Goal: Transaction & Acquisition: Purchase product/service

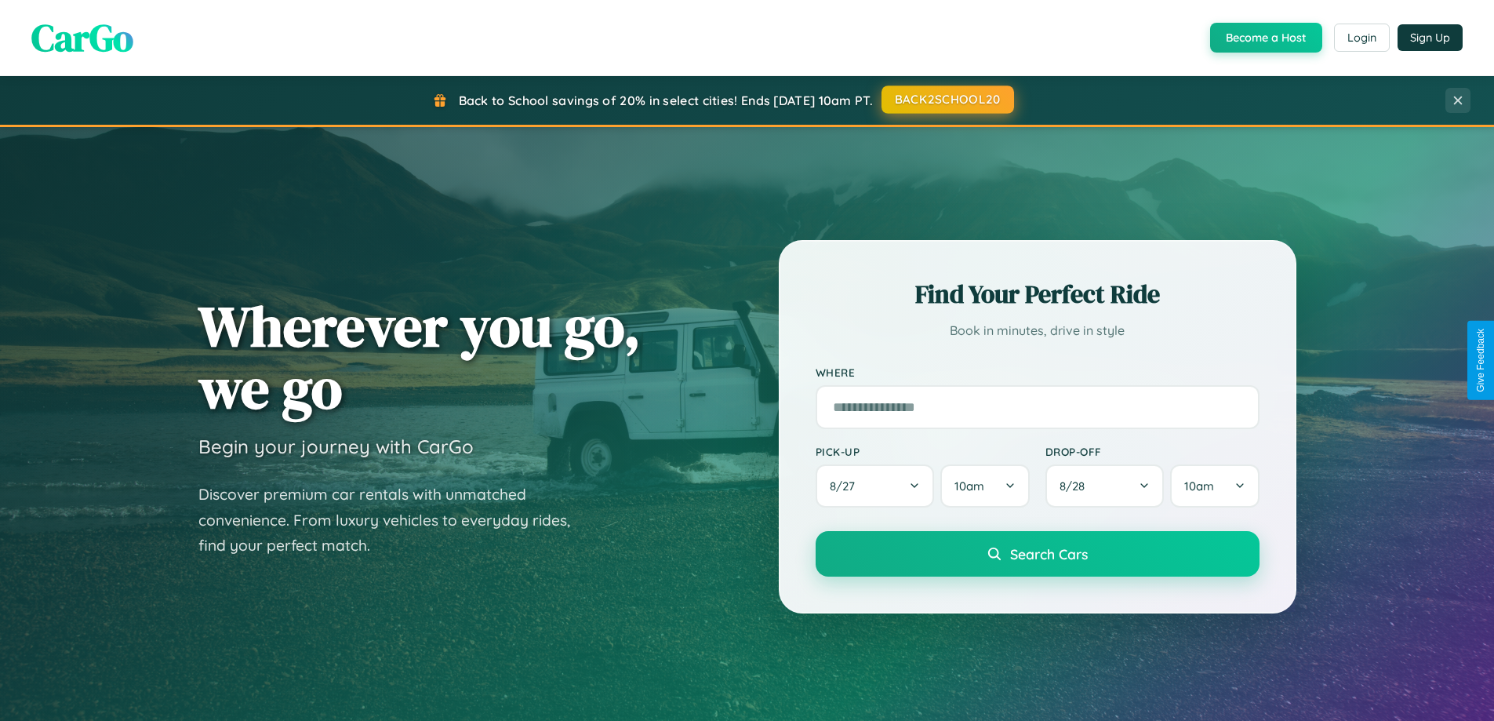
click at [947, 100] on button "BACK2SCHOOL20" at bounding box center [948, 99] width 133 height 28
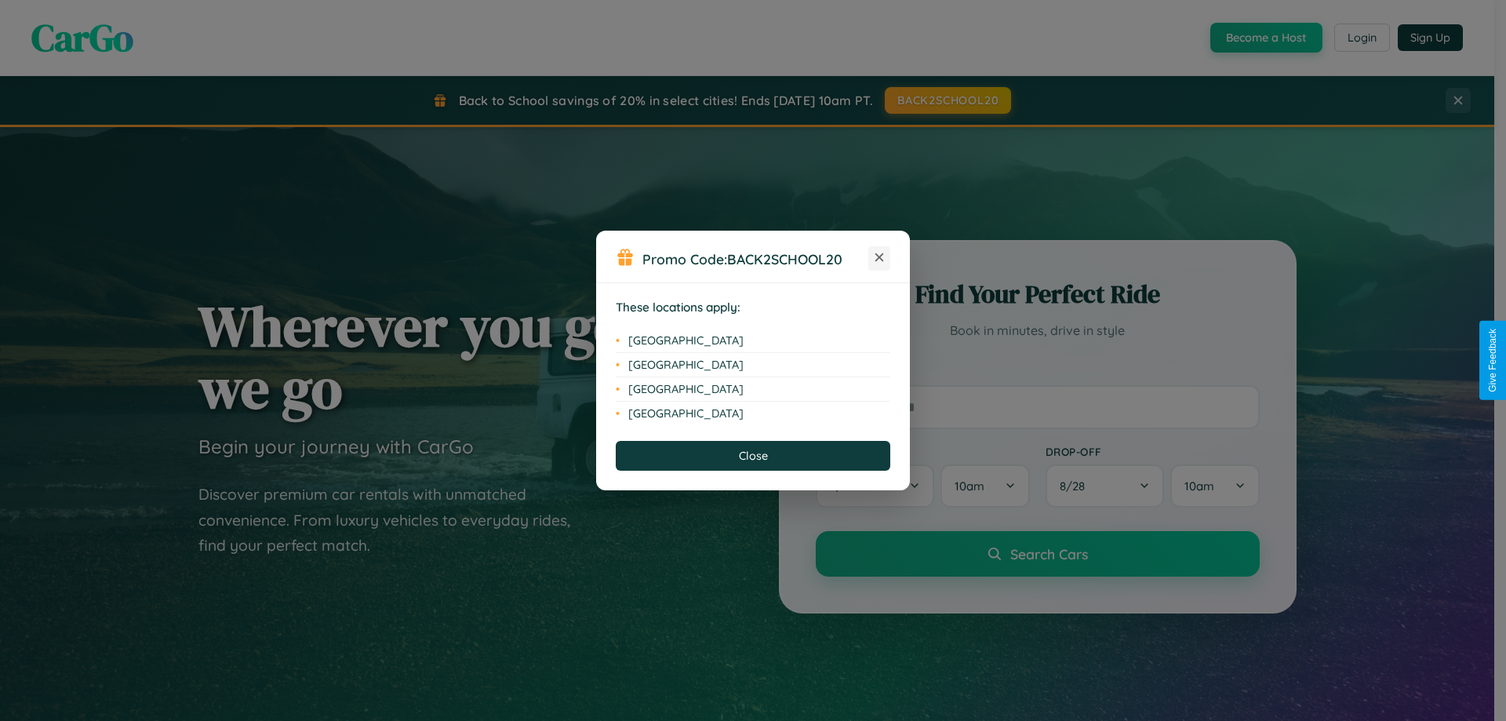
click at [879, 258] on icon at bounding box center [879, 257] width 9 height 9
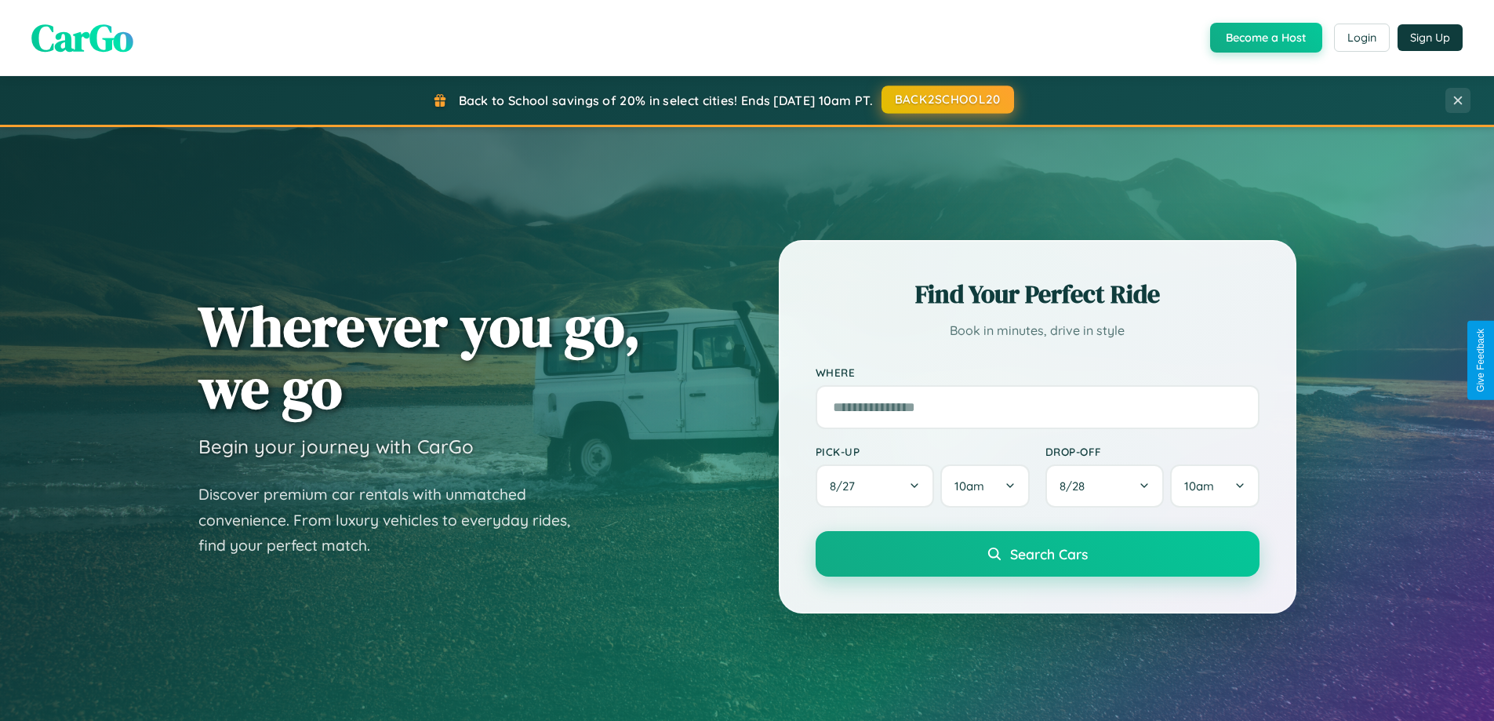
click at [947, 100] on button "BACK2SCHOOL20" at bounding box center [948, 99] width 133 height 28
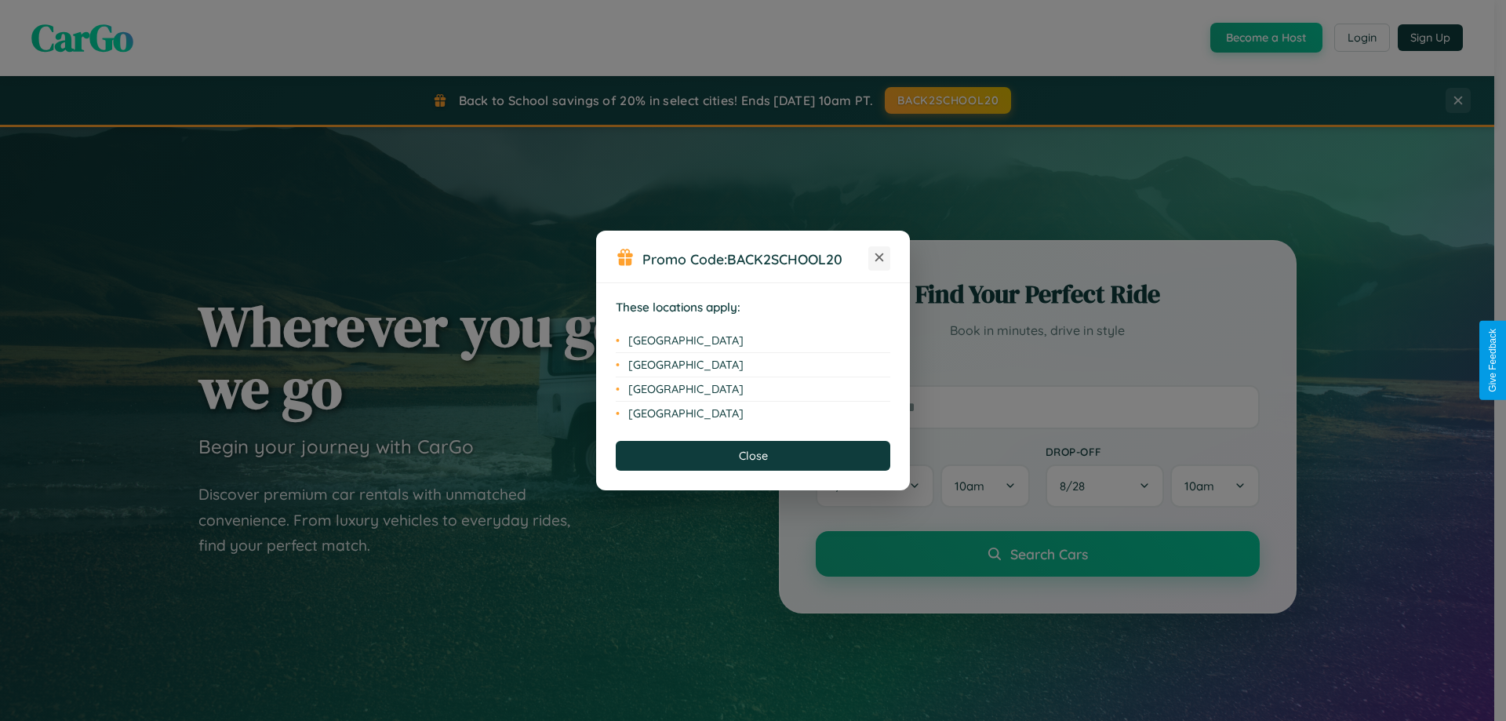
click at [879, 258] on icon at bounding box center [879, 257] width 9 height 9
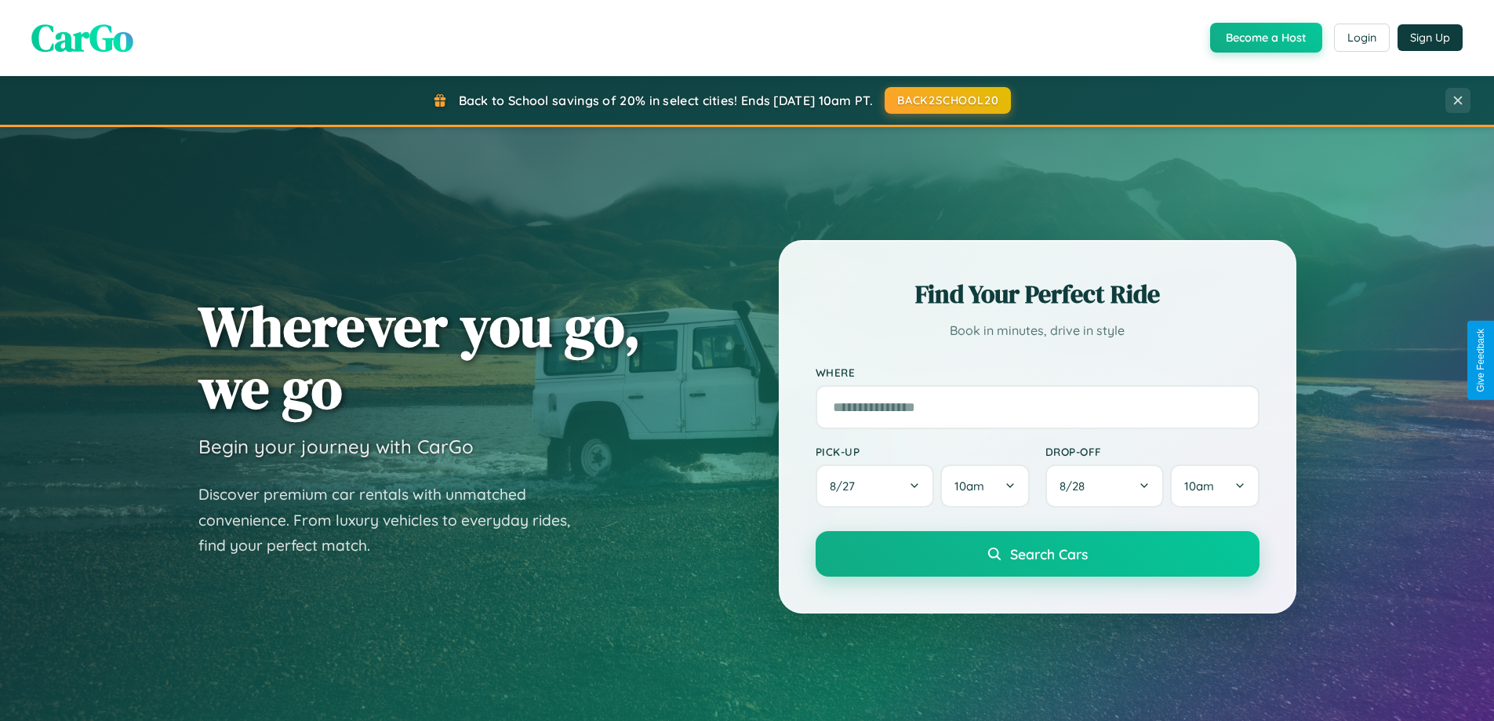
scroll to position [1079, 0]
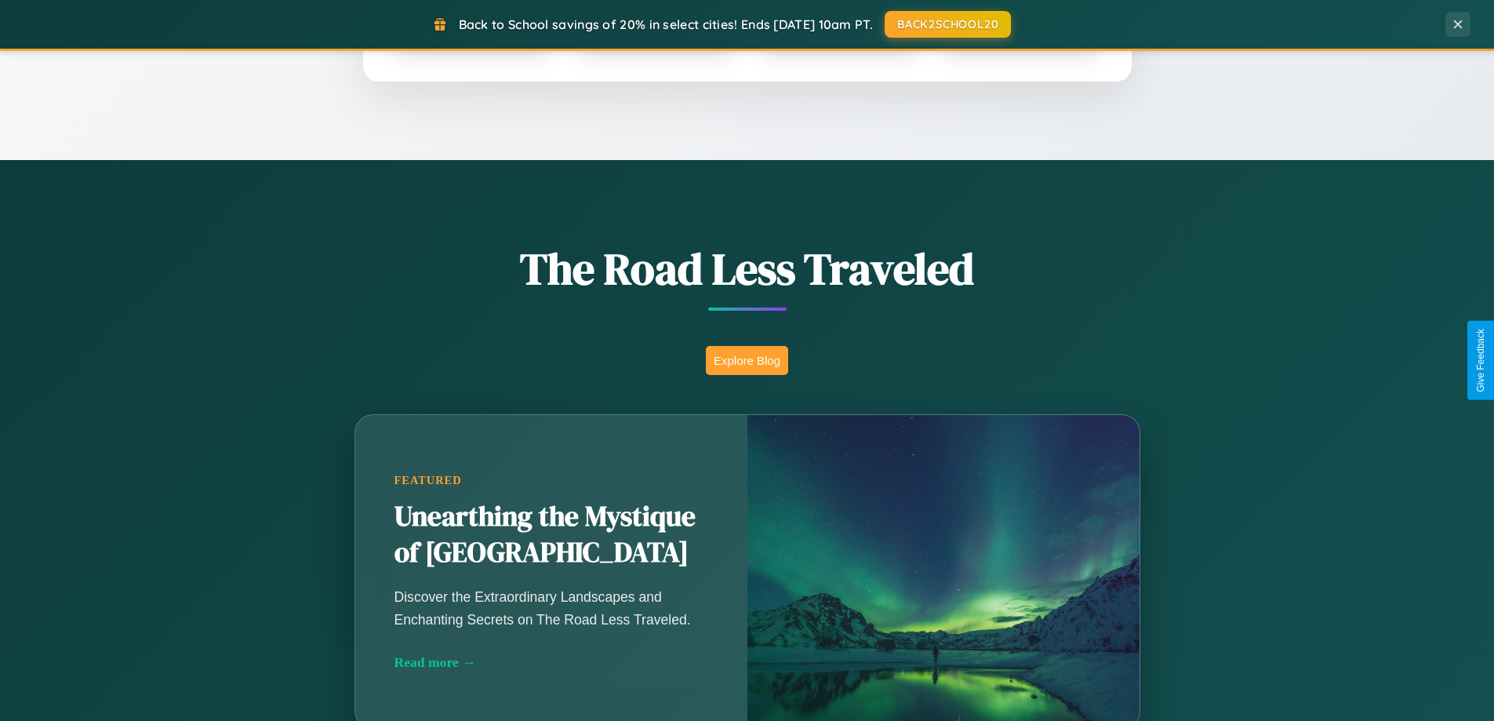
click at [747, 360] on button "Explore Blog" at bounding box center [747, 360] width 82 height 29
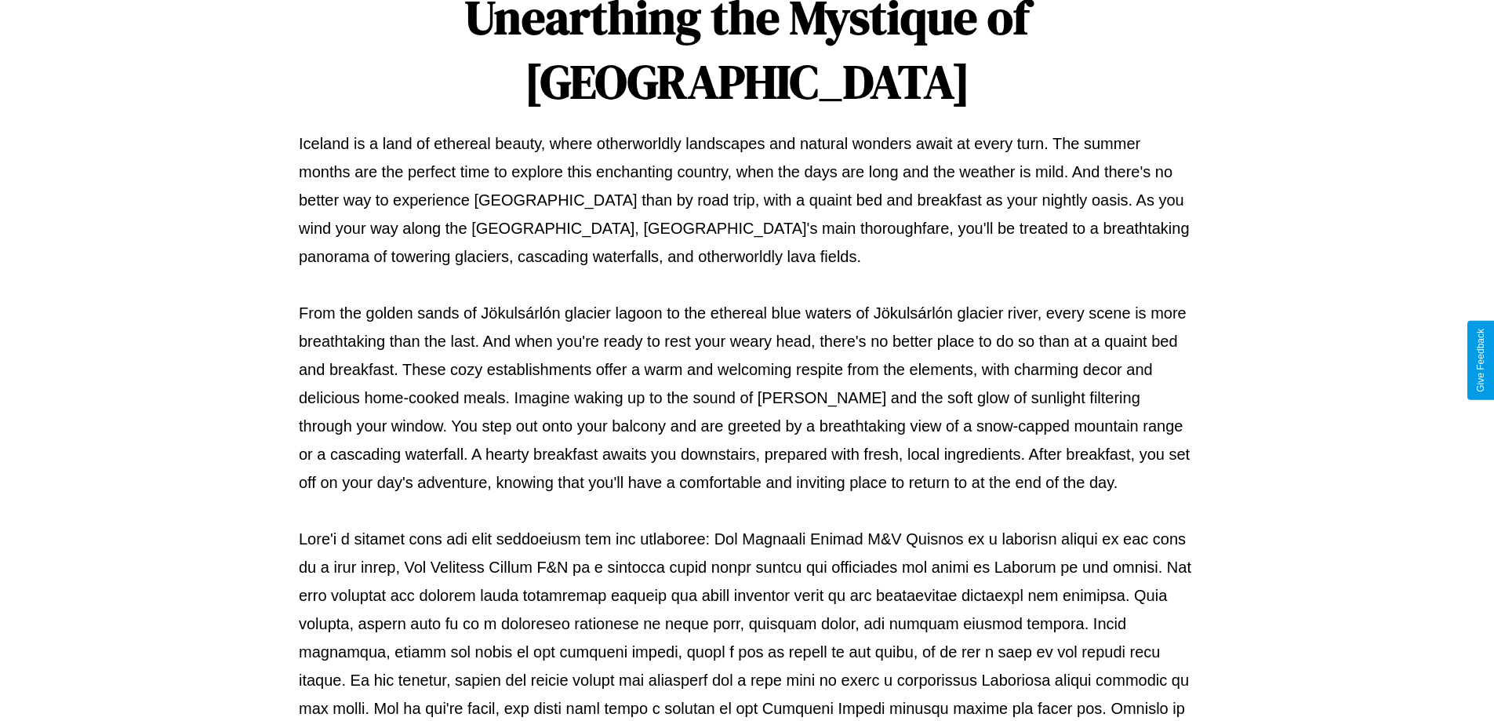
scroll to position [507, 0]
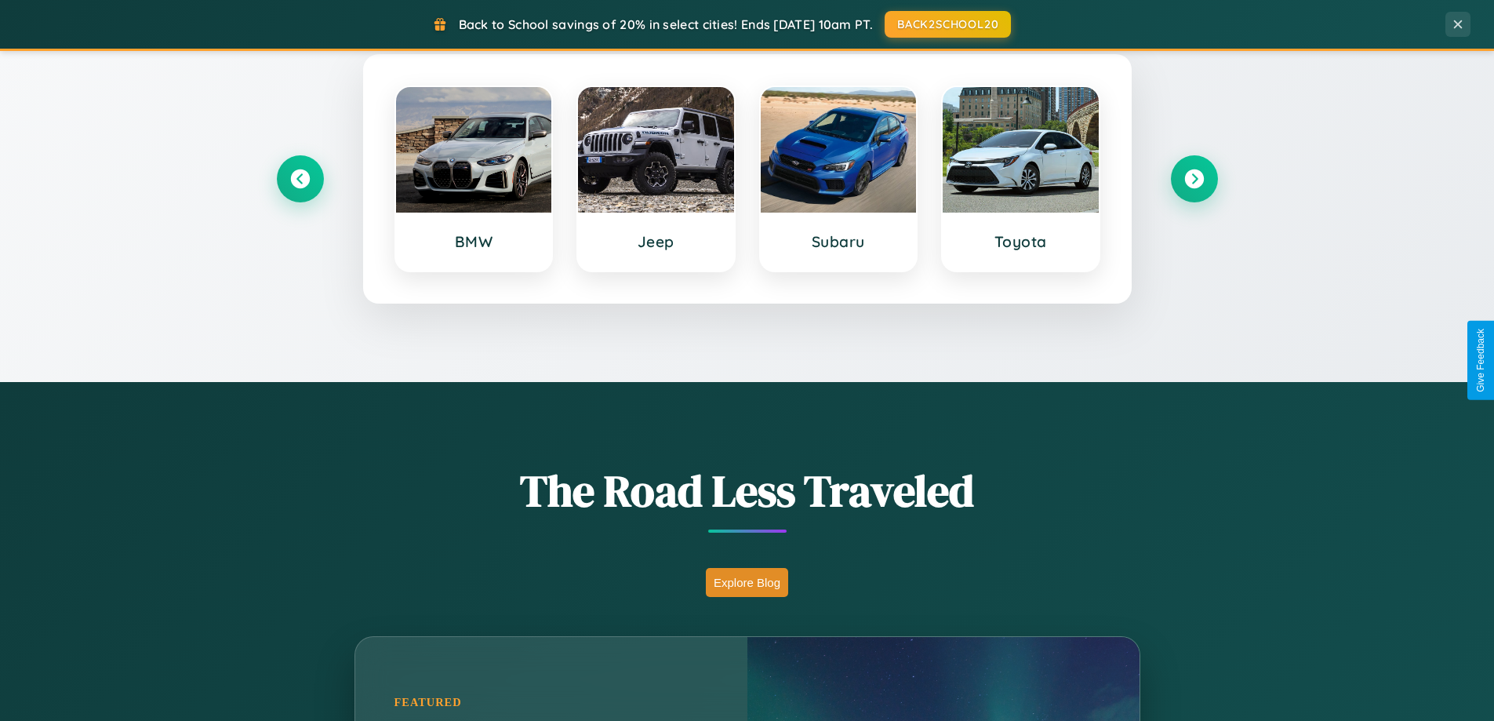
scroll to position [676, 0]
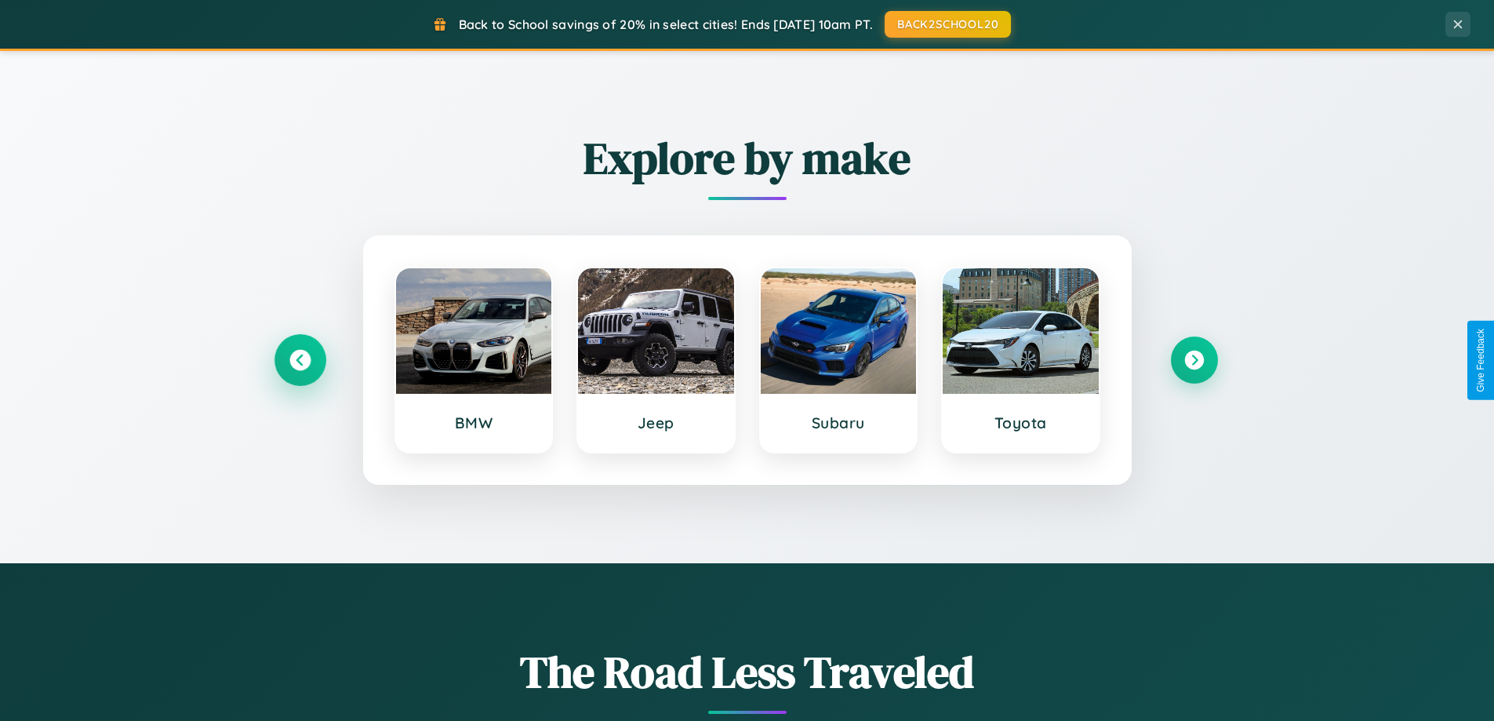
click at [300, 360] on icon at bounding box center [299, 360] width 21 height 21
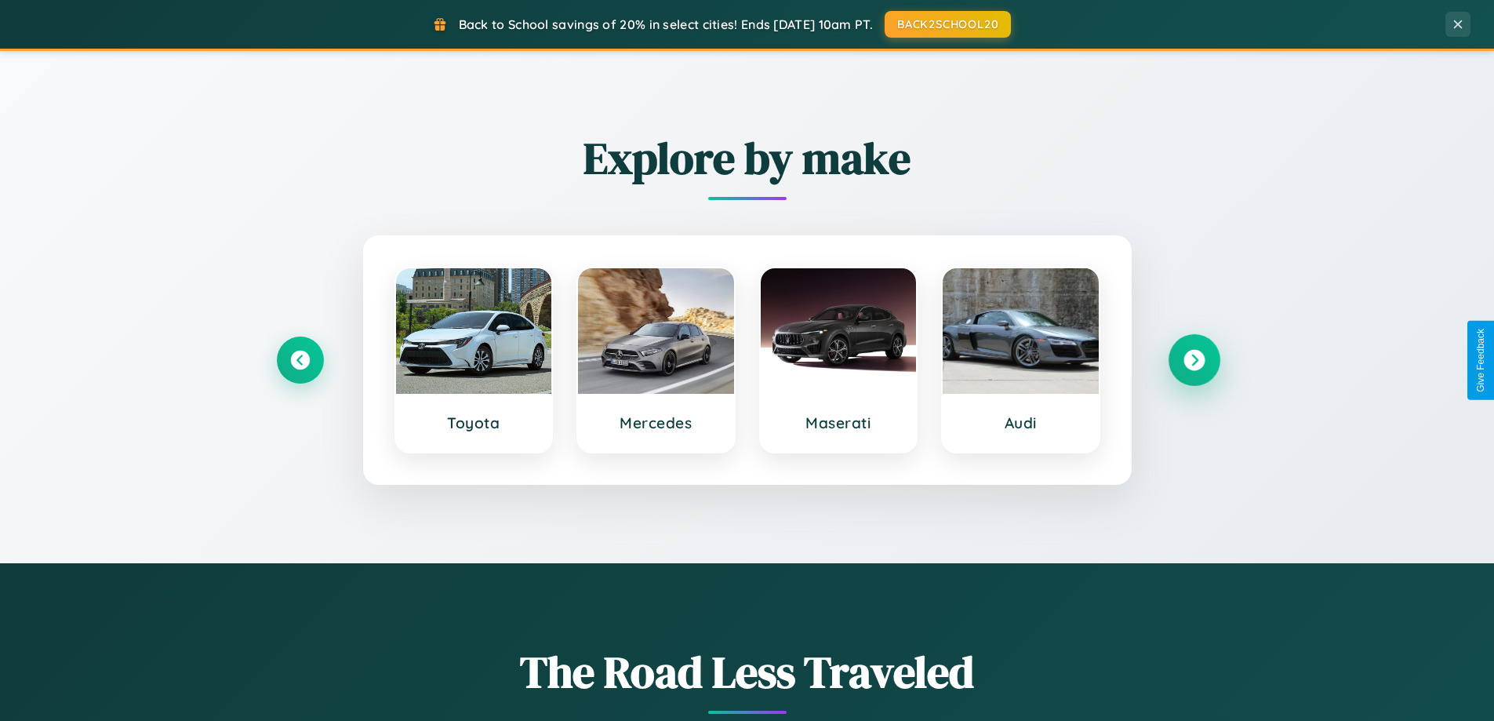
click at [1194, 360] on icon at bounding box center [1194, 360] width 21 height 21
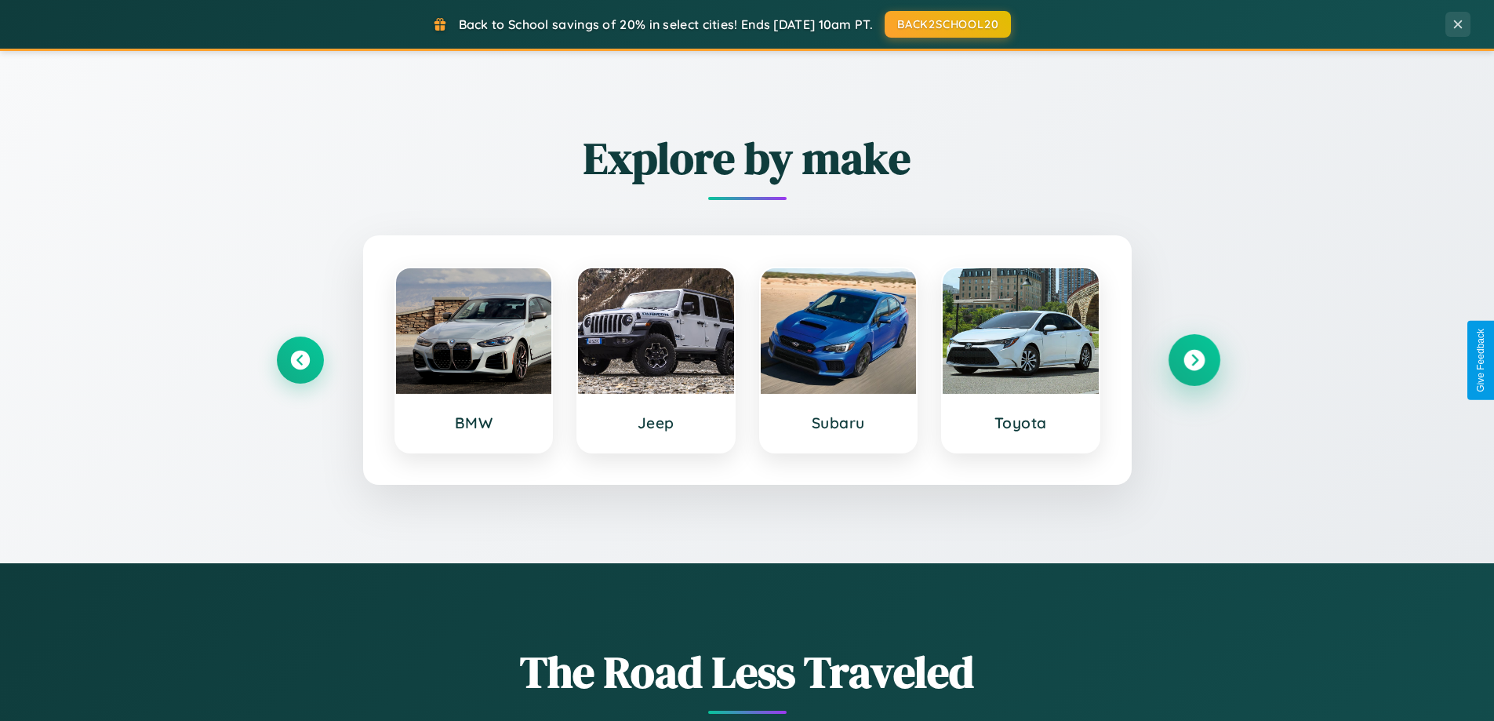
click at [1194, 360] on icon at bounding box center [1194, 360] width 21 height 21
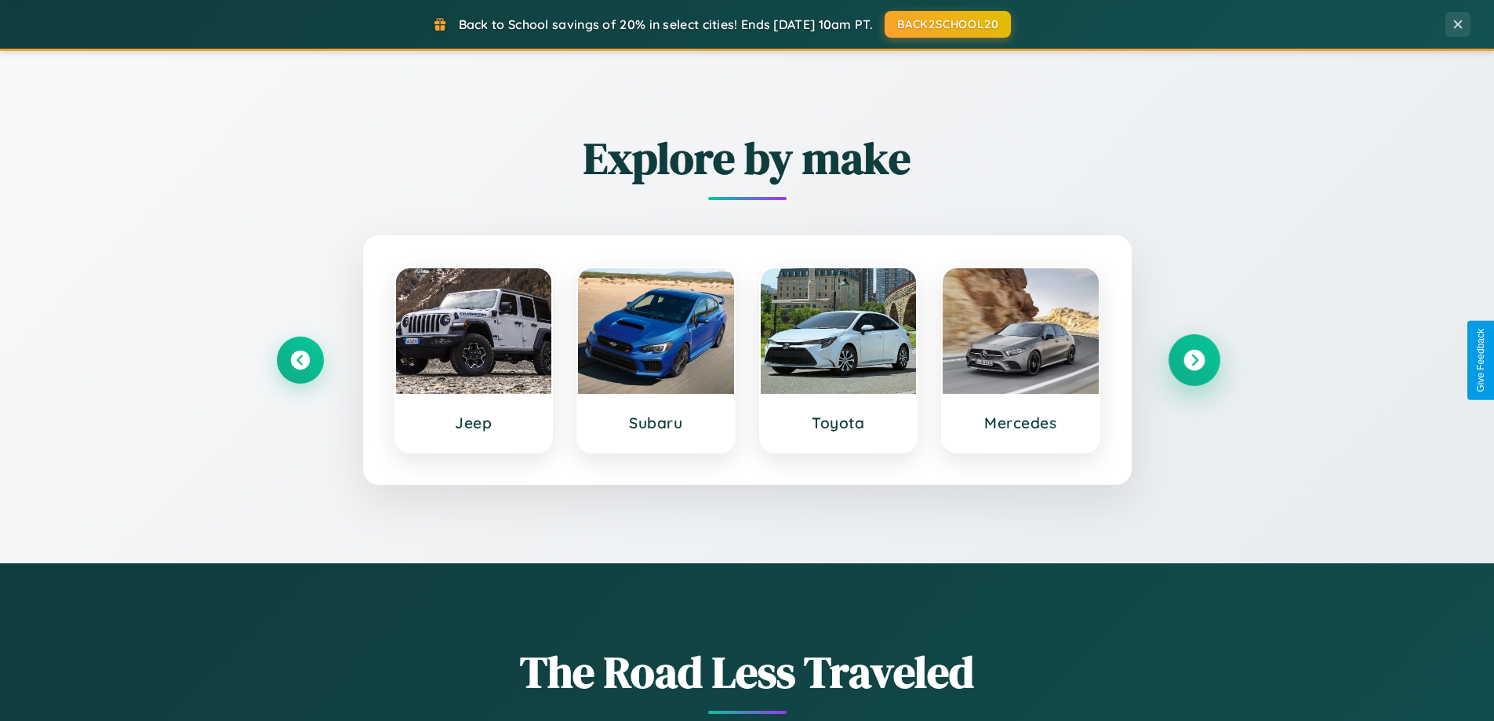
click at [1194, 360] on icon at bounding box center [1194, 360] width 21 height 21
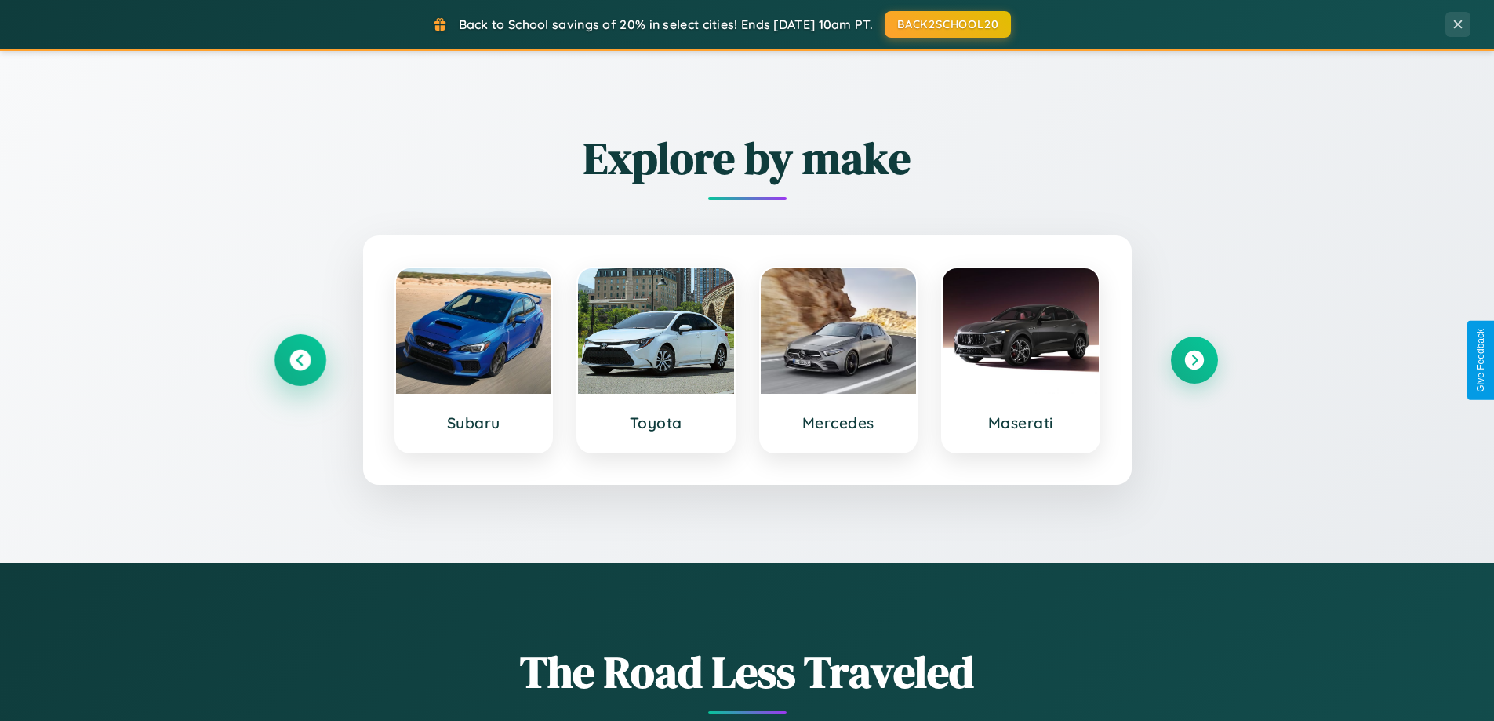
click at [300, 360] on icon at bounding box center [299, 360] width 21 height 21
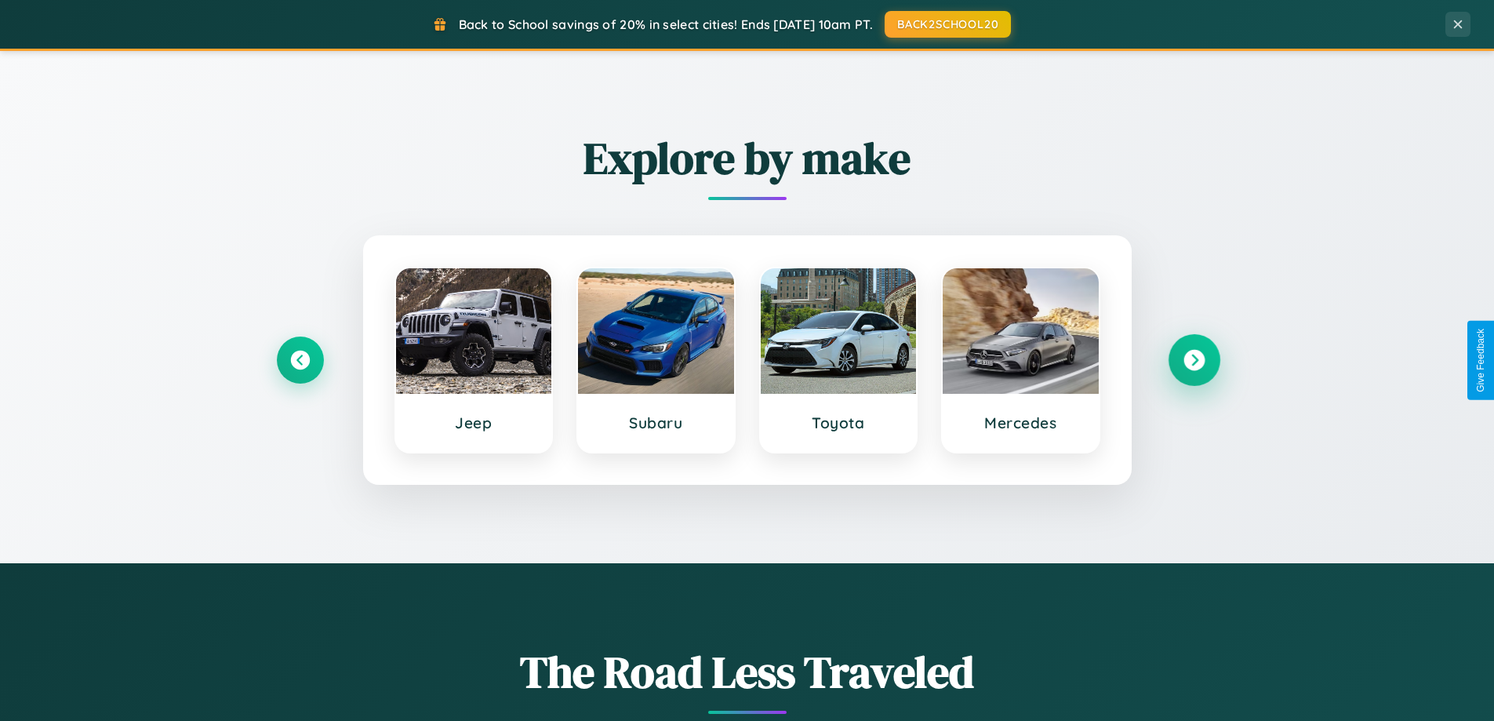
click at [1194, 360] on icon at bounding box center [1194, 360] width 21 height 21
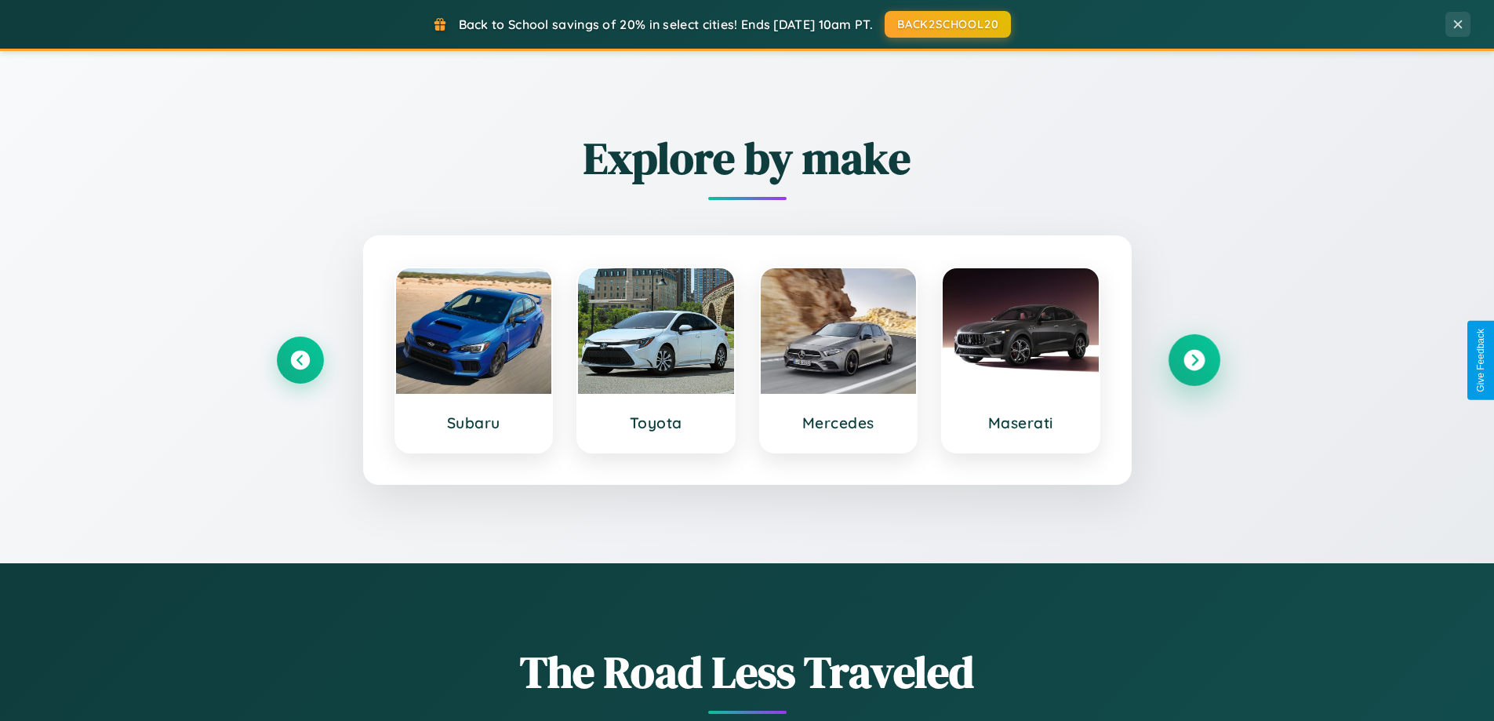
click at [1194, 360] on icon at bounding box center [1194, 360] width 21 height 21
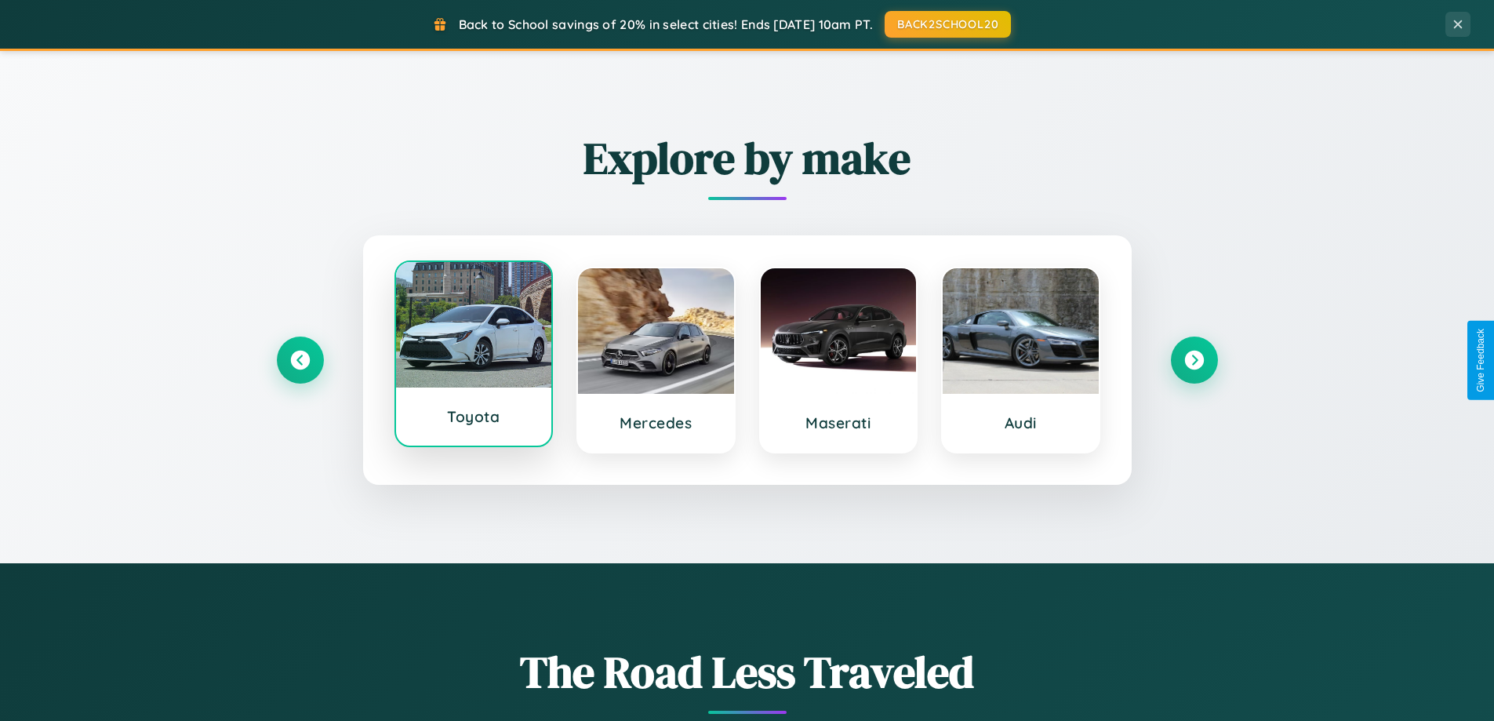
click at [473, 356] on div at bounding box center [474, 324] width 156 height 125
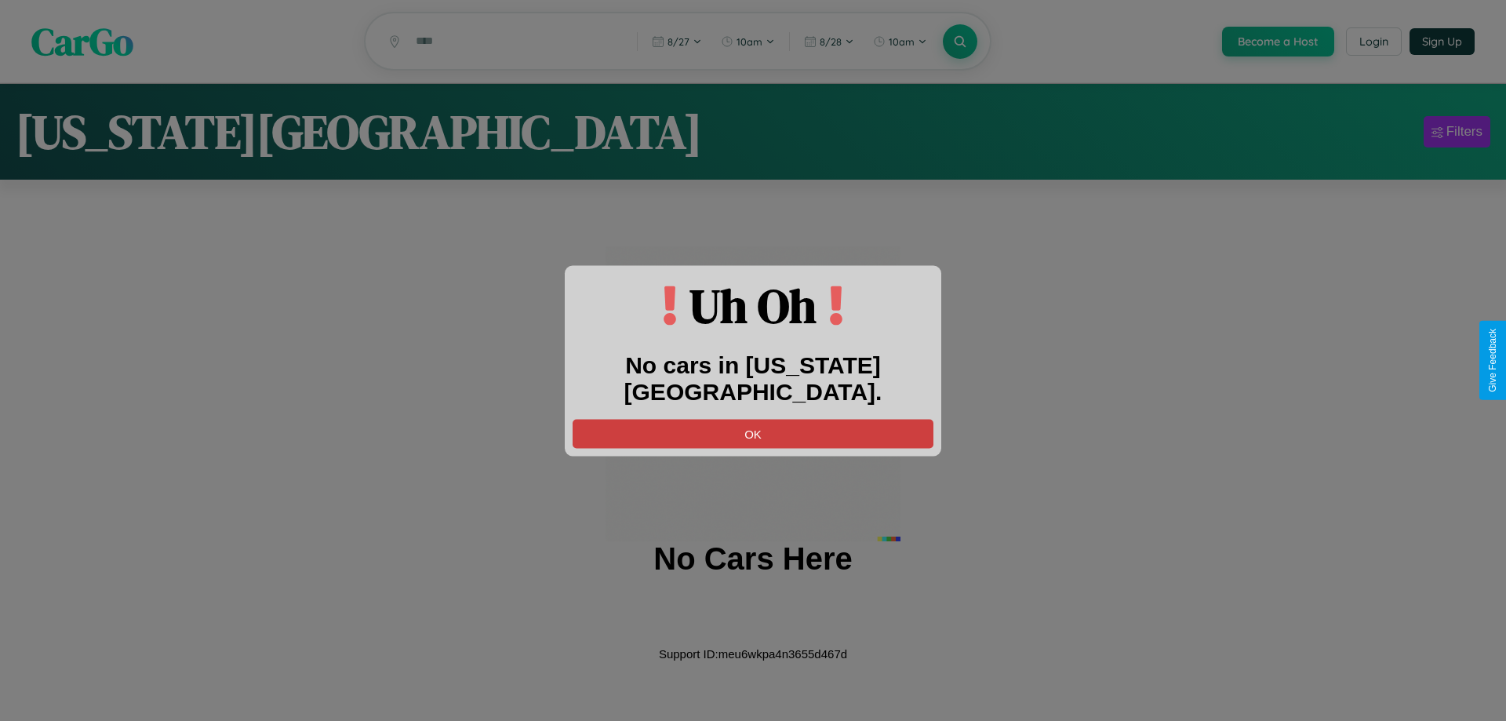
click at [753, 419] on button "OK" at bounding box center [753, 433] width 361 height 29
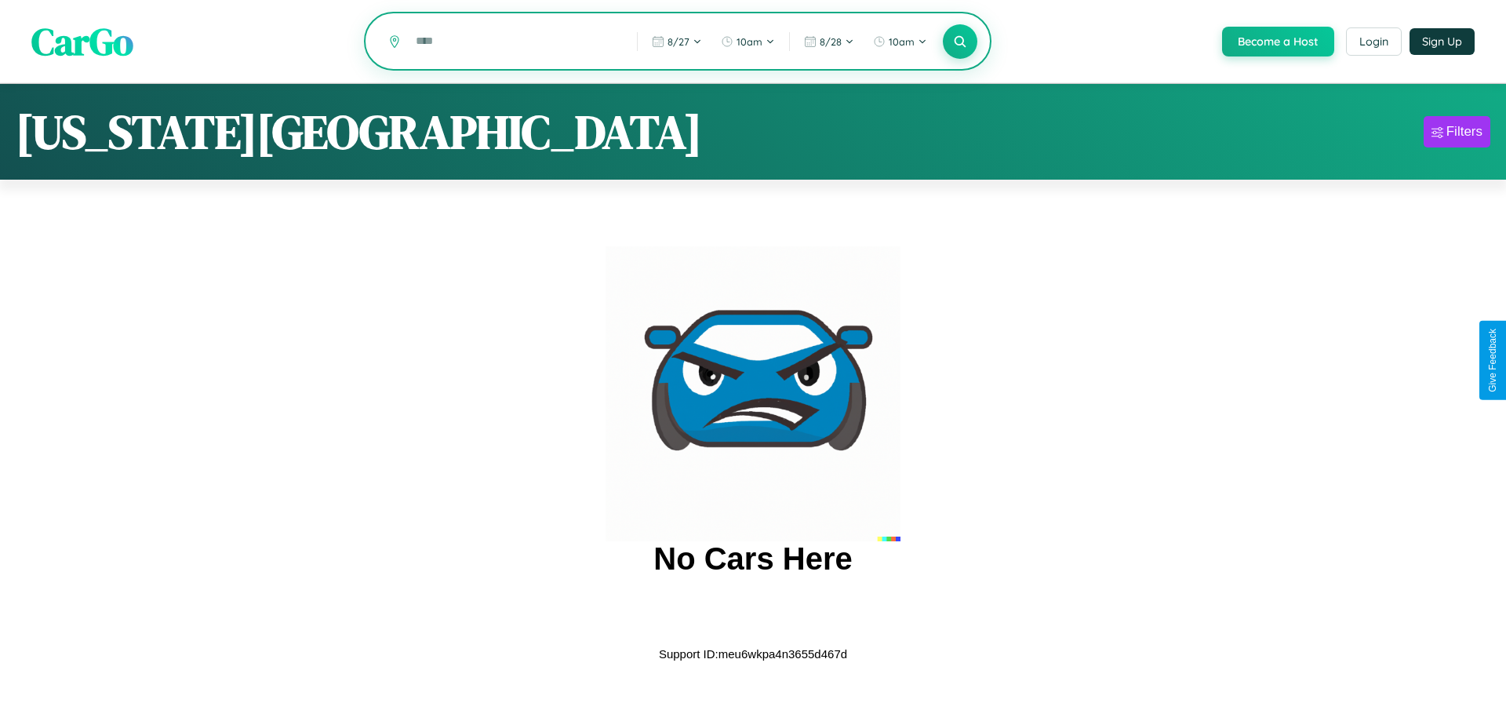
click at [514, 42] on input "text" at bounding box center [514, 40] width 213 height 27
click at [958, 42] on icon at bounding box center [959, 41] width 15 height 15
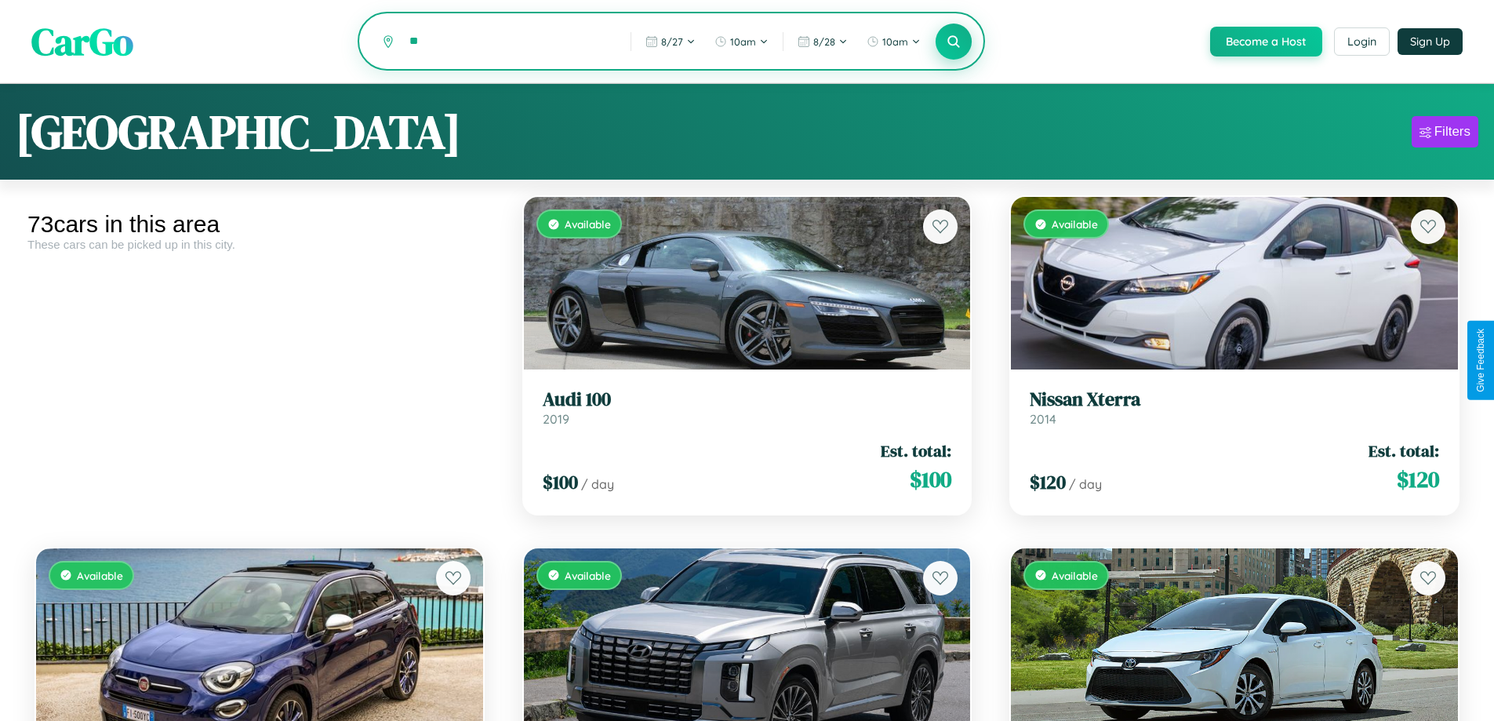
type input "*"
type input "******"
click at [953, 42] on icon at bounding box center [954, 41] width 15 height 15
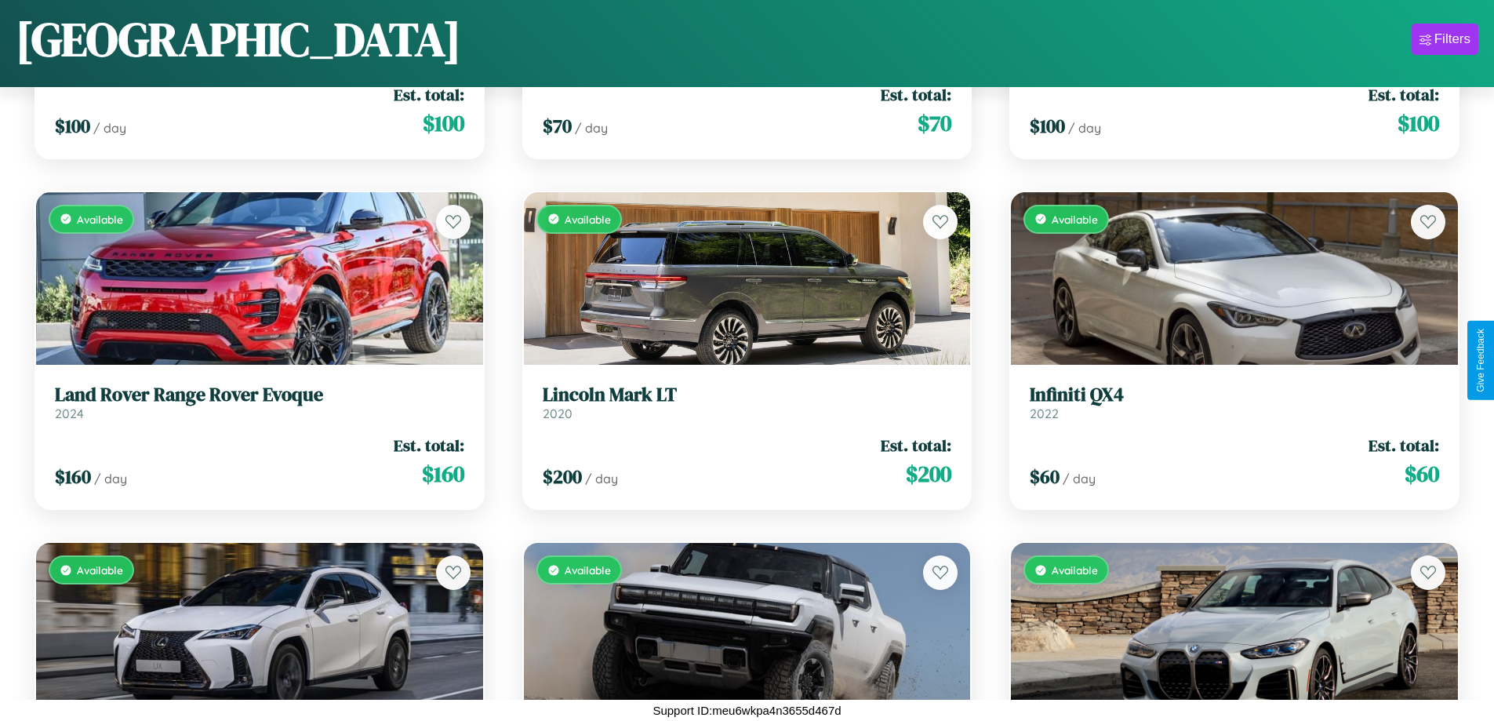
scroll to position [1625, 0]
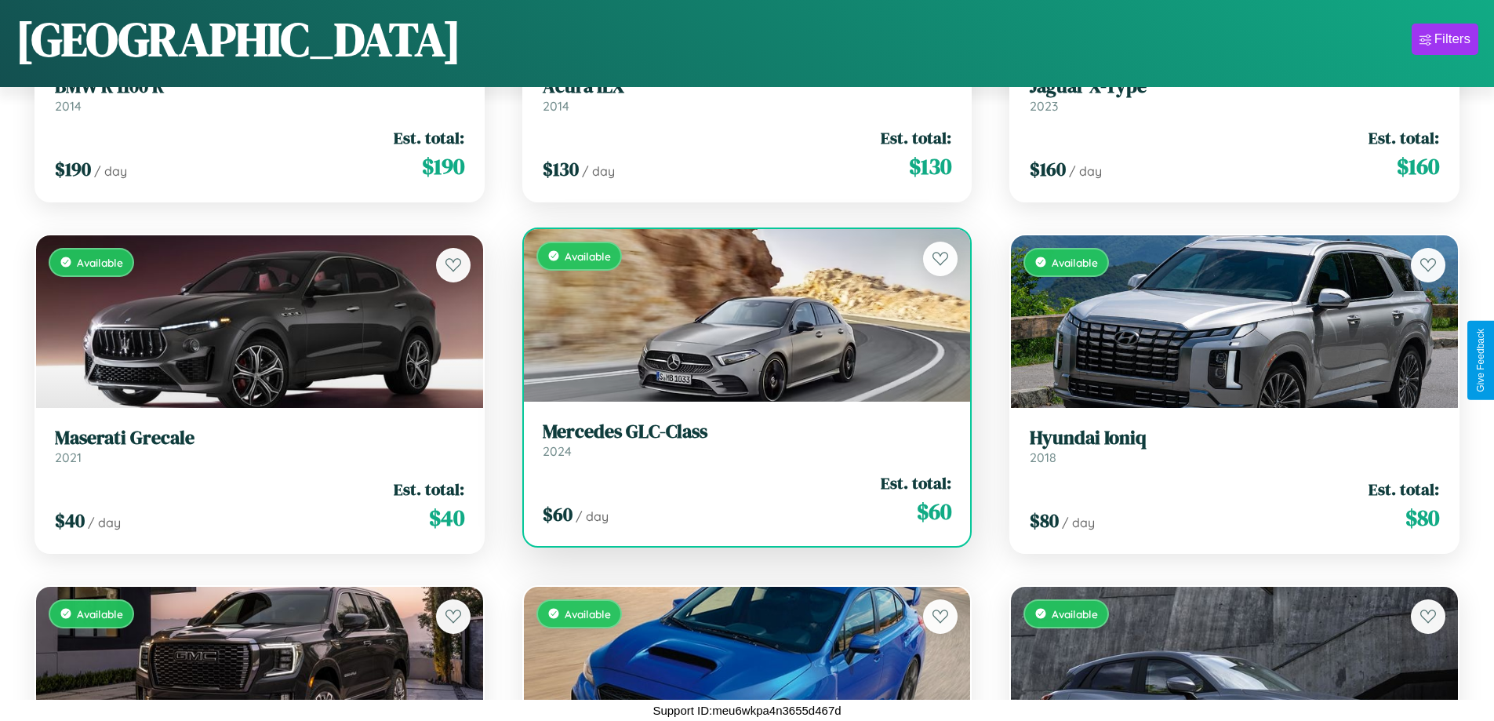
click at [740, 315] on div "Available" at bounding box center [747, 315] width 447 height 173
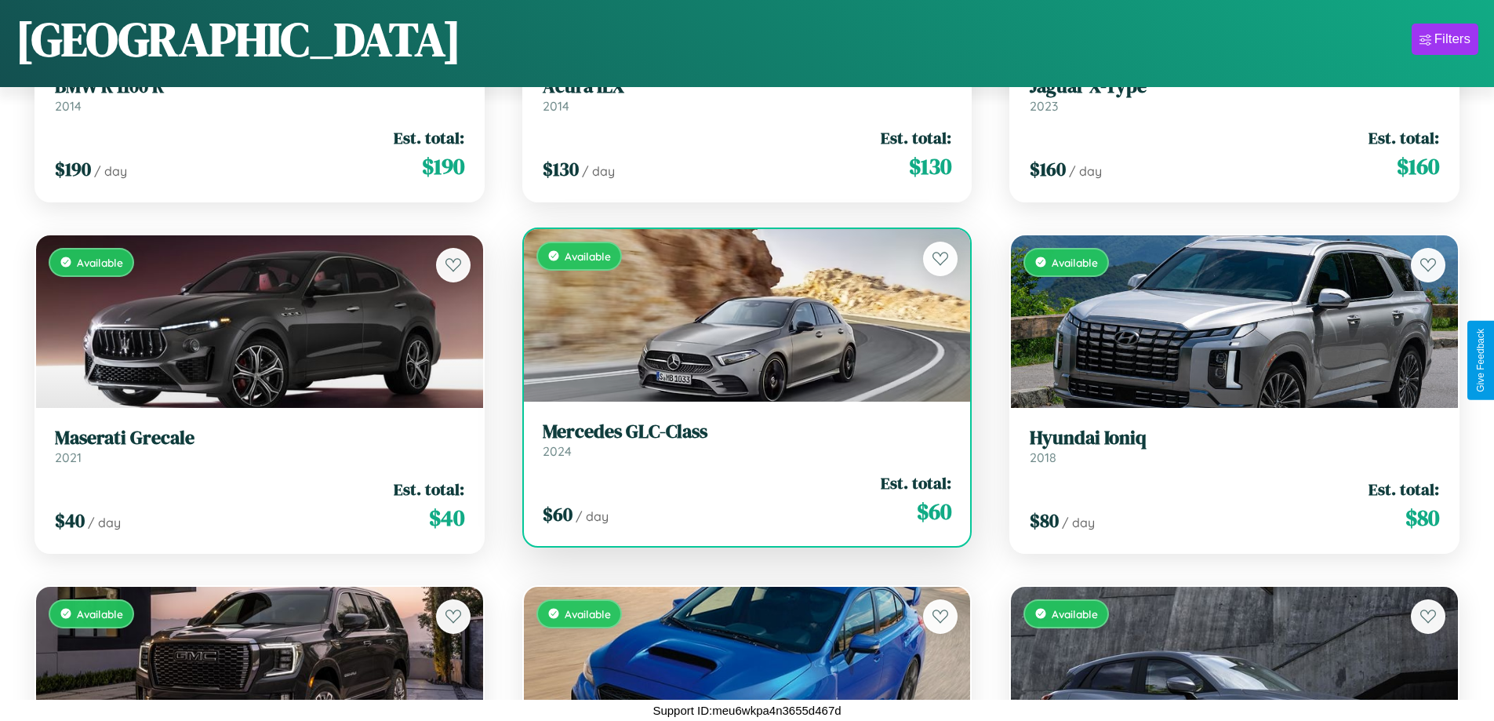
click at [740, 315] on div "Available" at bounding box center [747, 315] width 447 height 173
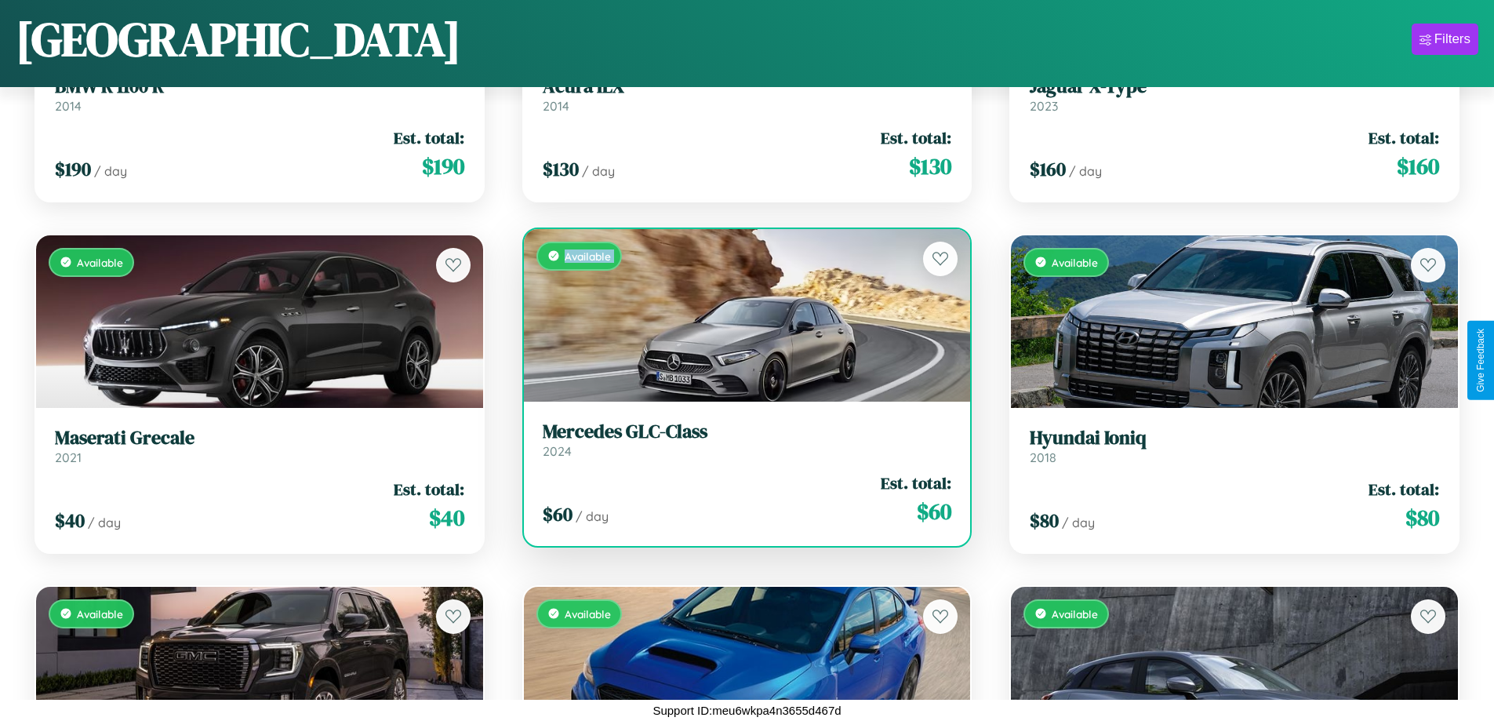
click at [740, 315] on div "Available" at bounding box center [747, 315] width 447 height 173
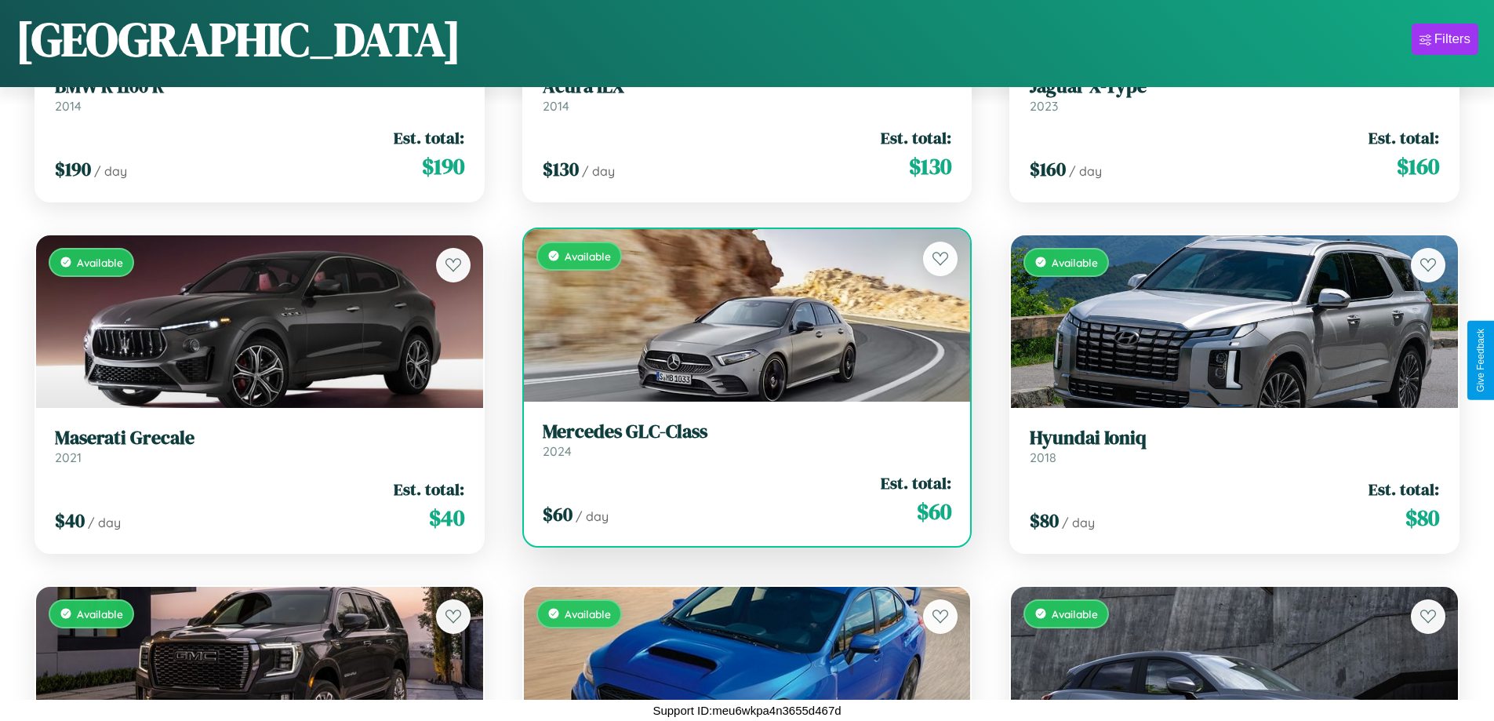
click at [740, 315] on div "Available" at bounding box center [747, 315] width 447 height 173
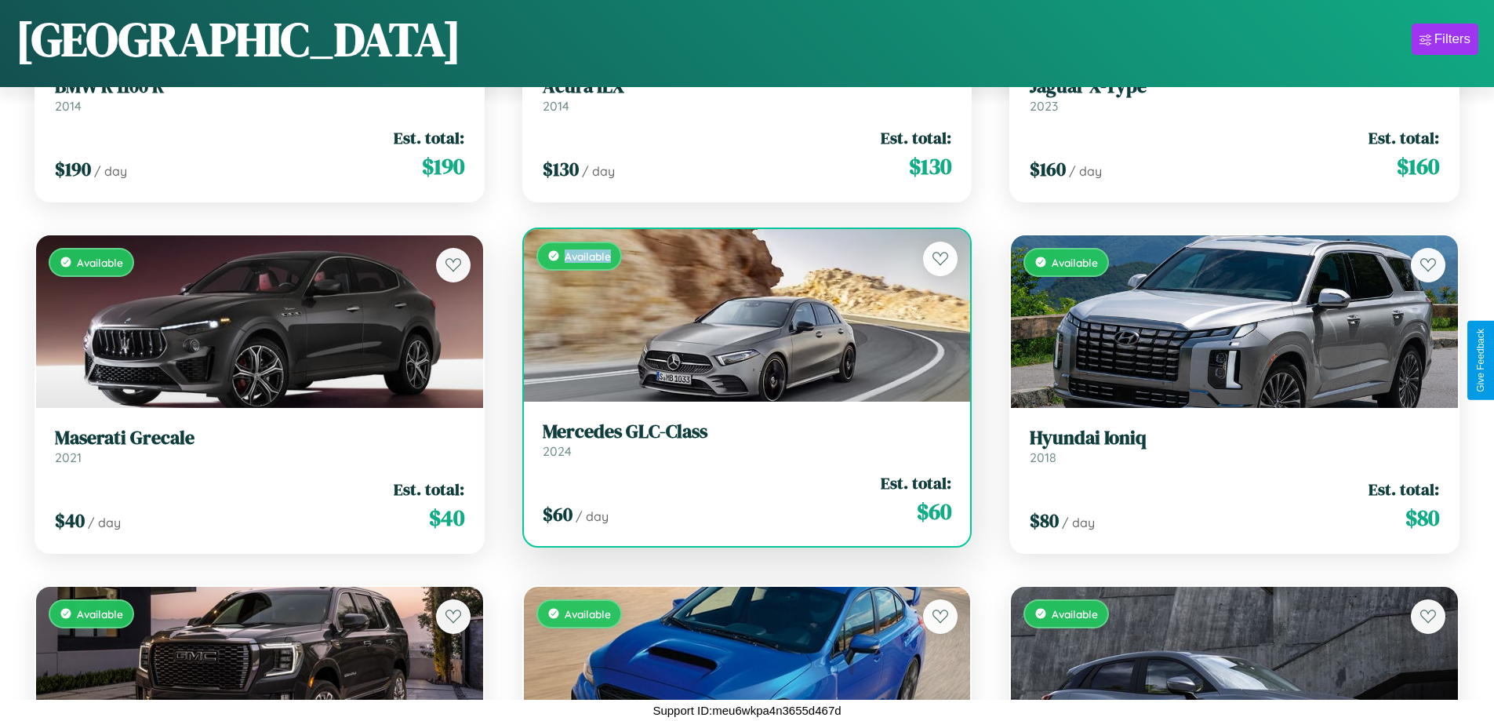
click at [740, 315] on div "Available" at bounding box center [747, 315] width 447 height 173
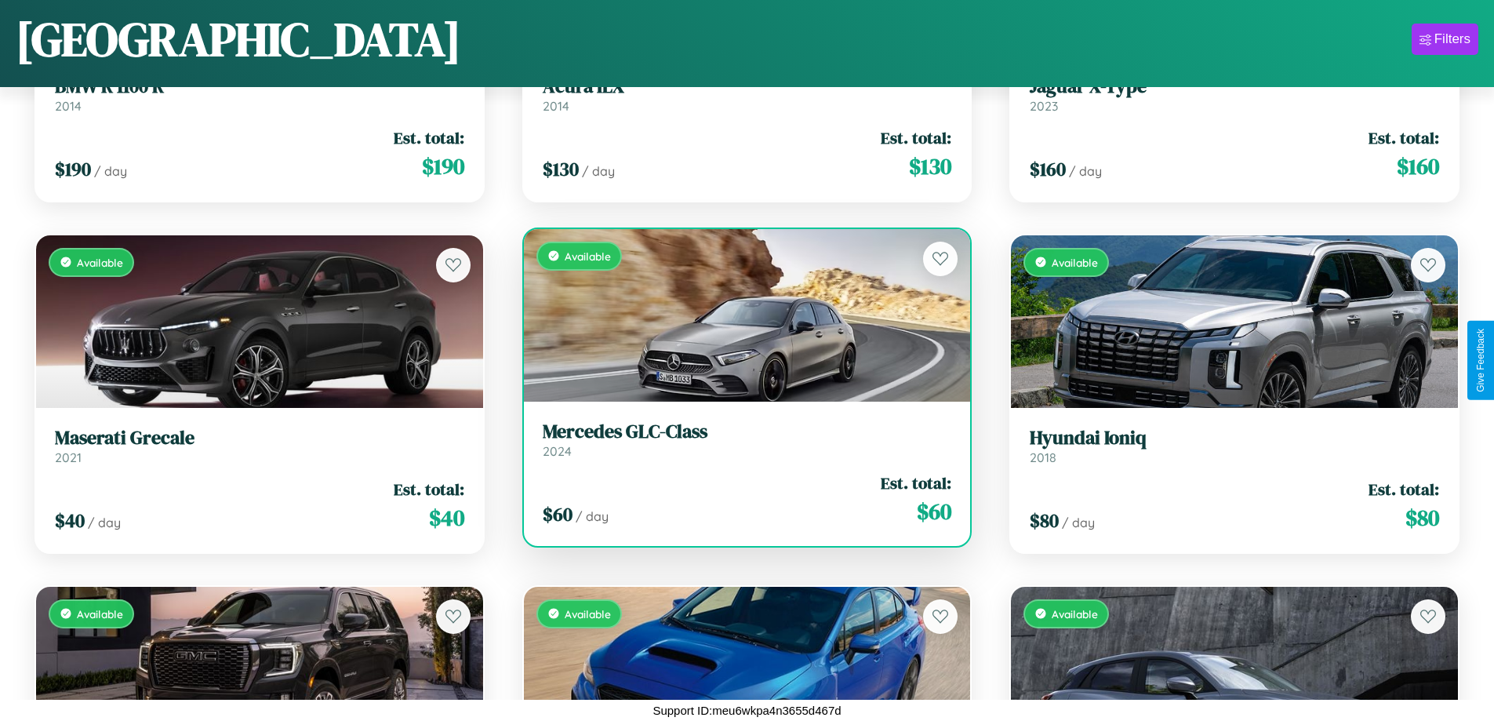
click at [740, 439] on h3 "Mercedes GLC-Class" at bounding box center [747, 431] width 409 height 23
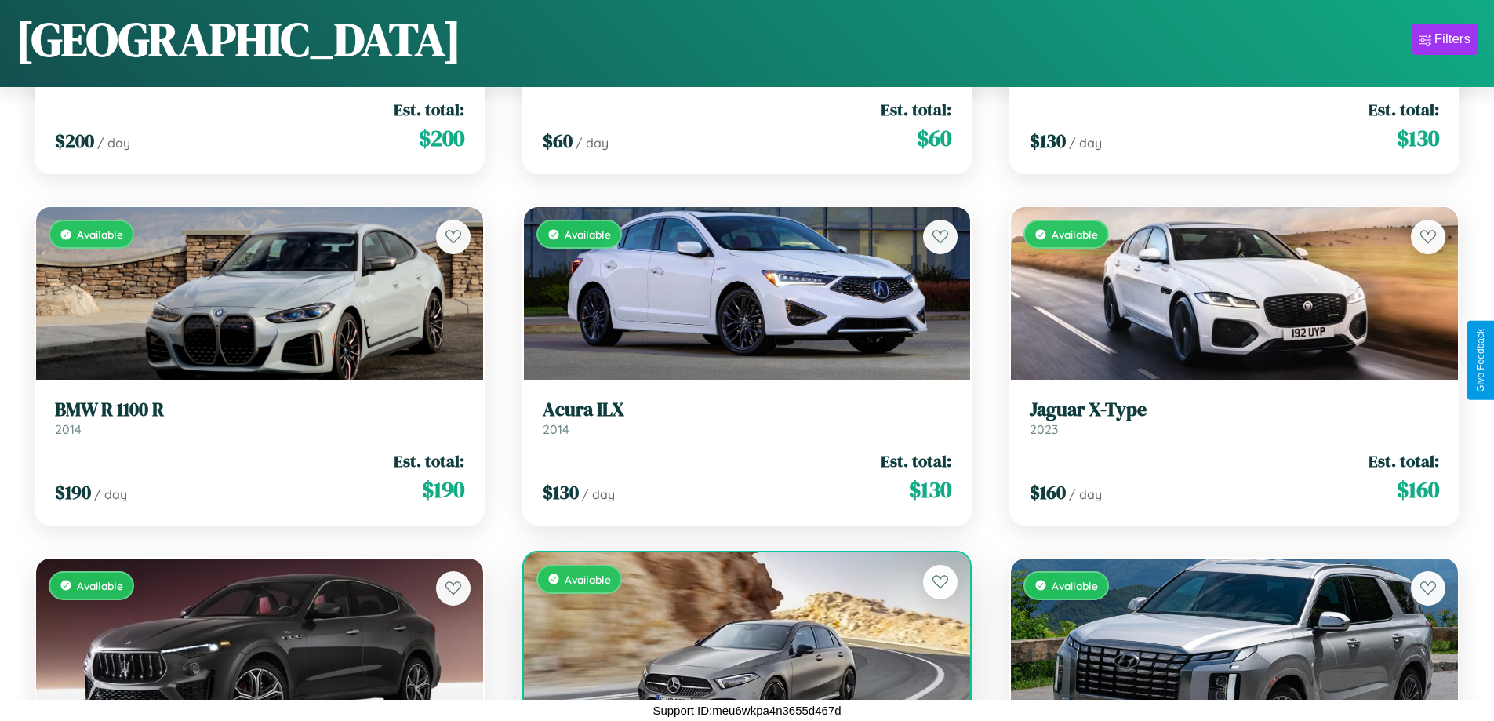
scroll to position [1275, 0]
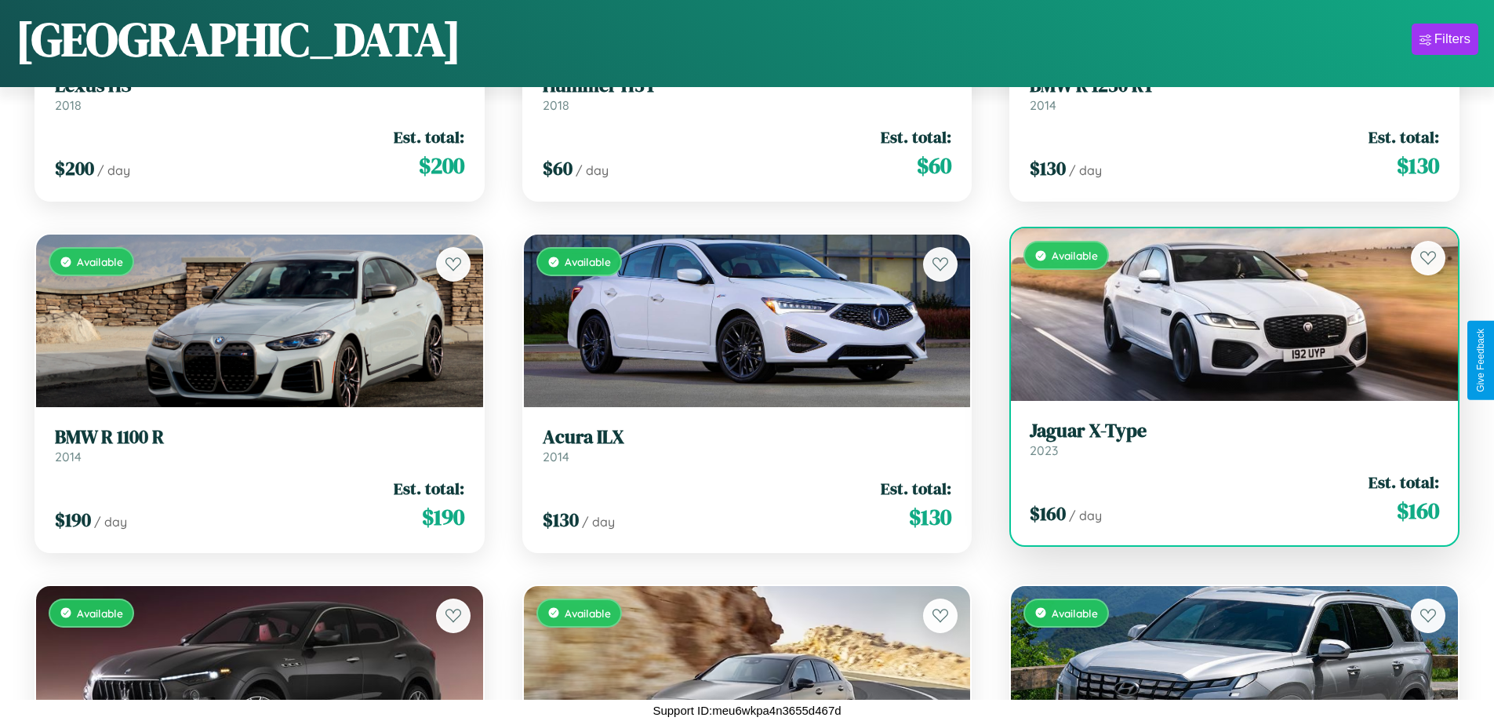
click at [1224, 441] on h3 "Jaguar X-Type" at bounding box center [1234, 431] width 409 height 23
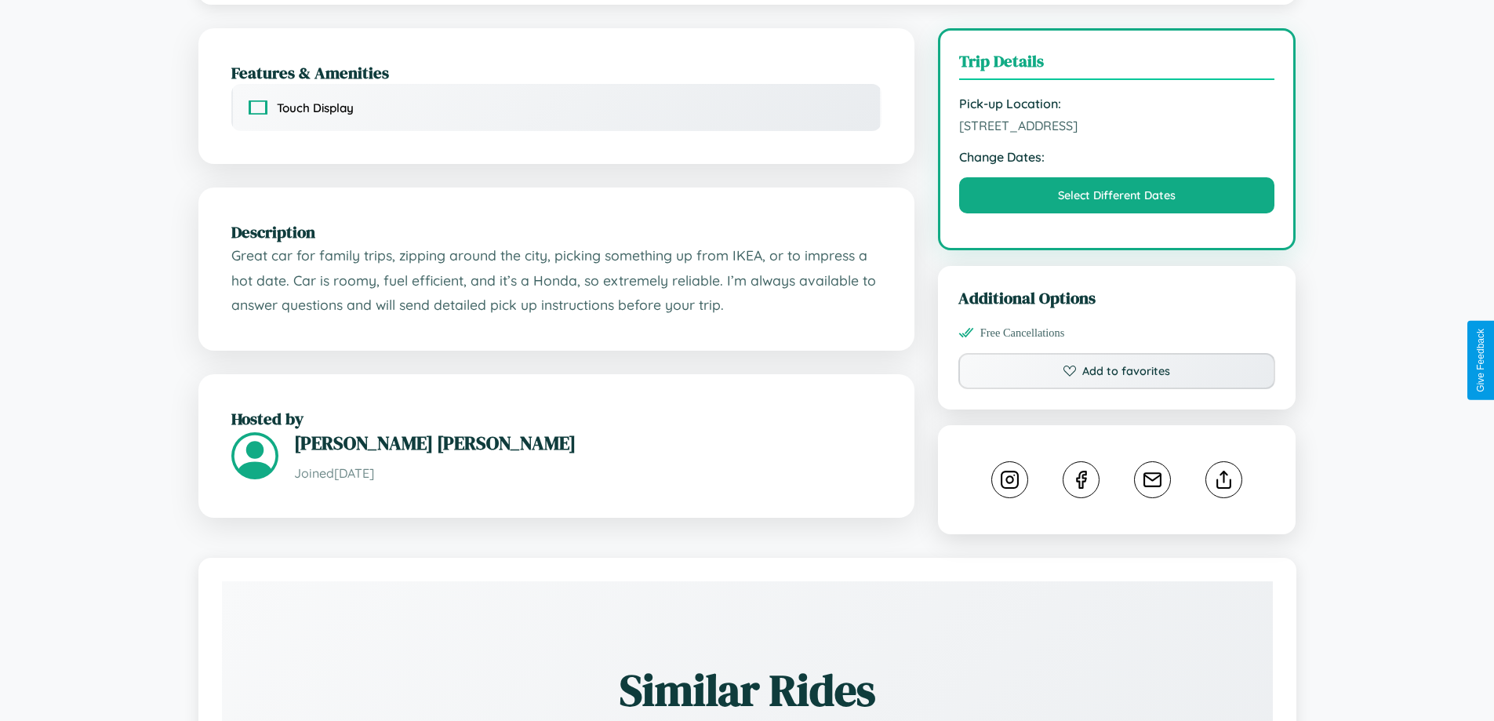
scroll to position [515, 0]
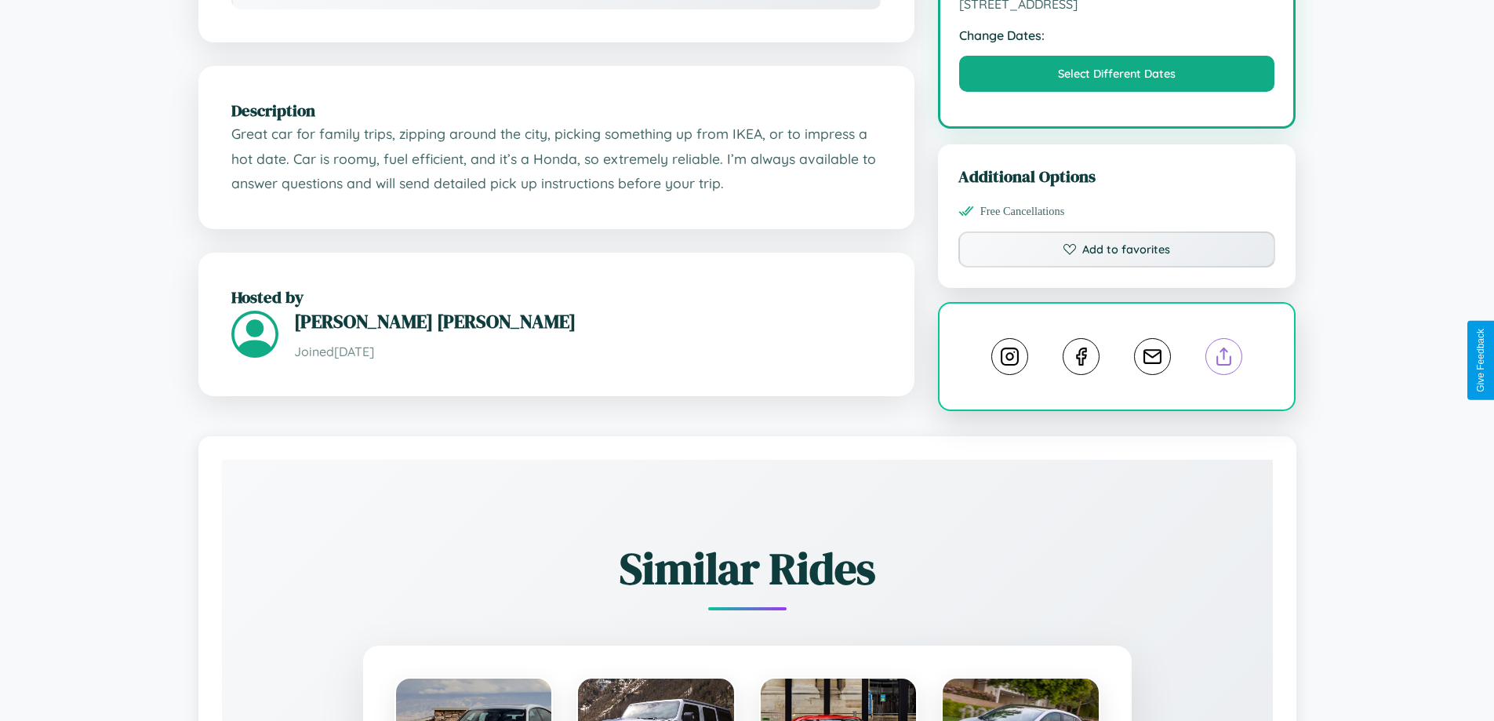
click at [1224, 359] on line at bounding box center [1224, 353] width 0 height 11
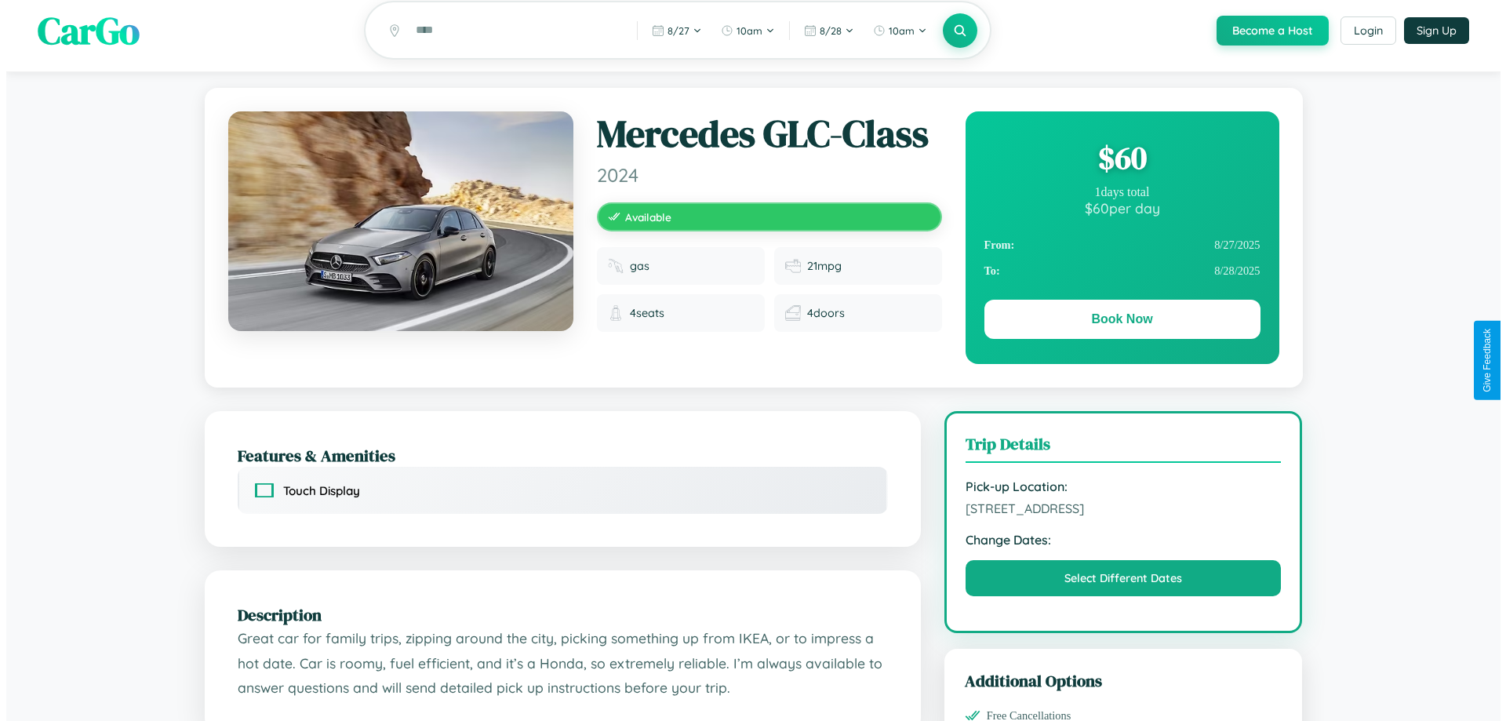
scroll to position [0, 0]
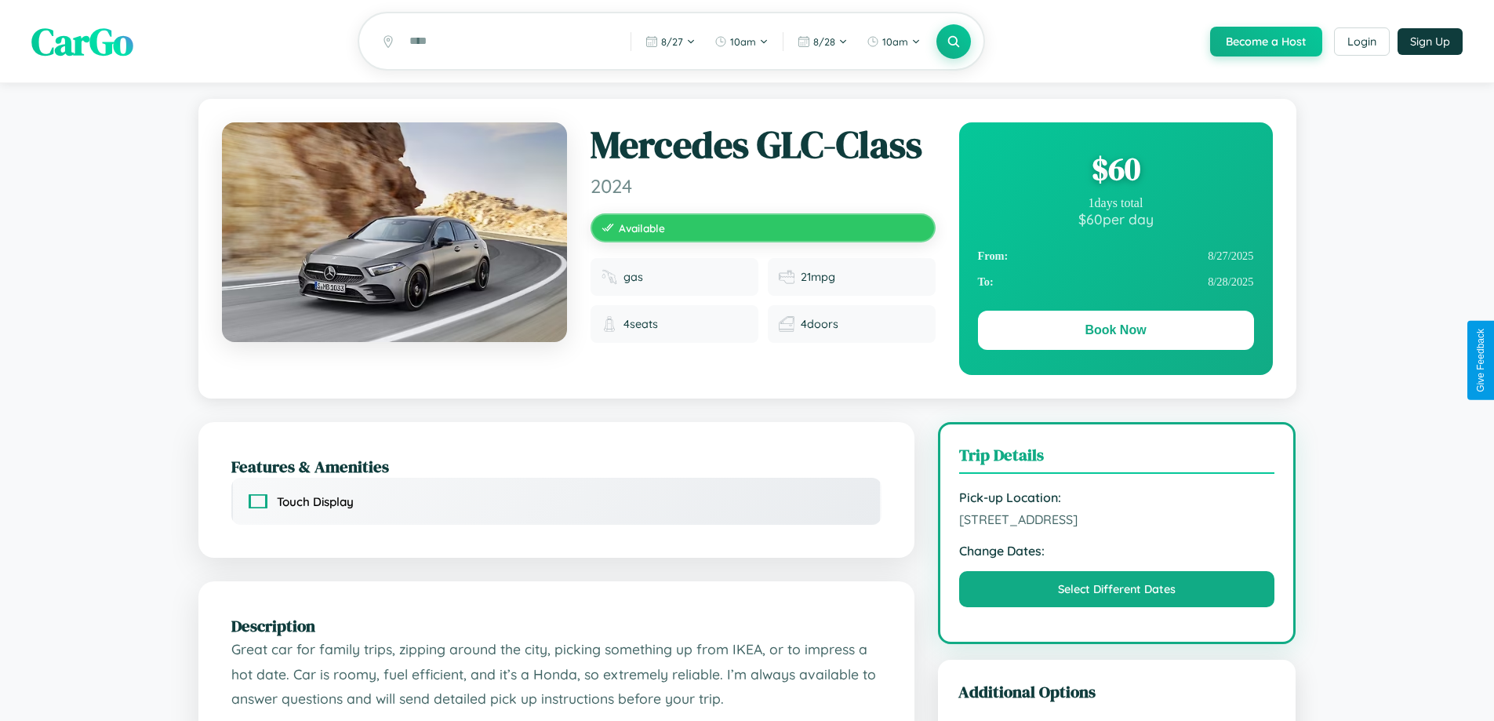
click at [1115, 171] on div "$ 60" at bounding box center [1116, 168] width 276 height 42
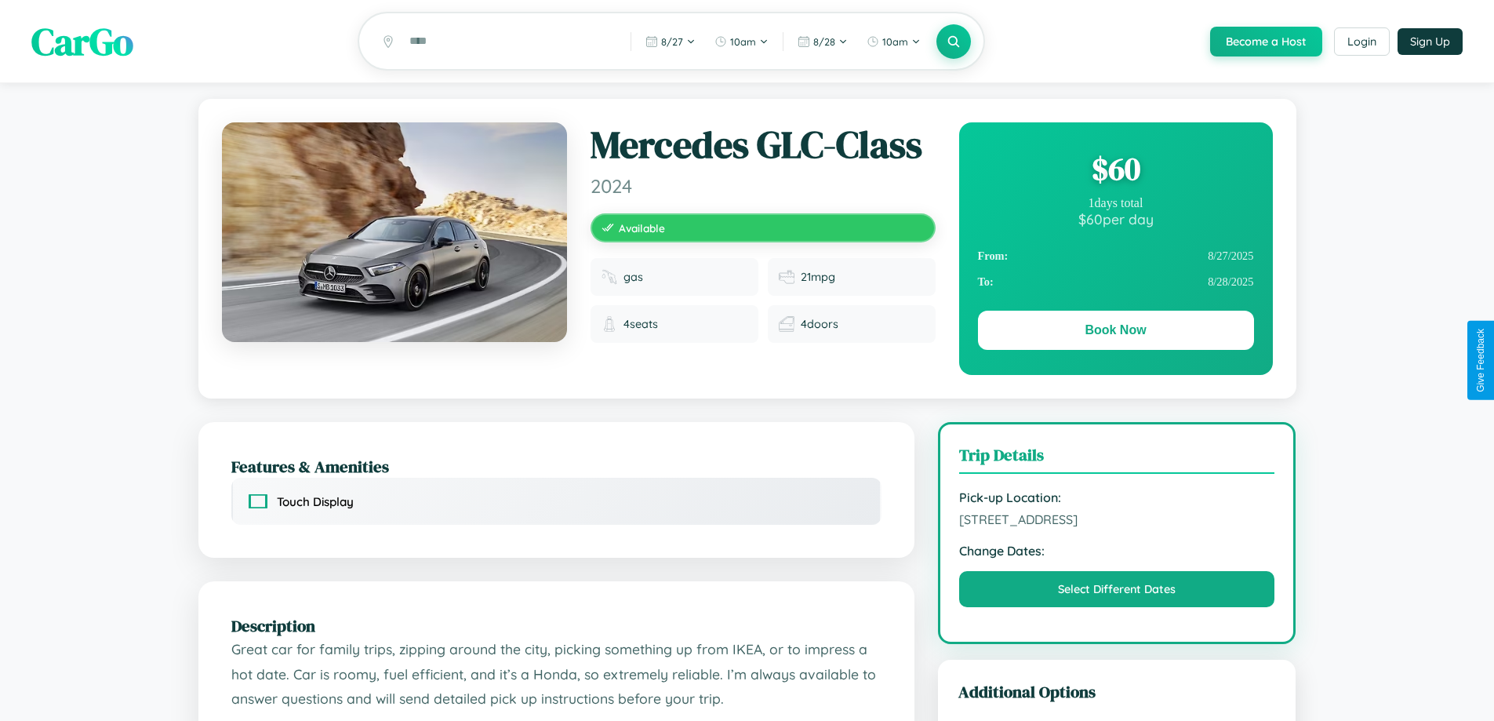
click at [1115, 171] on div "$ 60" at bounding box center [1116, 168] width 276 height 42
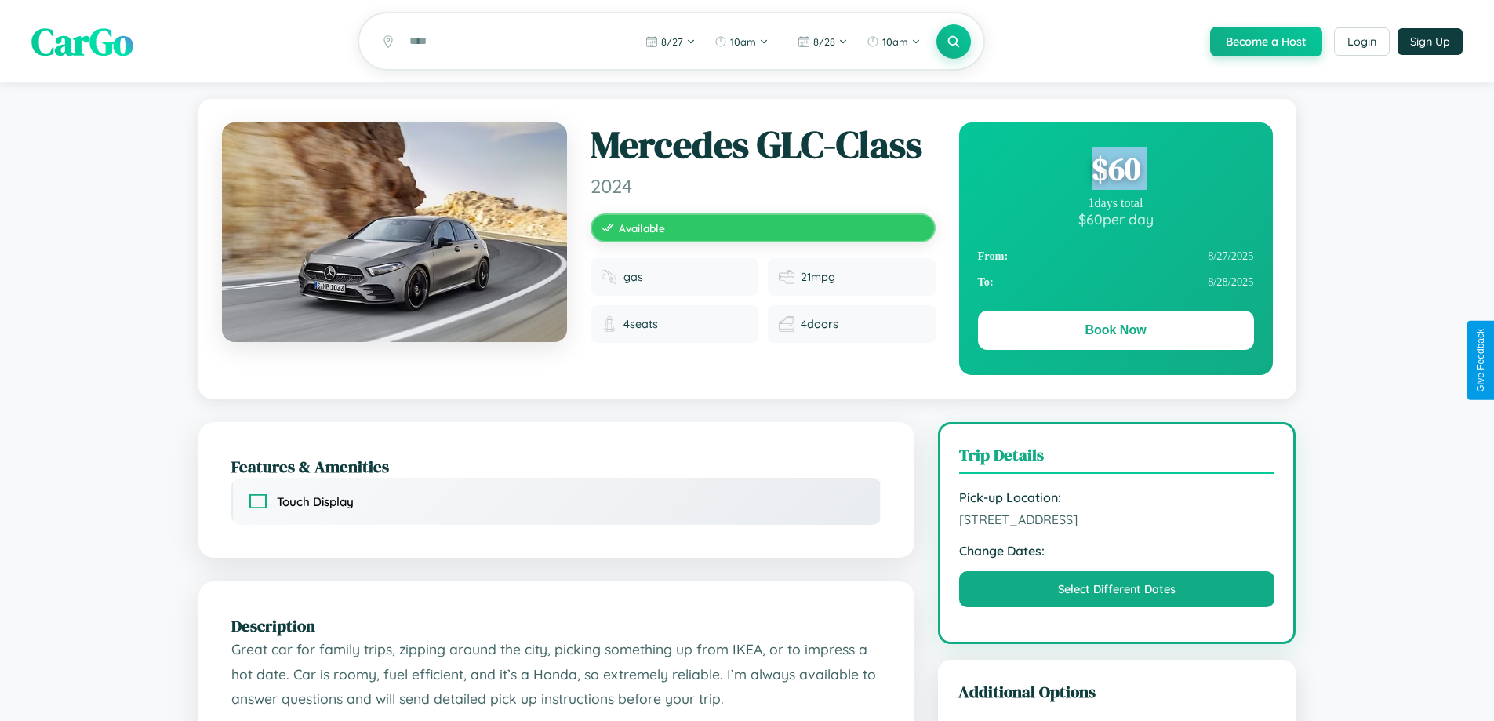
click at [1115, 171] on div "$ 60" at bounding box center [1116, 168] width 276 height 42
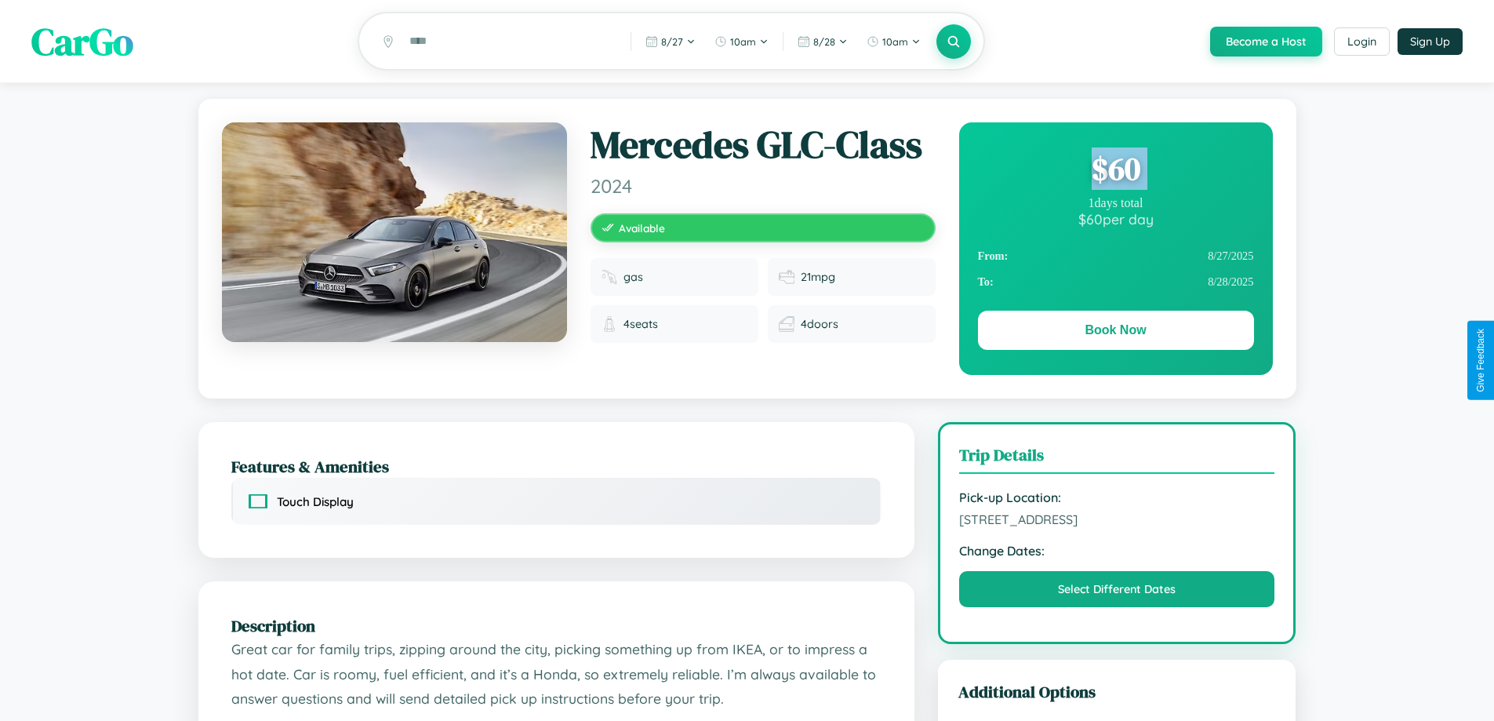
click at [1115, 171] on div "$ 60" at bounding box center [1116, 168] width 276 height 42
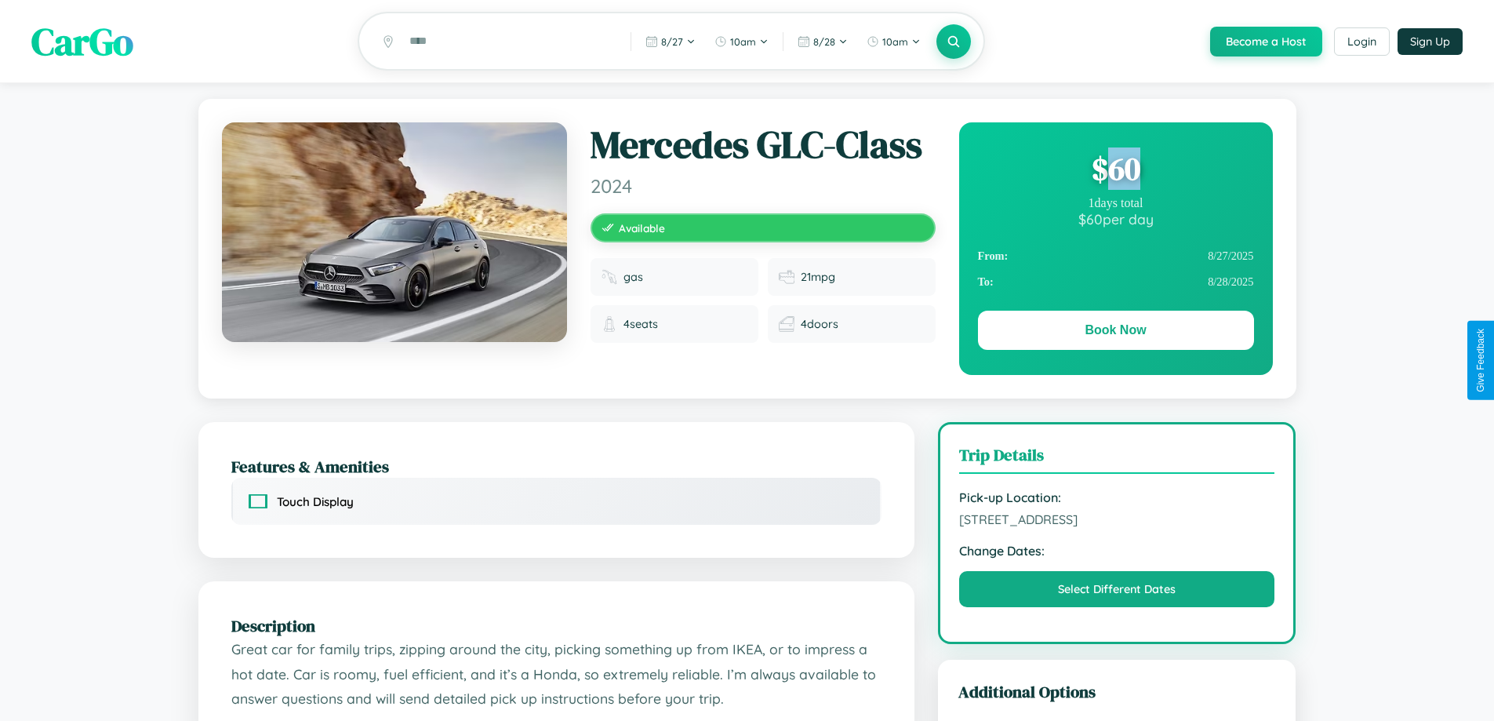
click at [1115, 171] on div "$ 60" at bounding box center [1116, 168] width 276 height 42
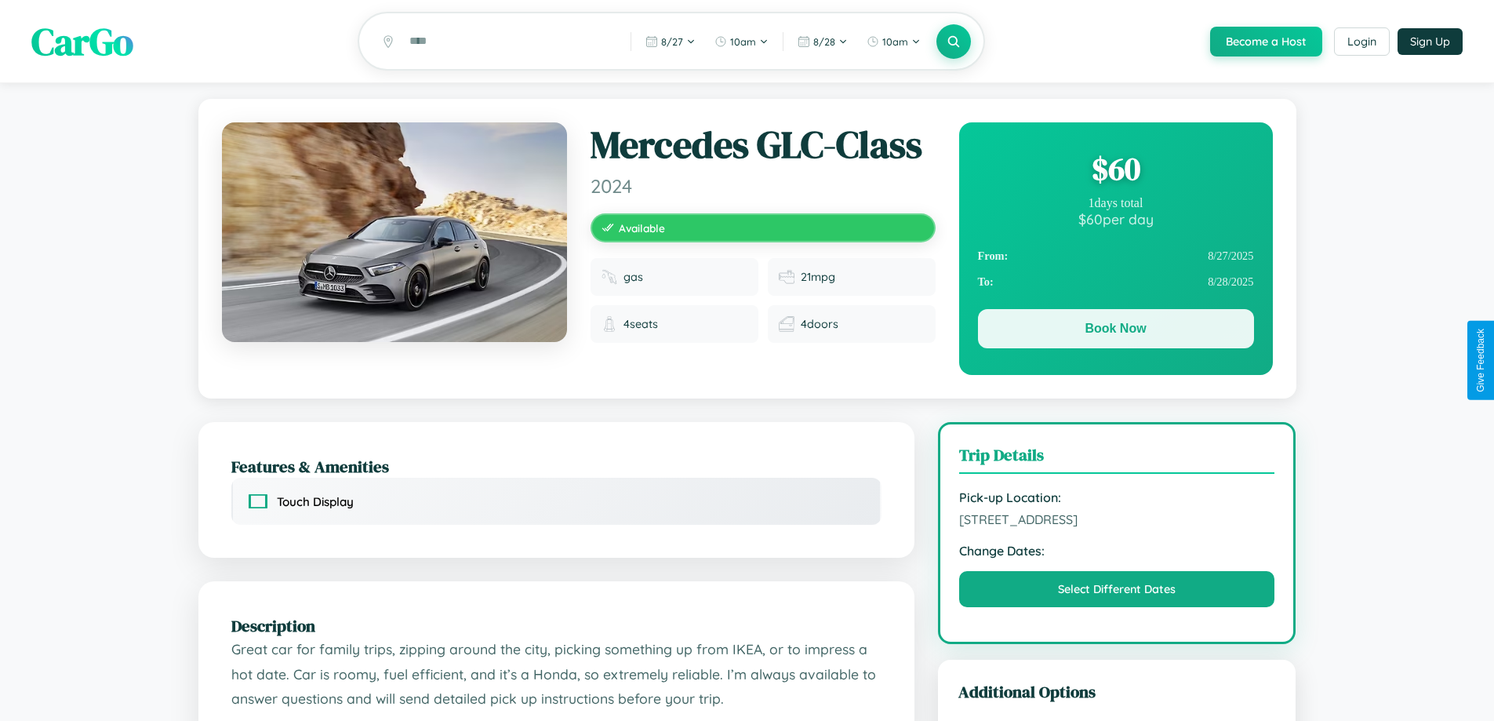
click at [1115, 331] on button "Book Now" at bounding box center [1116, 328] width 276 height 39
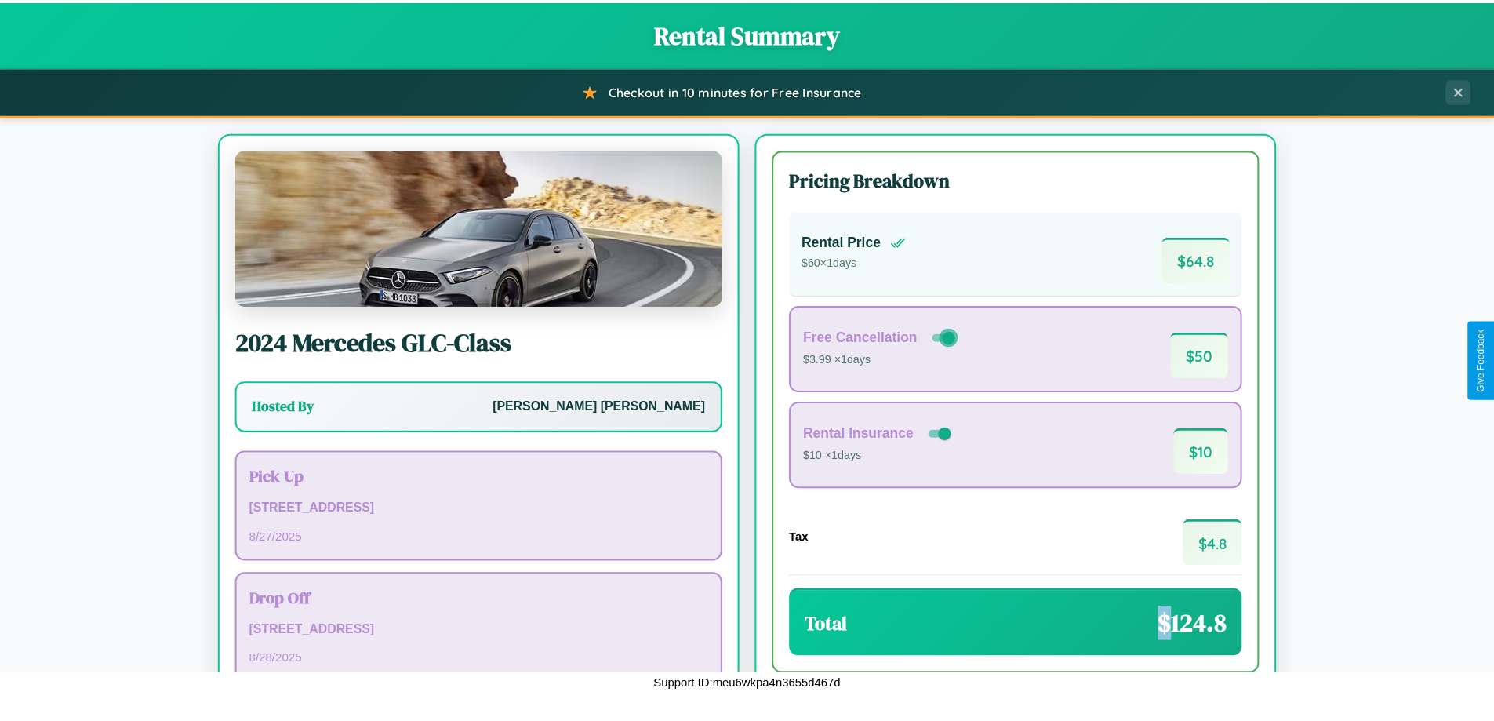
scroll to position [107, 0]
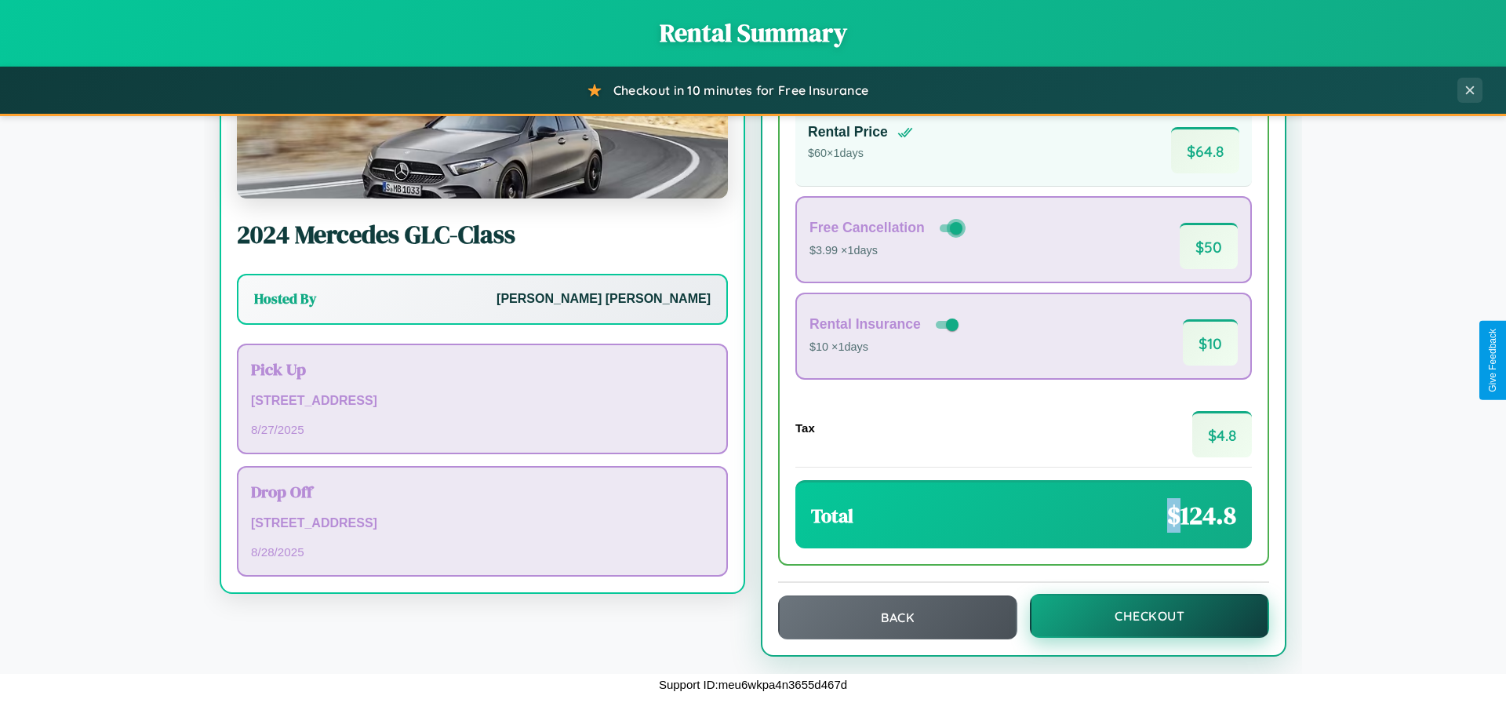
click at [1139, 616] on button "Checkout" at bounding box center [1149, 616] width 239 height 44
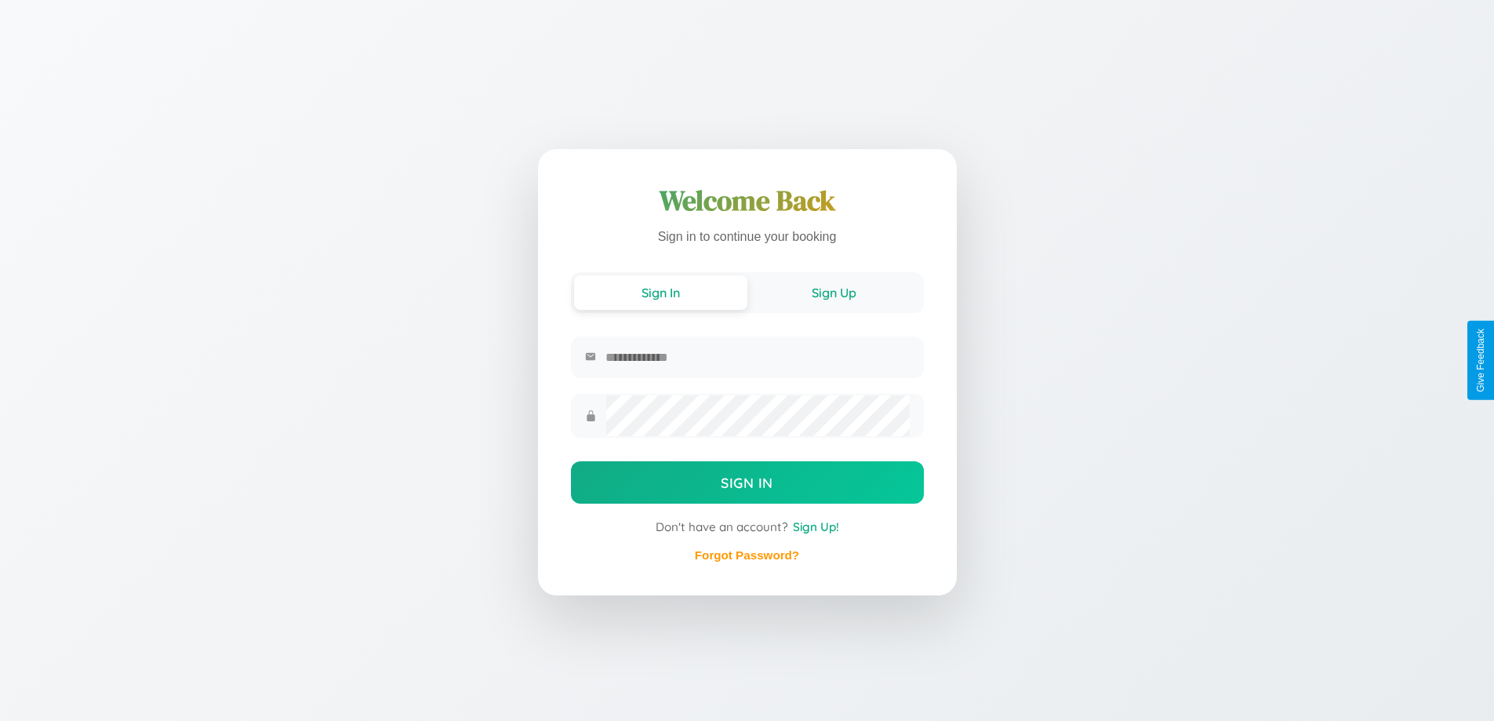
click at [834, 293] on button "Sign Up" at bounding box center [833, 292] width 173 height 35
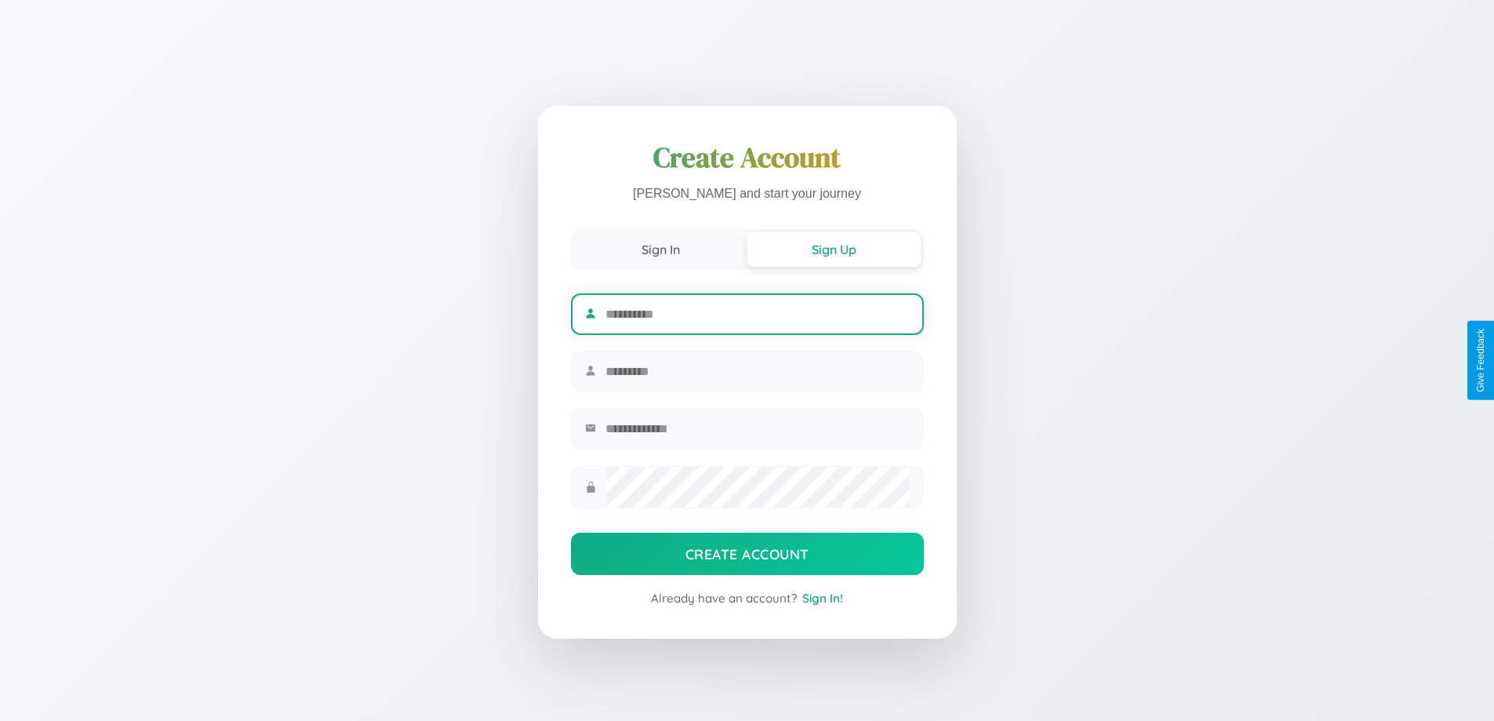
click at [757, 311] on input "text" at bounding box center [758, 314] width 304 height 38
type input "******"
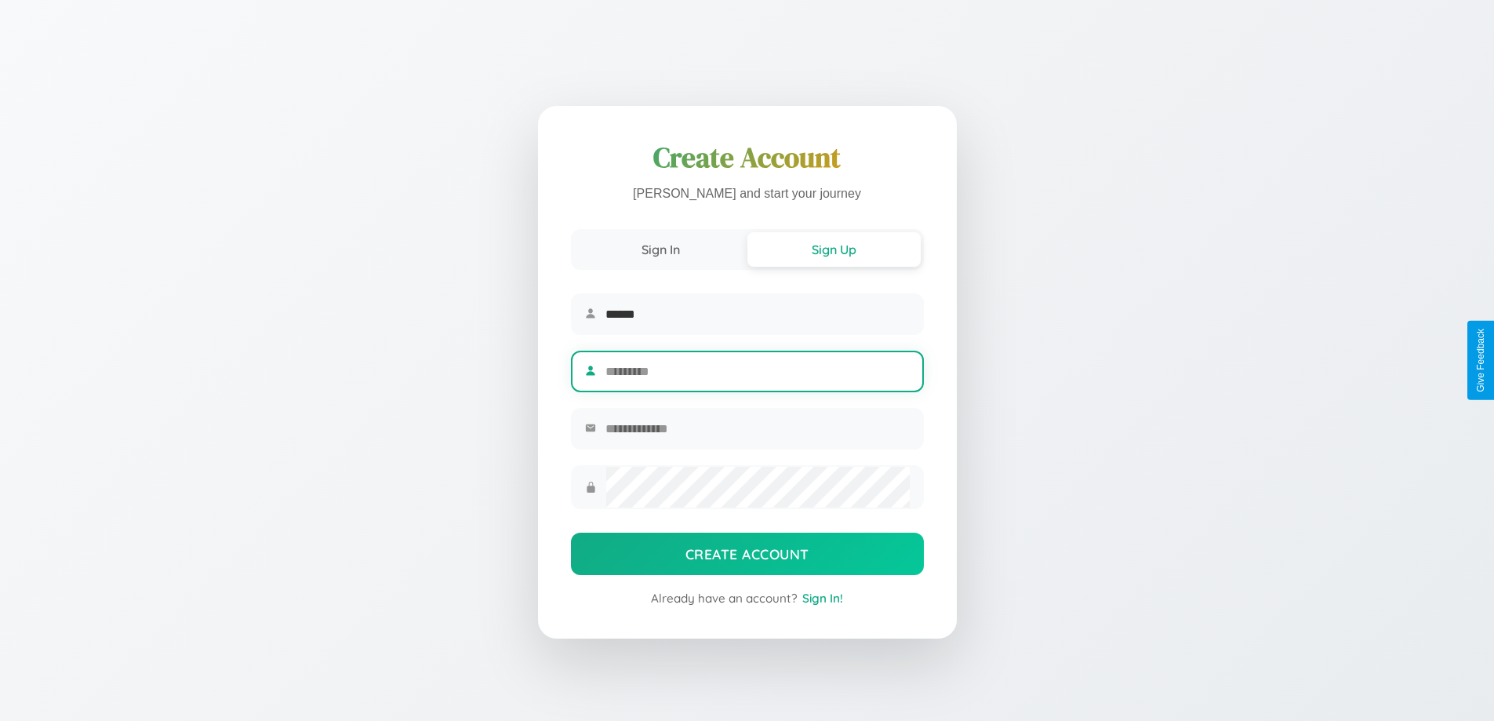
click at [757, 371] on input "text" at bounding box center [758, 371] width 304 height 38
type input "******"
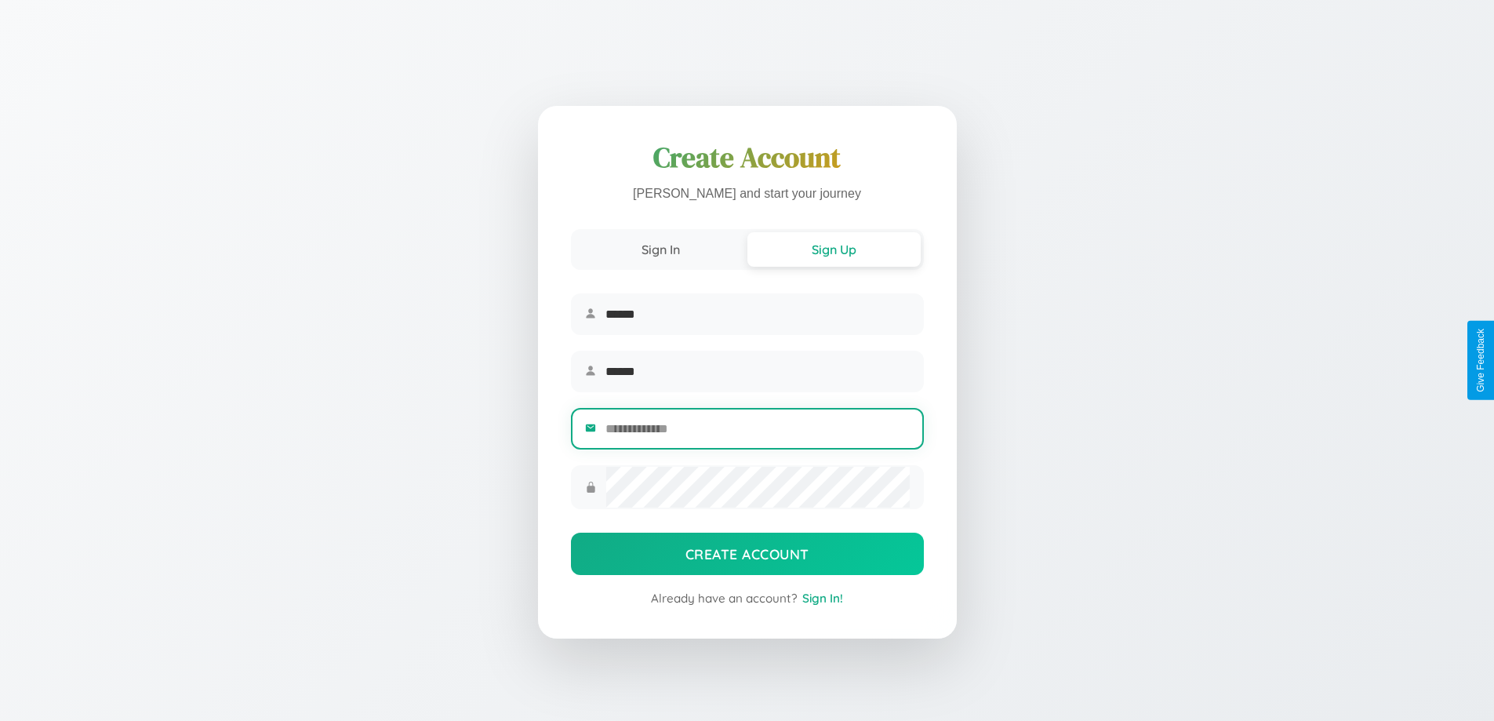
click at [757, 431] on input "email" at bounding box center [758, 428] width 304 height 38
type input "**********"
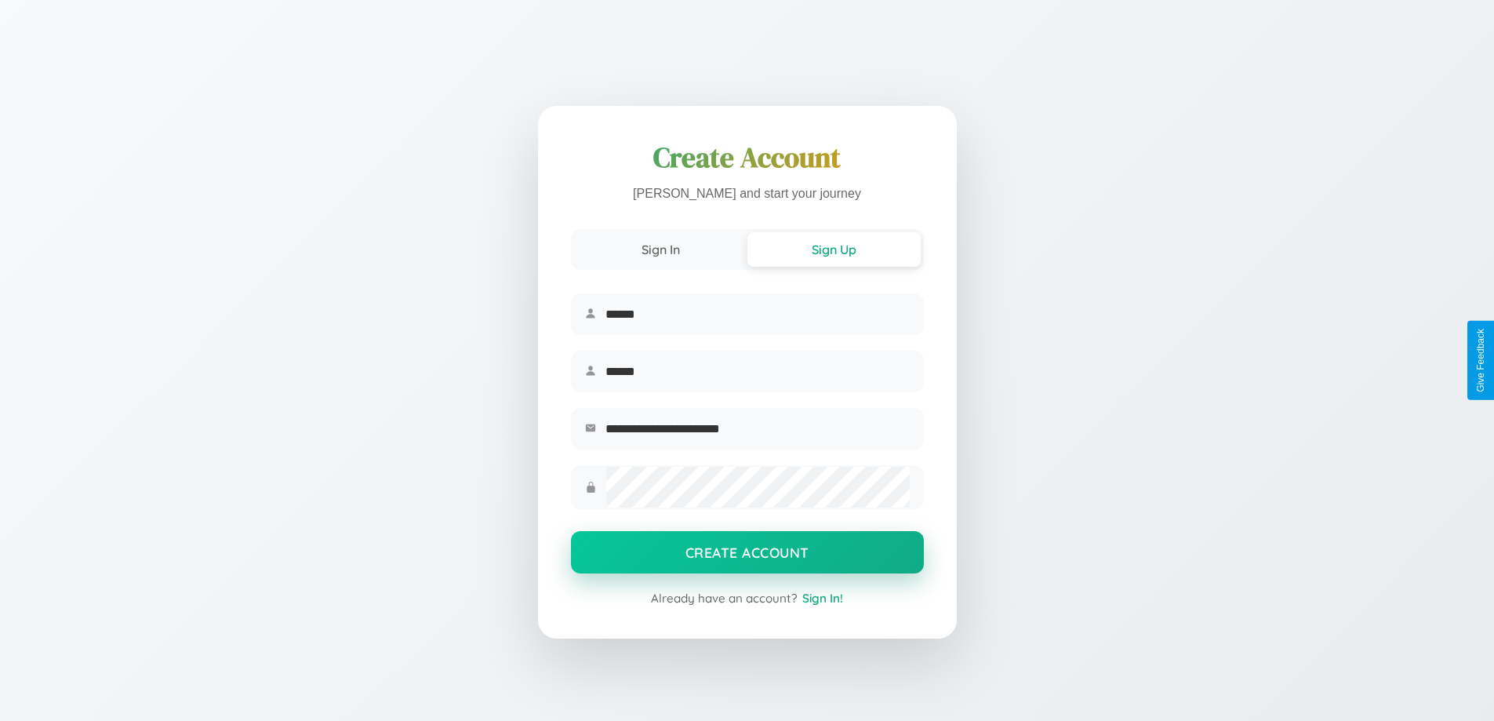
click at [747, 557] on button "Create Account" at bounding box center [747, 552] width 353 height 42
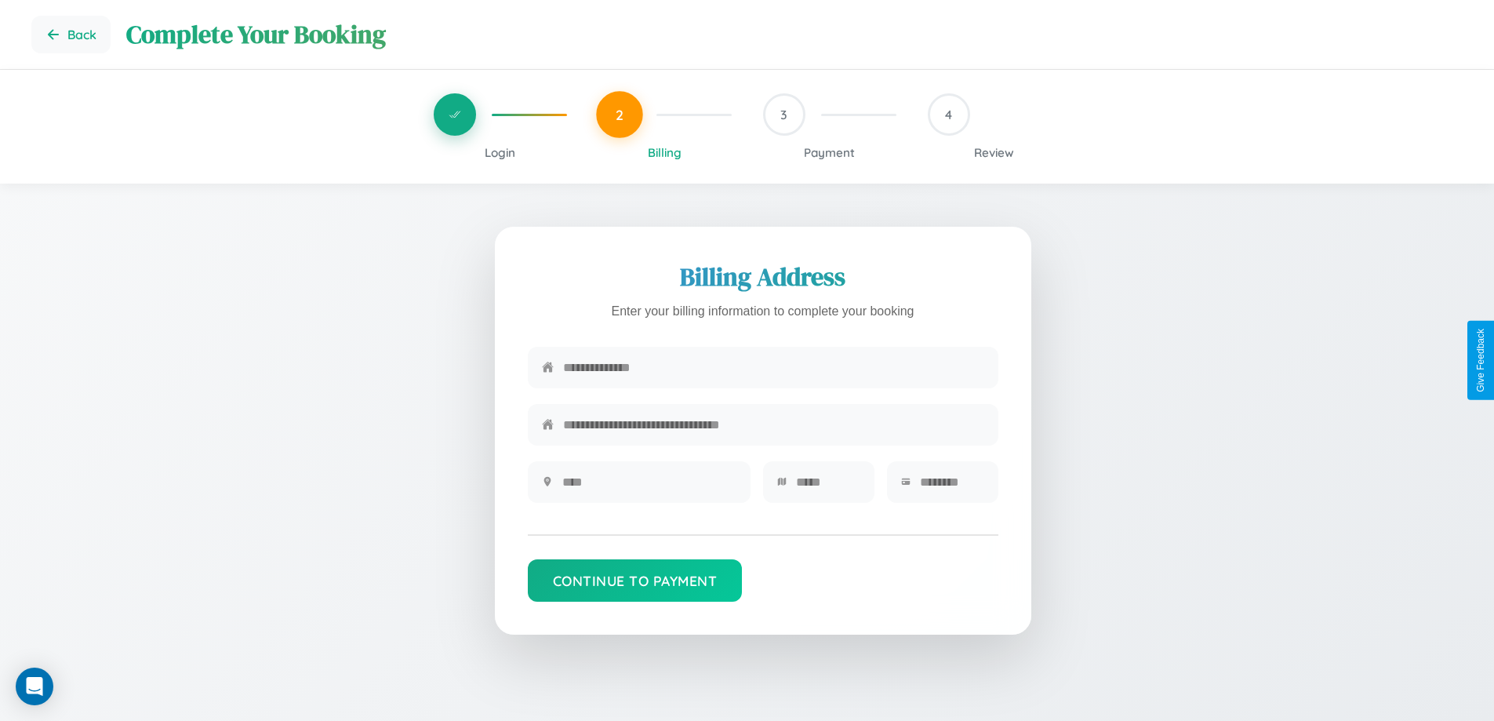
click at [773, 368] on input "text" at bounding box center [773, 367] width 421 height 38
type input "**********"
click at [649, 487] on input "text" at bounding box center [649, 482] width 174 height 38
type input "********"
click at [828, 487] on input "text" at bounding box center [828, 482] width 64 height 38
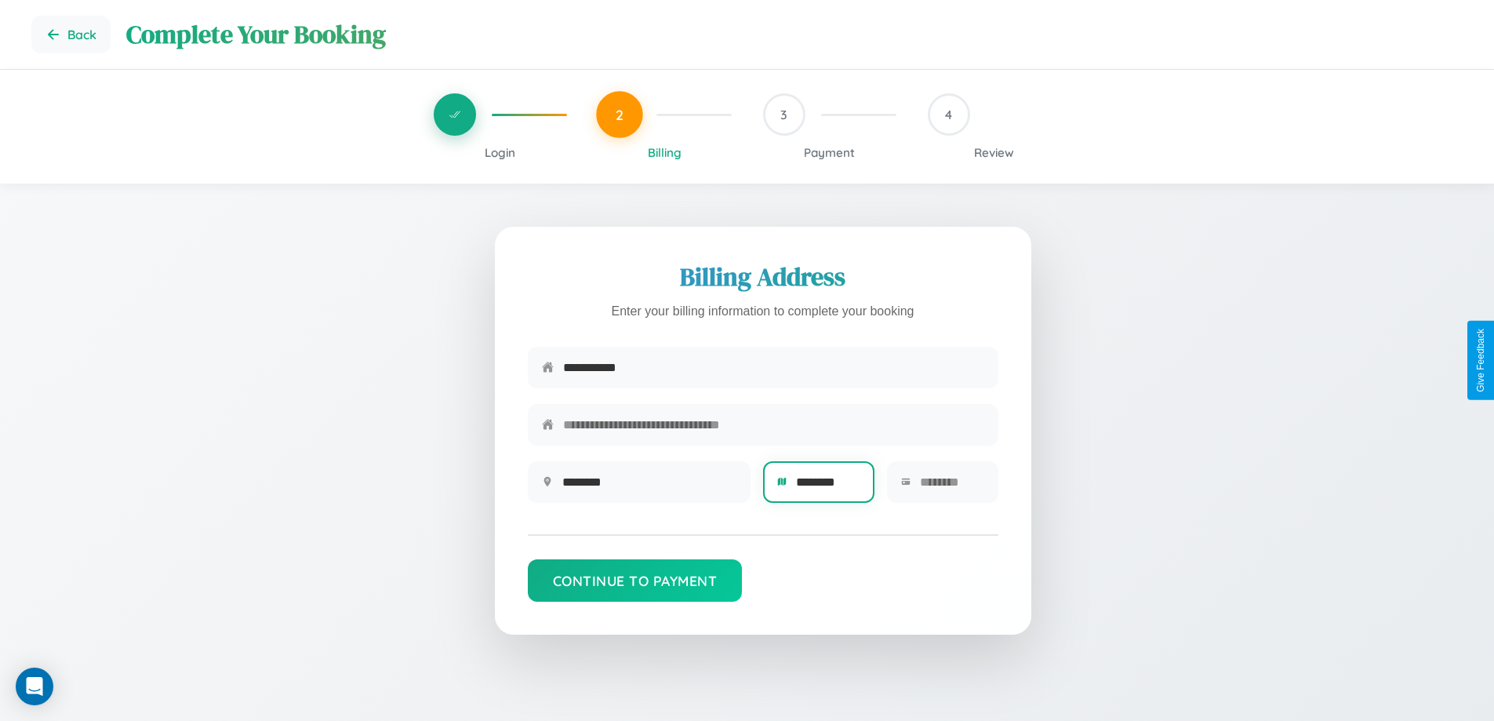
type input "********"
click at [951, 487] on input "text" at bounding box center [952, 482] width 64 height 38
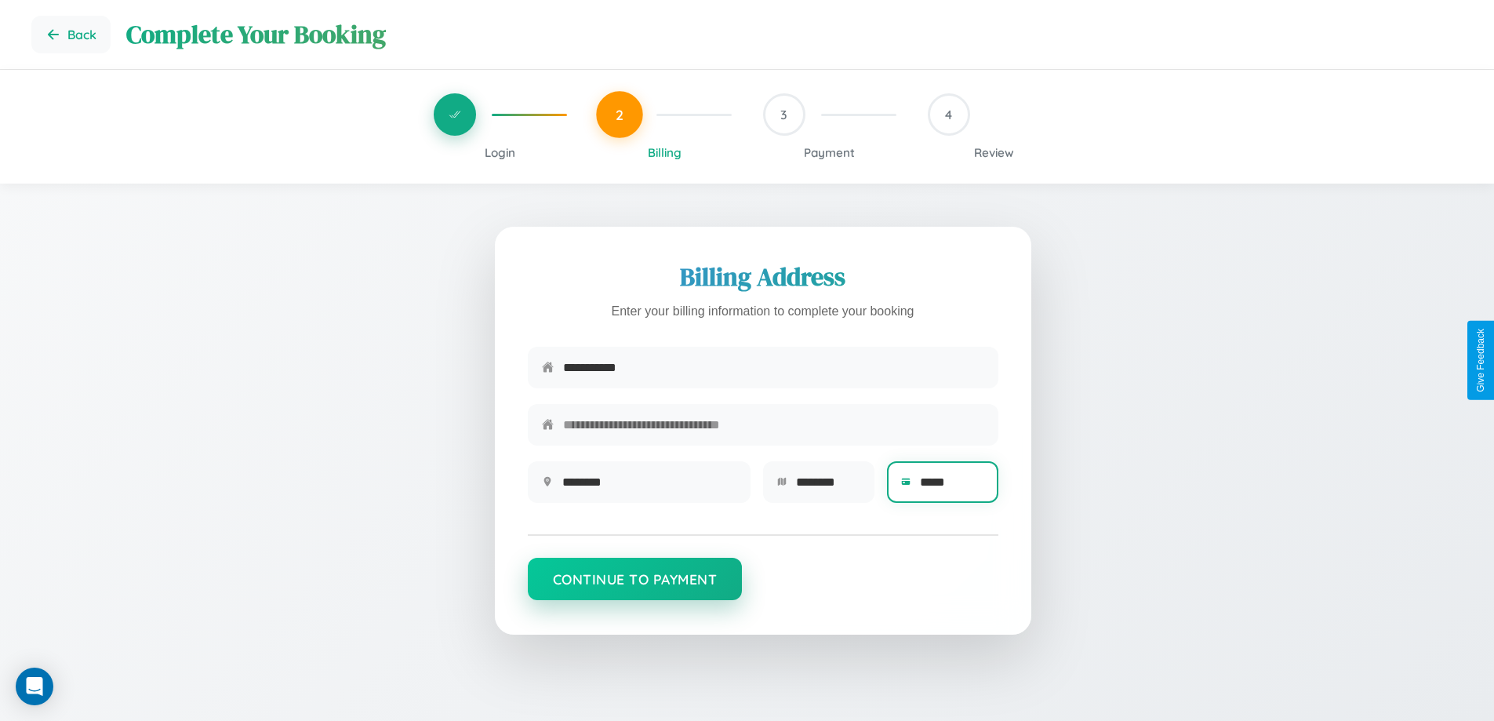
type input "*****"
click at [635, 587] on button "Continue to Payment" at bounding box center [635, 579] width 215 height 42
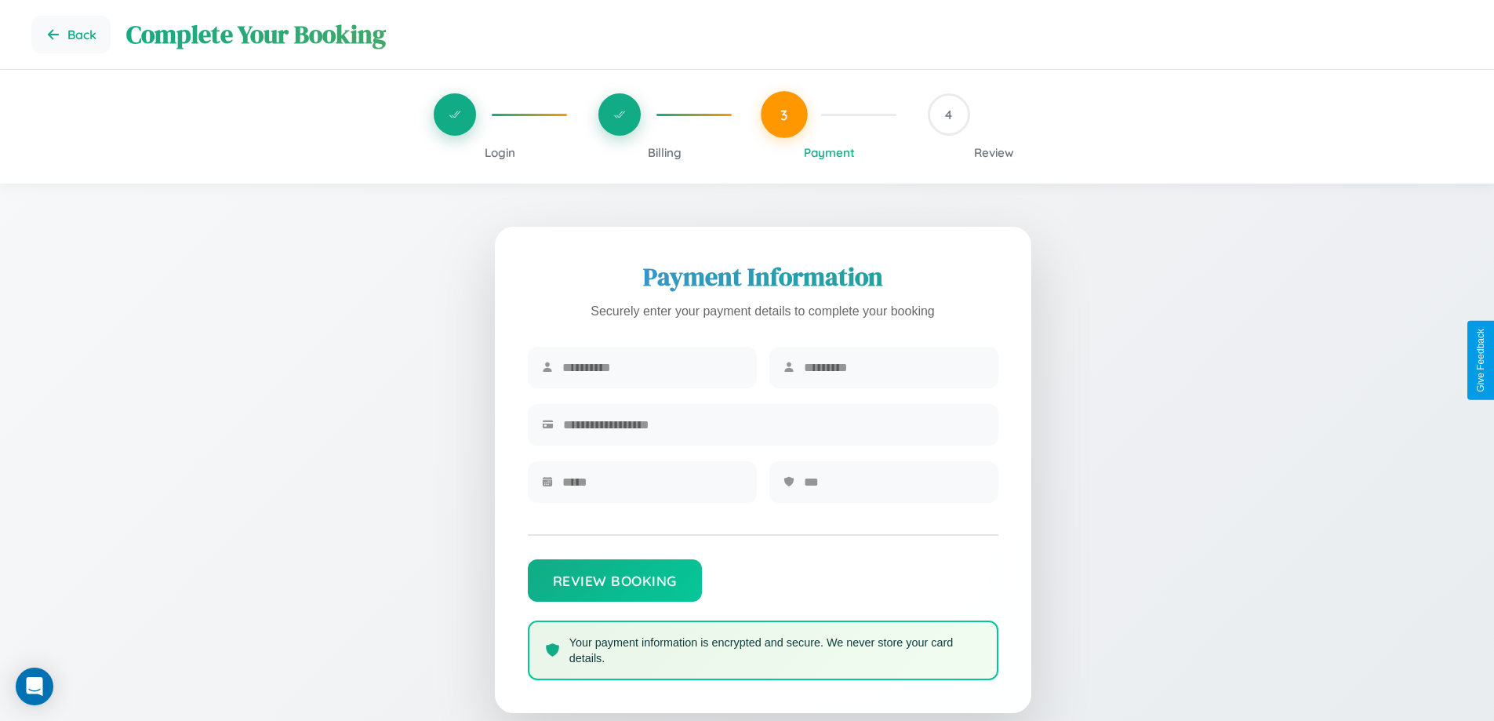
click at [652, 368] on input "text" at bounding box center [652, 367] width 180 height 38
type input "********"
click at [893, 368] on input "text" at bounding box center [894, 367] width 180 height 38
type input "*****"
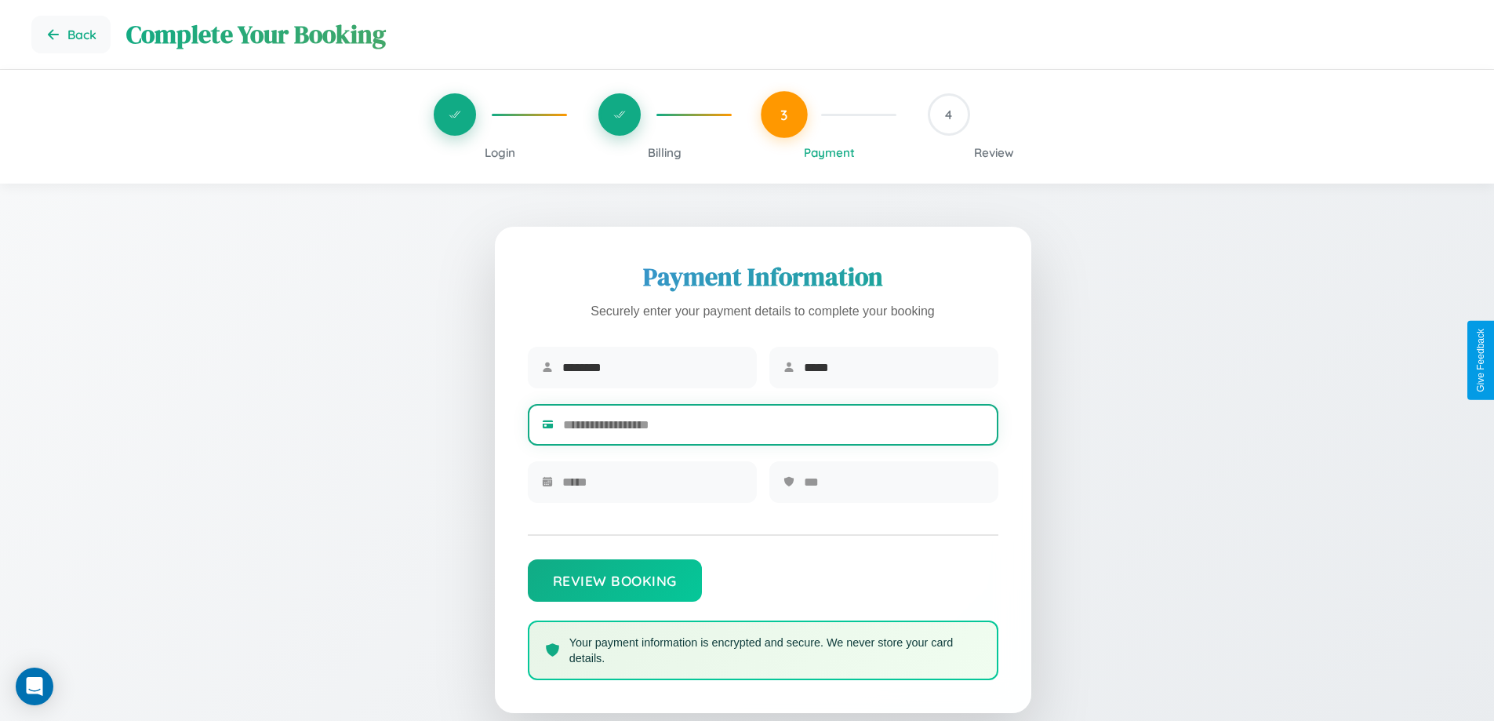
click at [773, 427] on input "text" at bounding box center [773, 425] width 421 height 38
type input "**********"
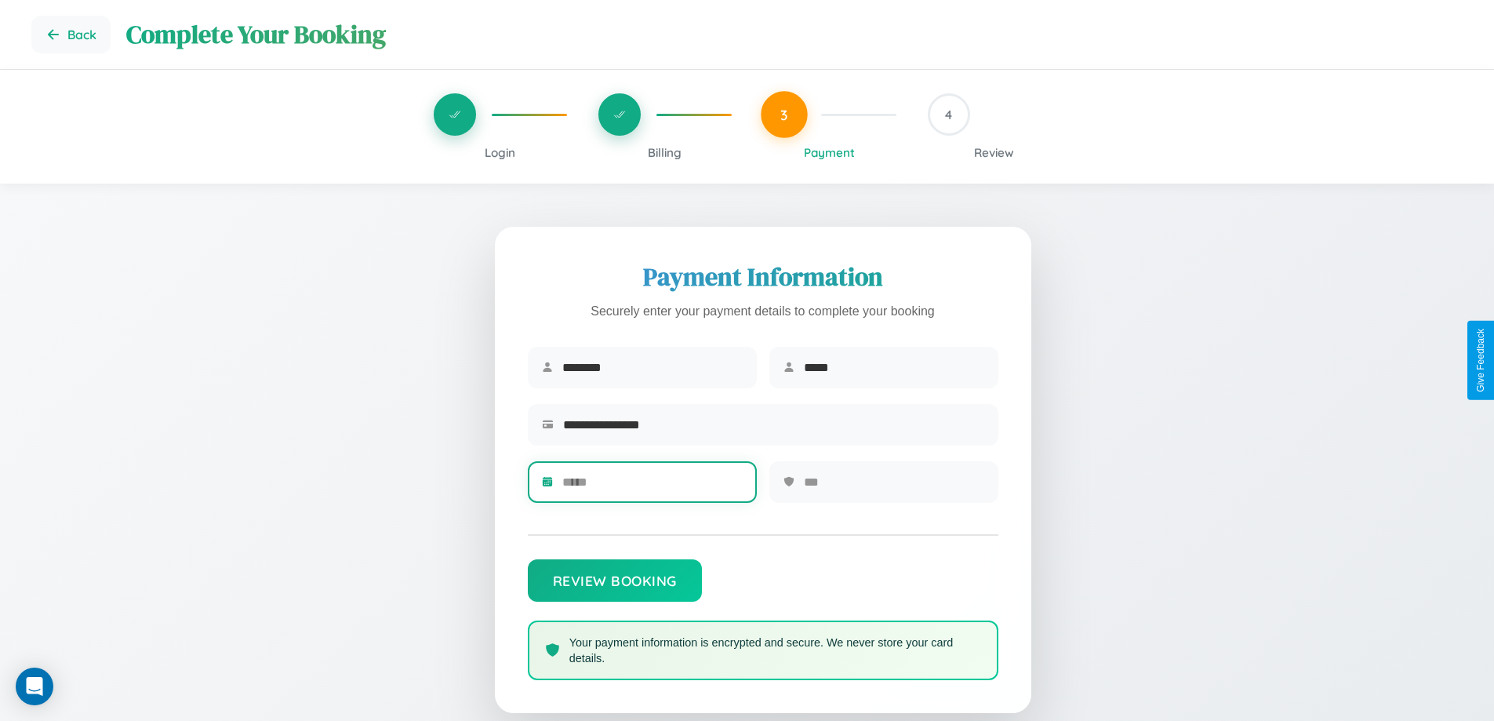
click at [652, 487] on input "text" at bounding box center [652, 482] width 180 height 38
type input "*****"
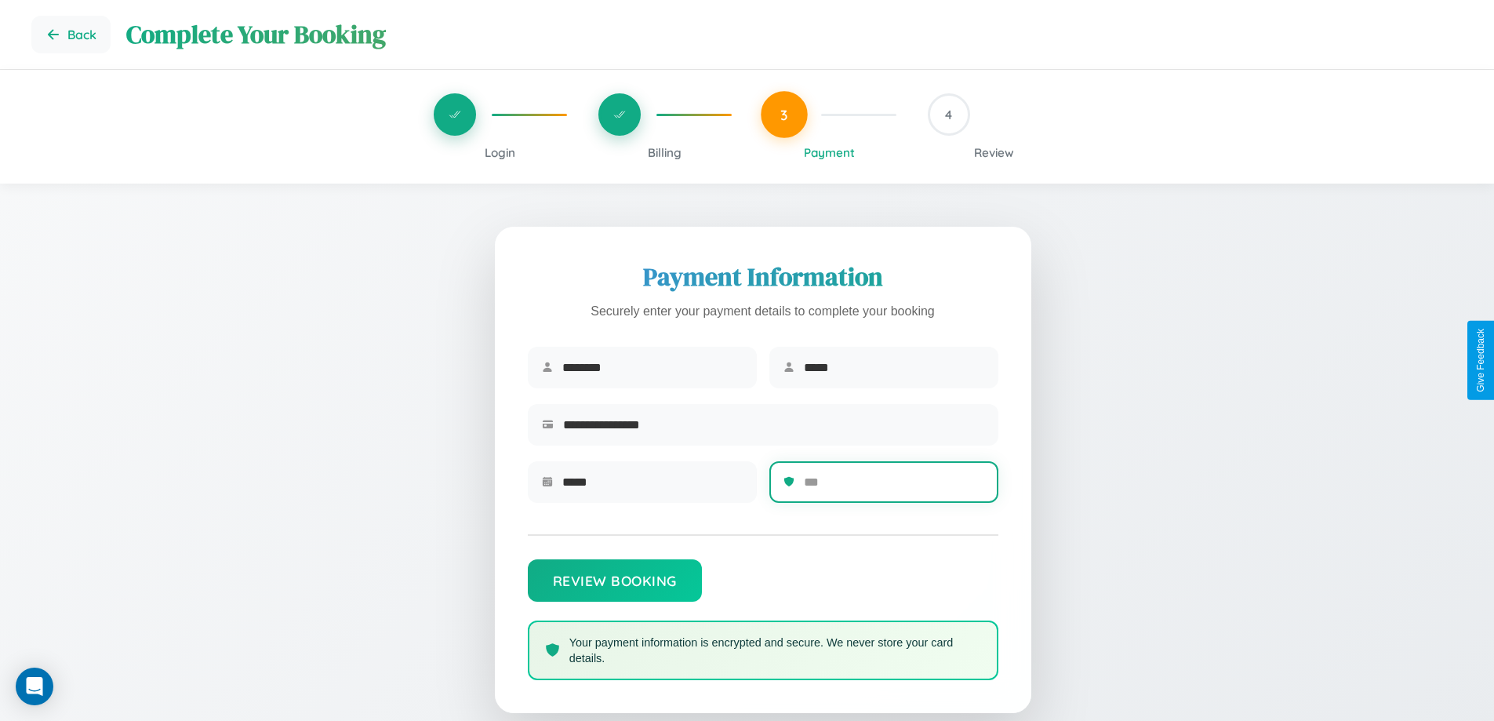
click at [893, 487] on input "text" at bounding box center [894, 482] width 180 height 38
type input "***"
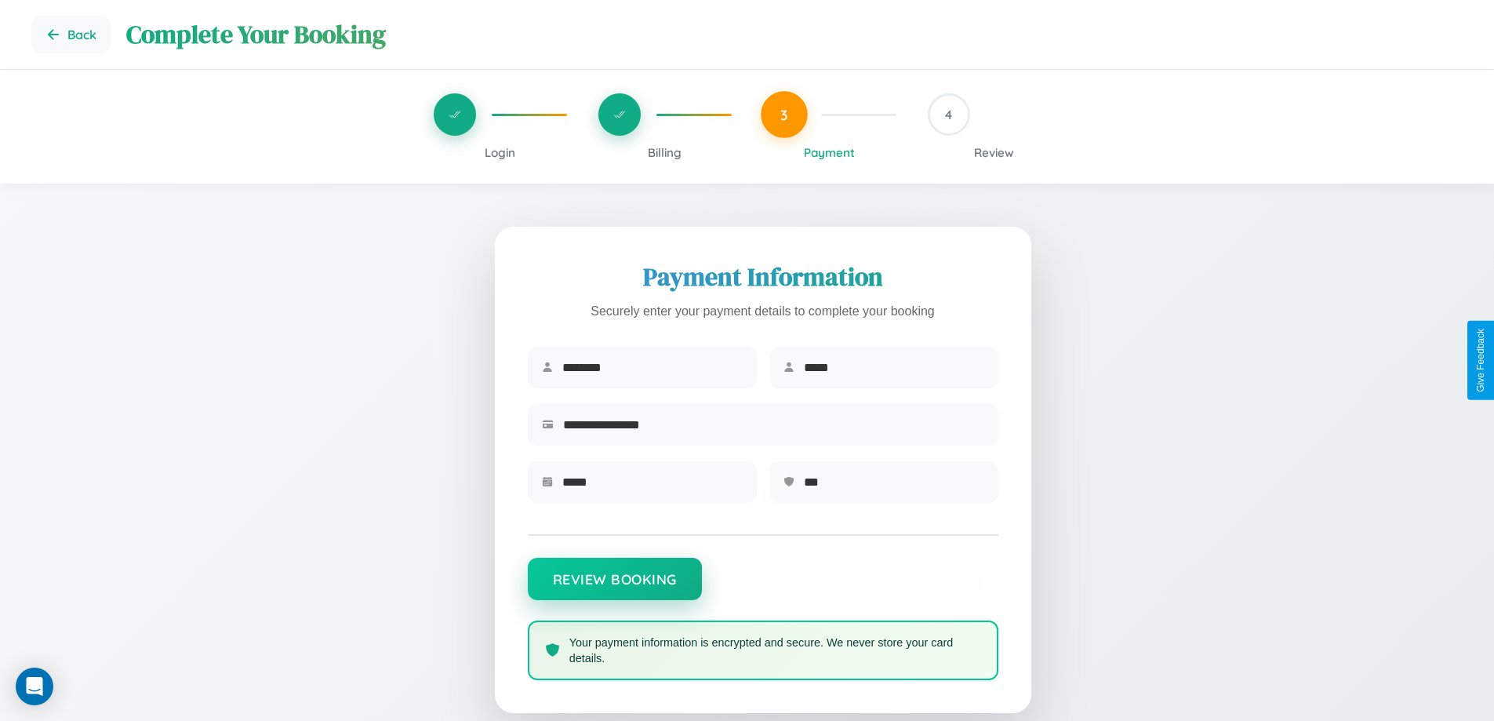
click at [614, 587] on button "Review Booking" at bounding box center [615, 579] width 174 height 42
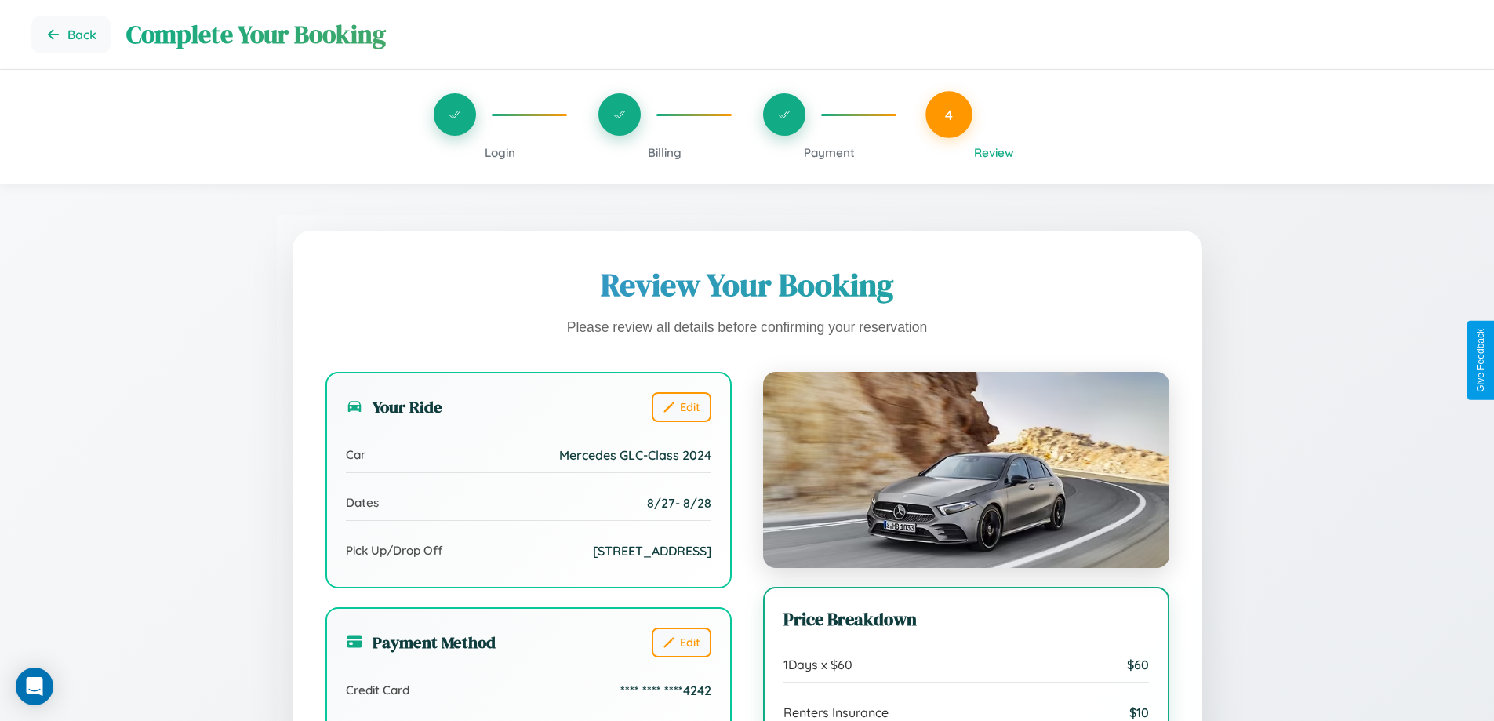
scroll to position [175, 0]
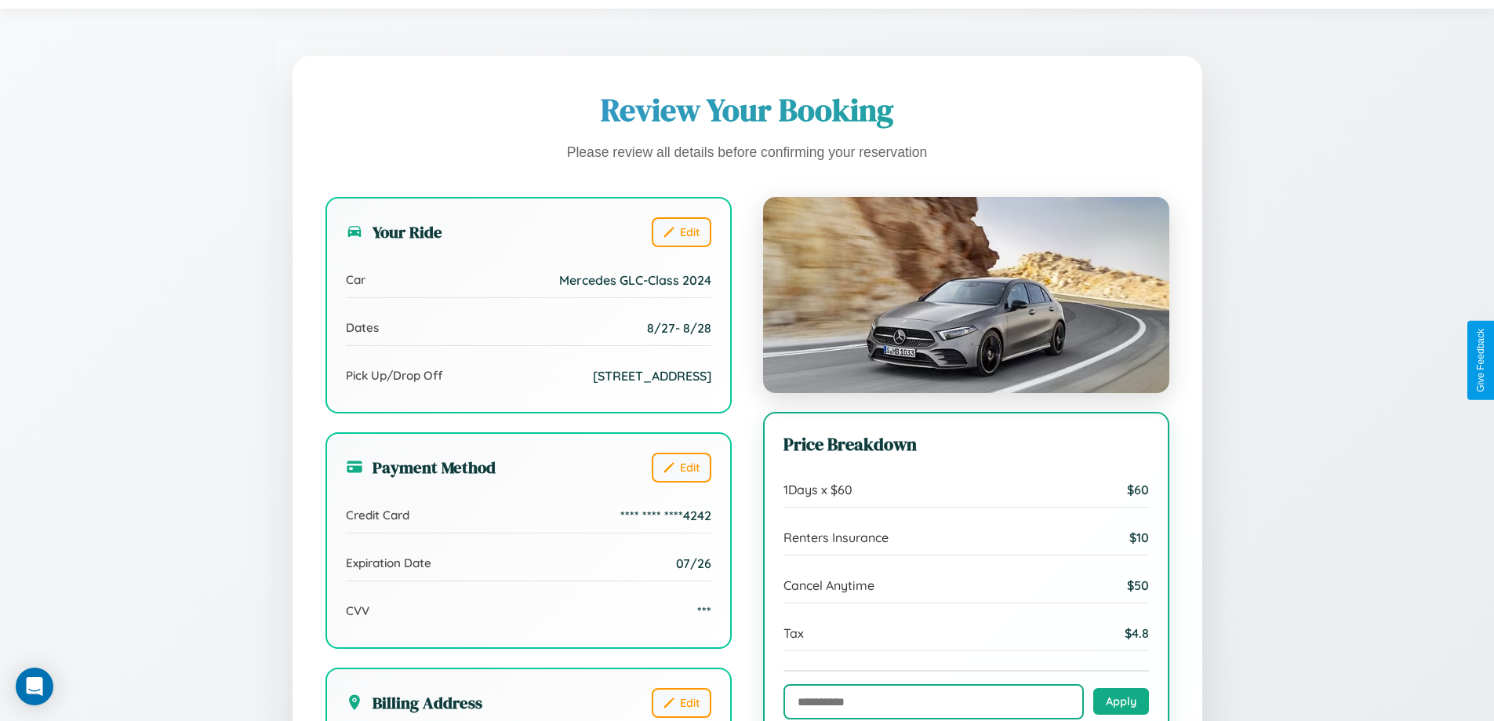
click at [933, 702] on input "text" at bounding box center [934, 701] width 300 height 35
type input "**********"
click at [1121, 702] on button "Apply" at bounding box center [1121, 700] width 56 height 27
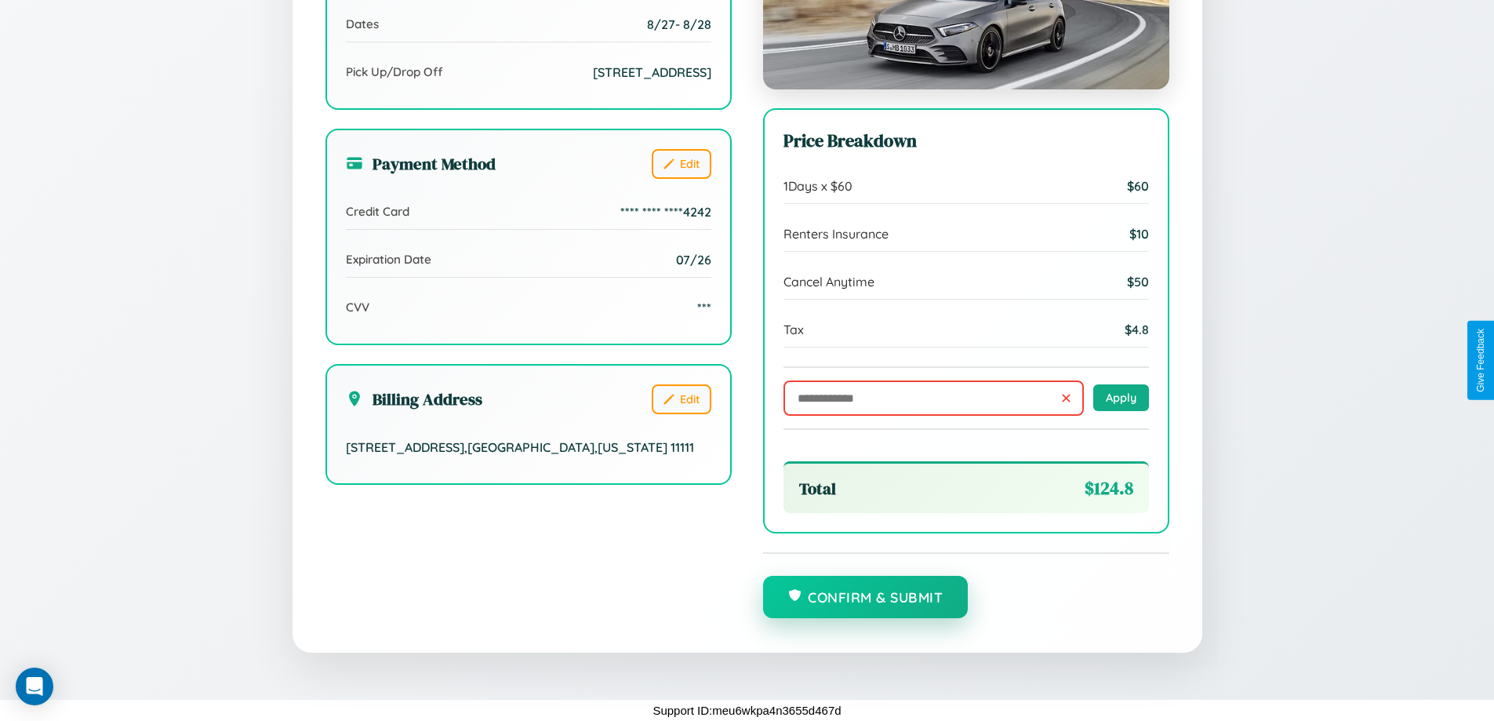
click at [865, 598] on button "Confirm & Submit" at bounding box center [866, 597] width 206 height 42
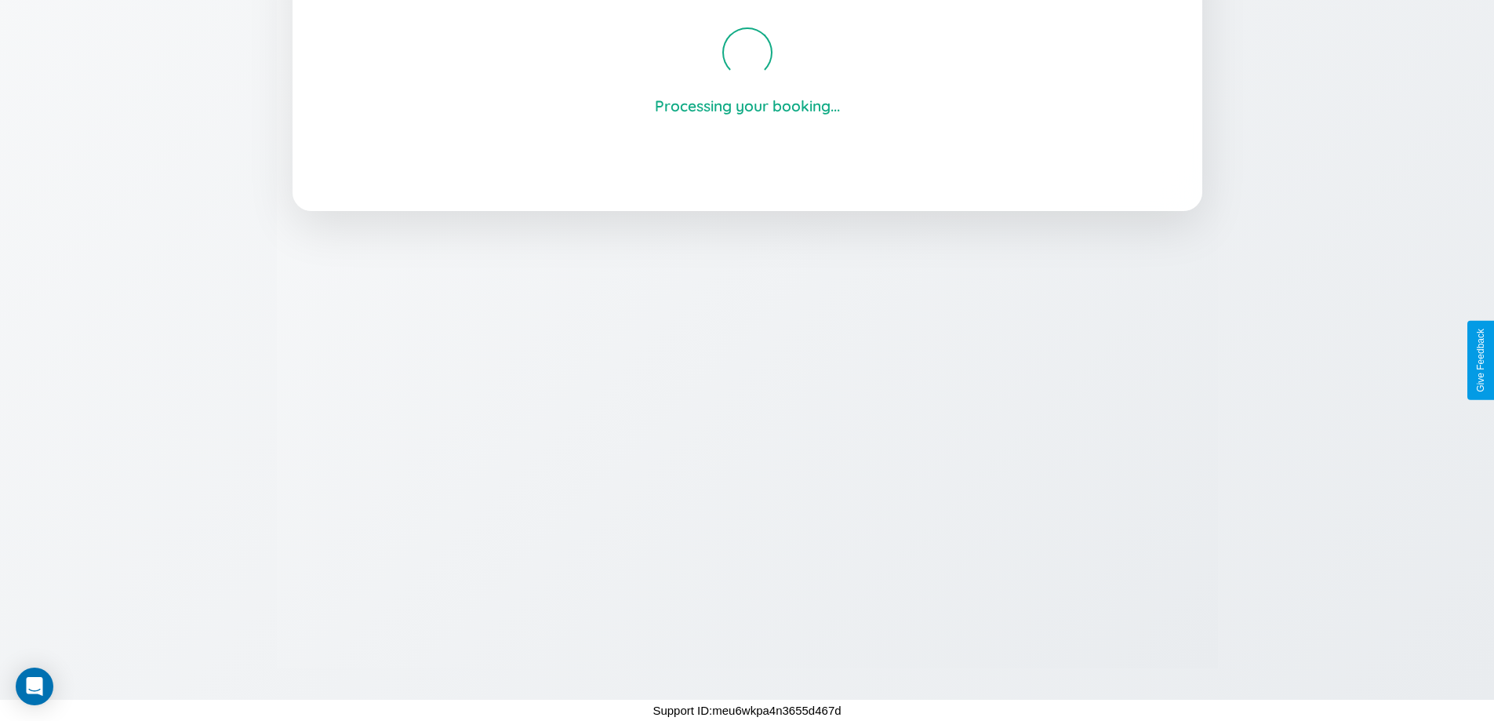
scroll to position [299, 0]
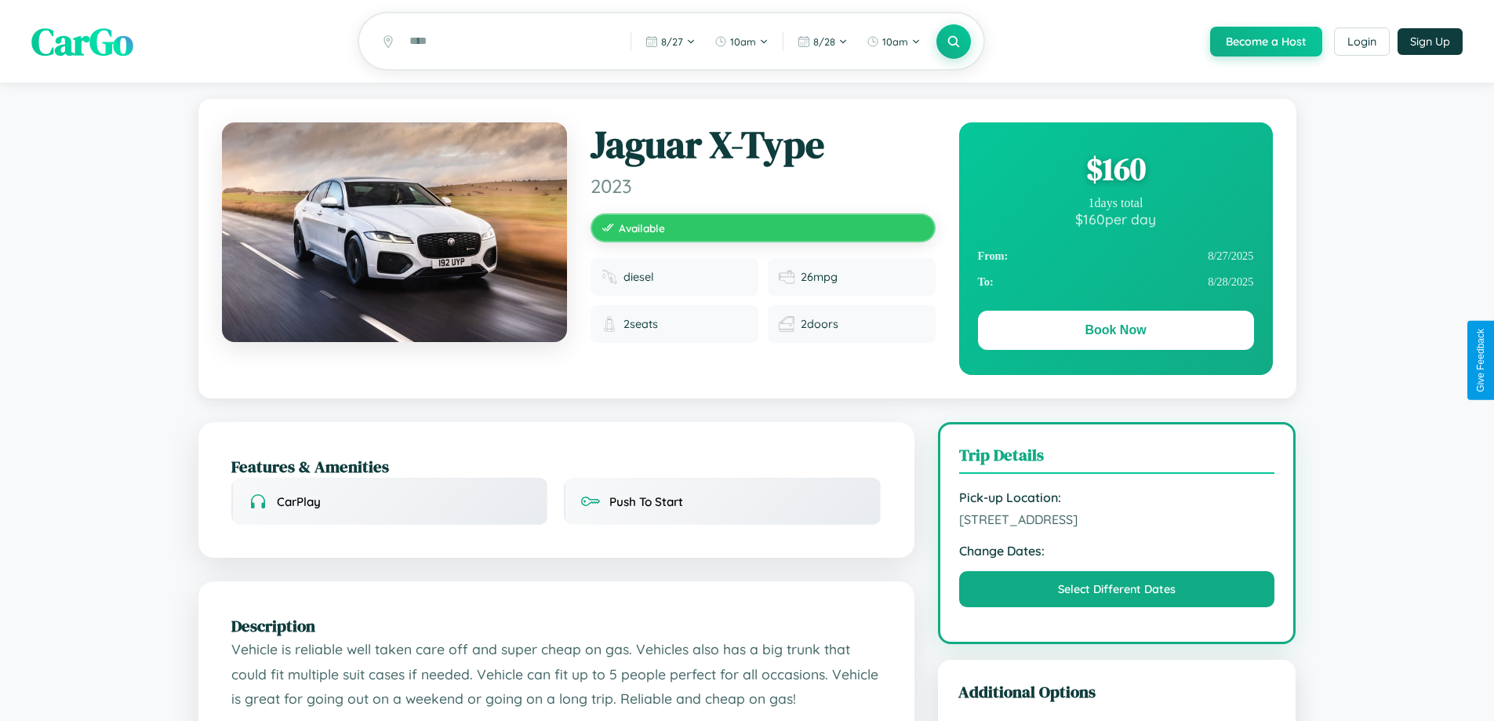
scroll to position [407, 0]
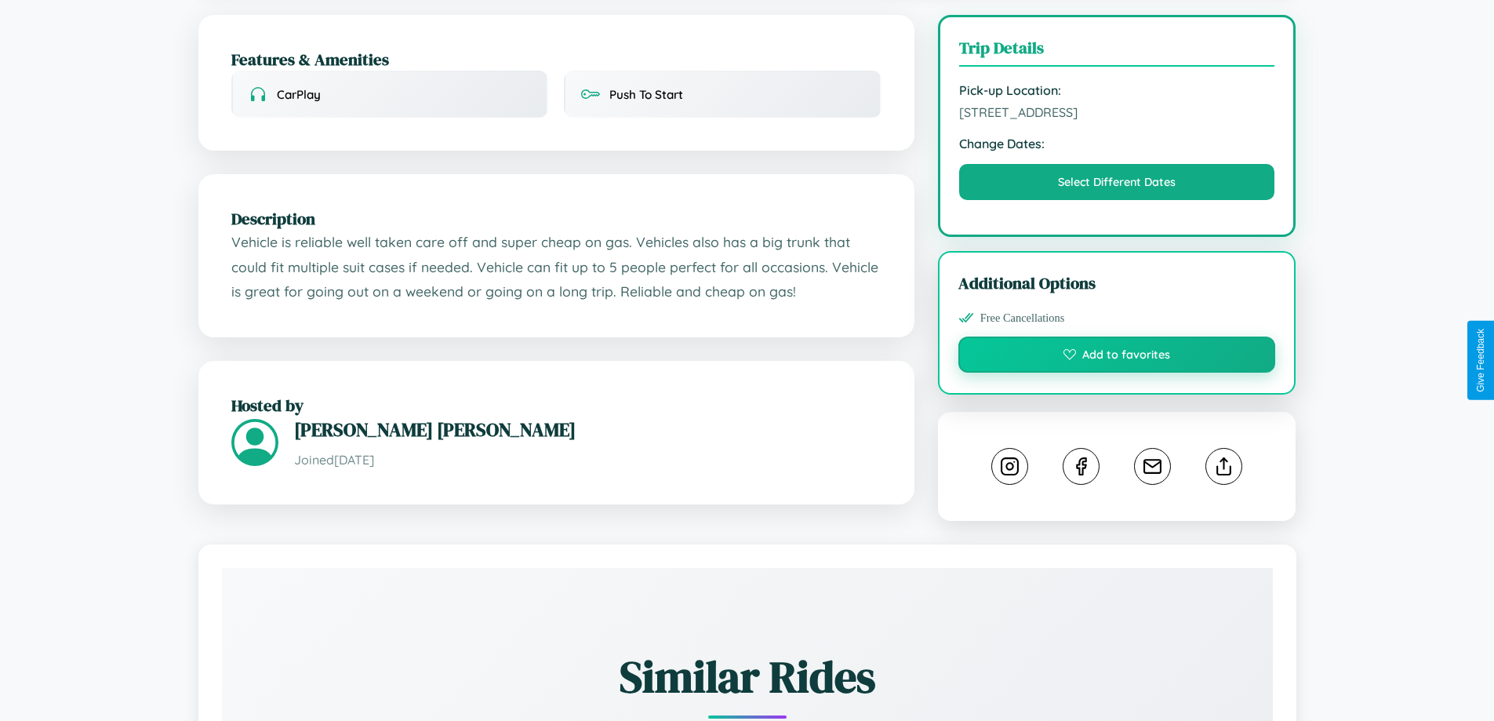
click at [1117, 357] on button "Add to favorites" at bounding box center [1117, 354] width 318 height 36
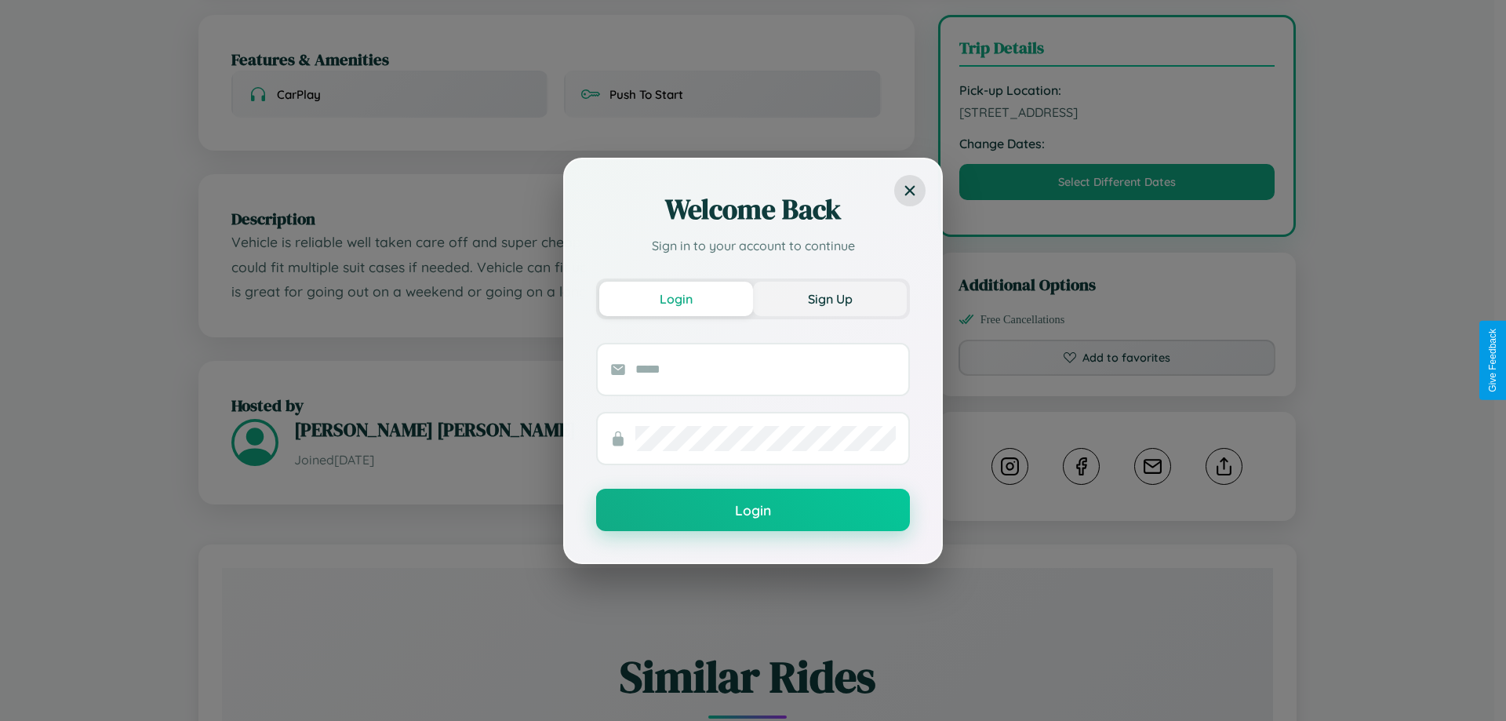
click at [830, 298] on button "Sign Up" at bounding box center [830, 299] width 154 height 35
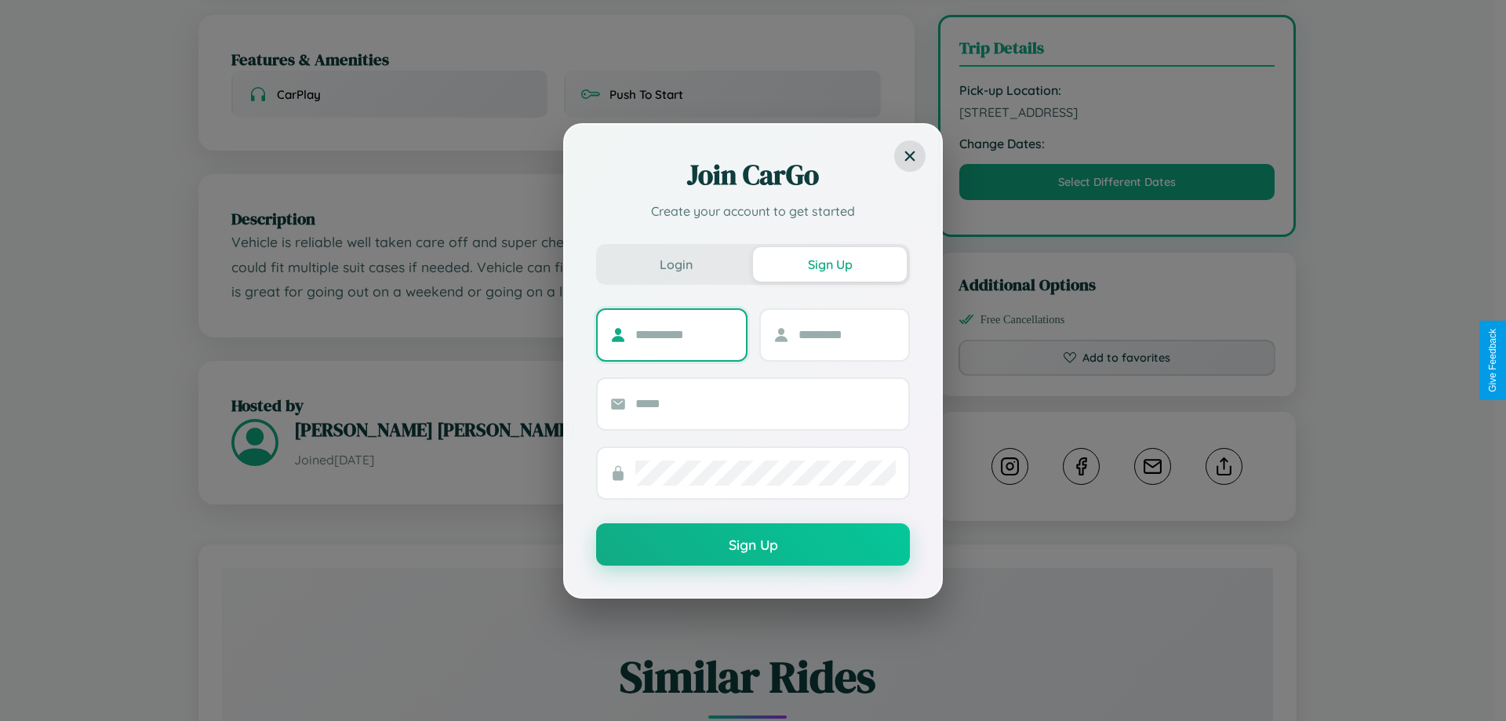
click at [684, 334] on input "text" at bounding box center [684, 334] width 98 height 25
type input "****"
click at [846, 334] on input "text" at bounding box center [847, 334] width 98 height 25
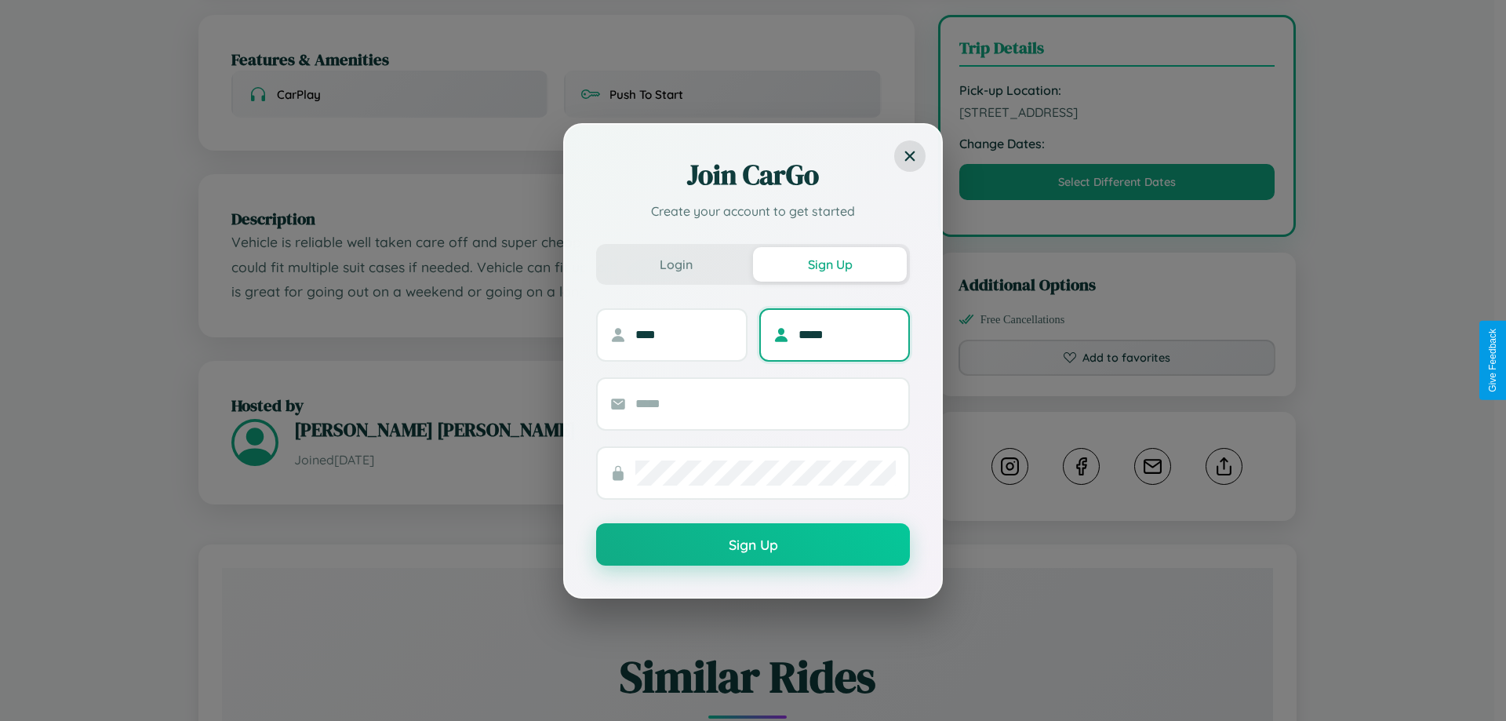
type input "*****"
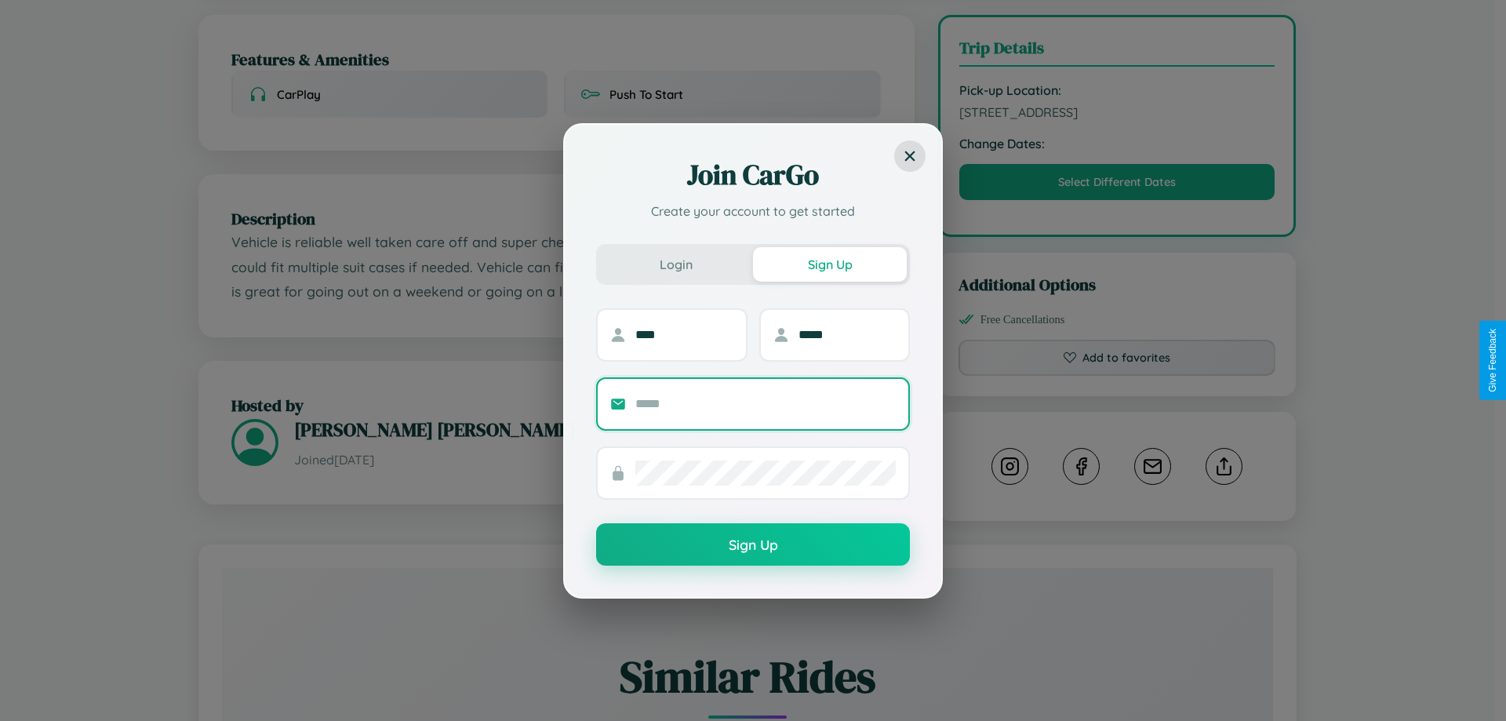
click at [766, 403] on input "text" at bounding box center [765, 403] width 260 height 25
type input "**********"
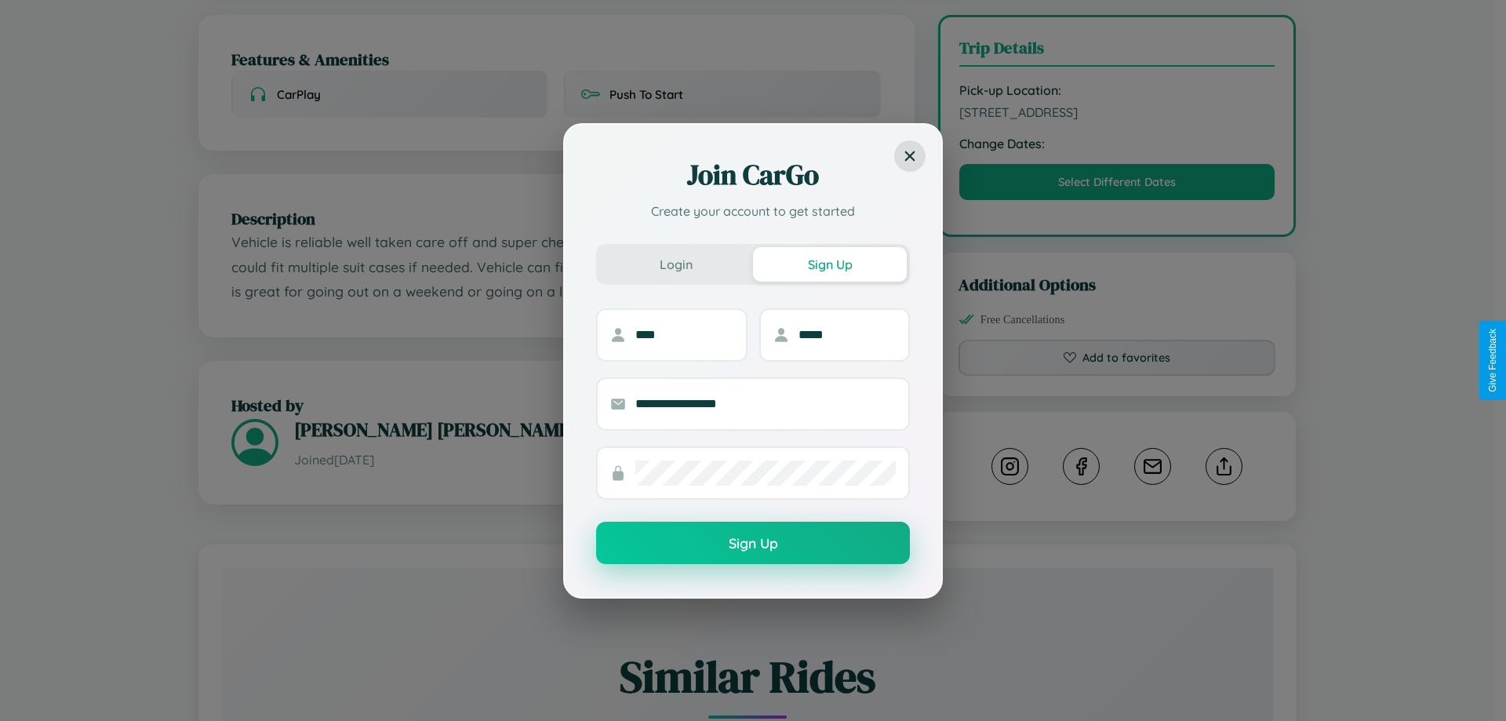
click at [753, 544] on button "Sign Up" at bounding box center [753, 543] width 314 height 42
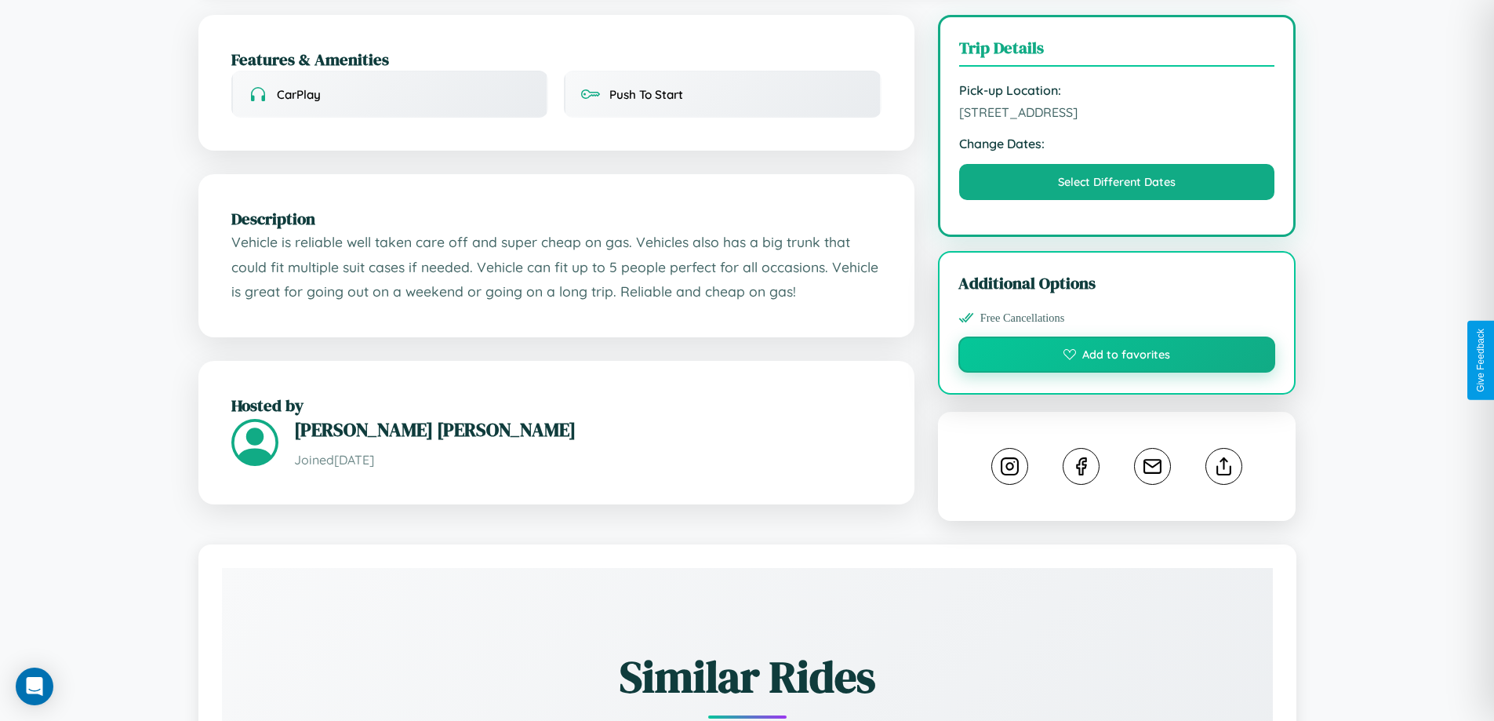
click at [1117, 357] on button "Add to favorites" at bounding box center [1117, 354] width 318 height 36
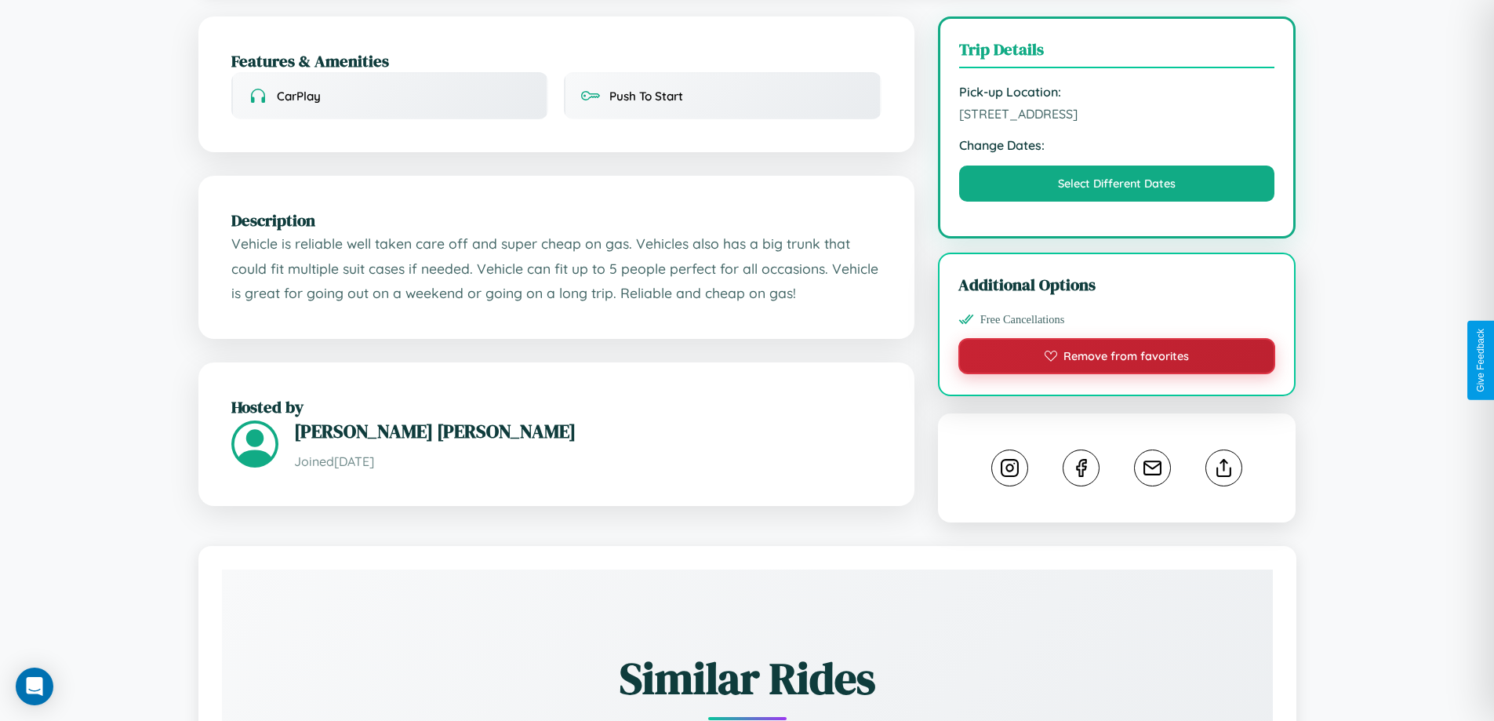
scroll to position [0, 0]
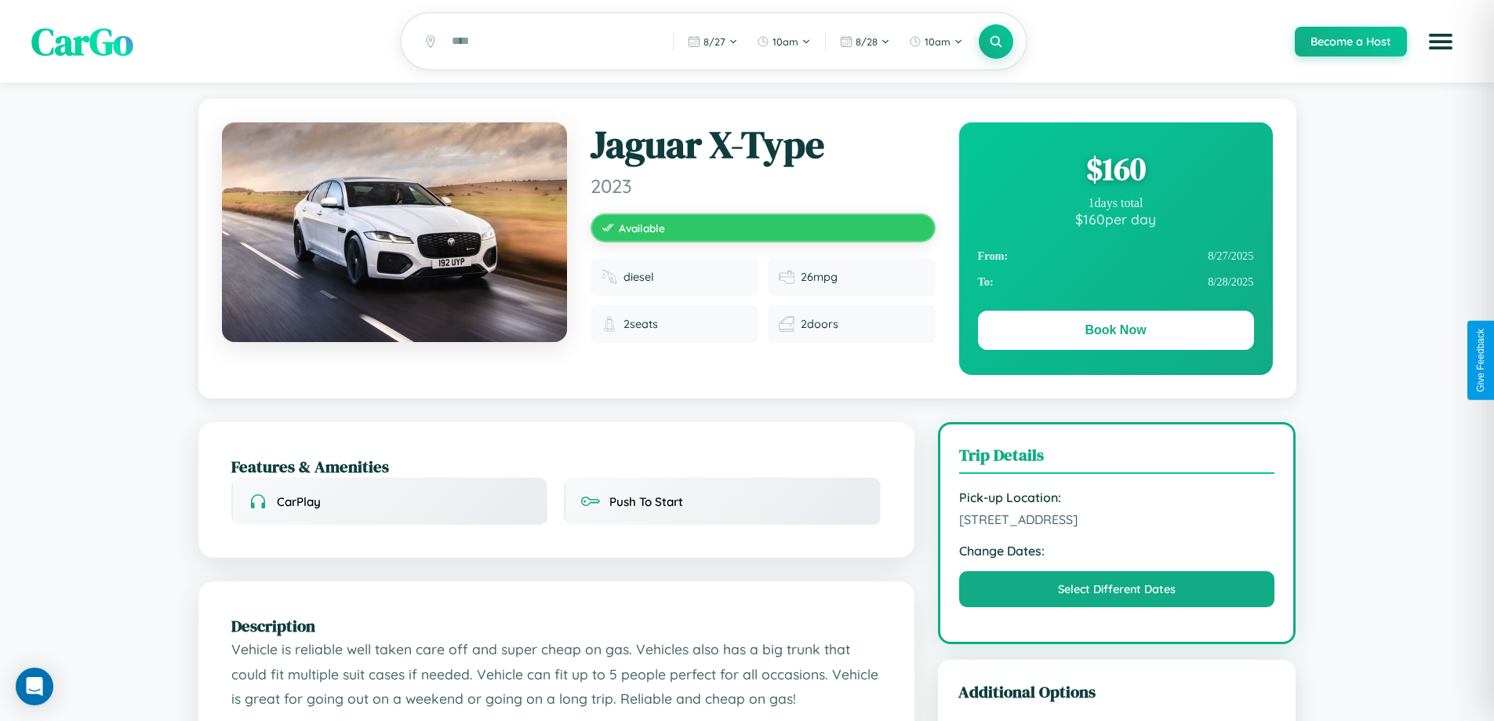
click at [1115, 171] on div "$ 160" at bounding box center [1116, 168] width 276 height 42
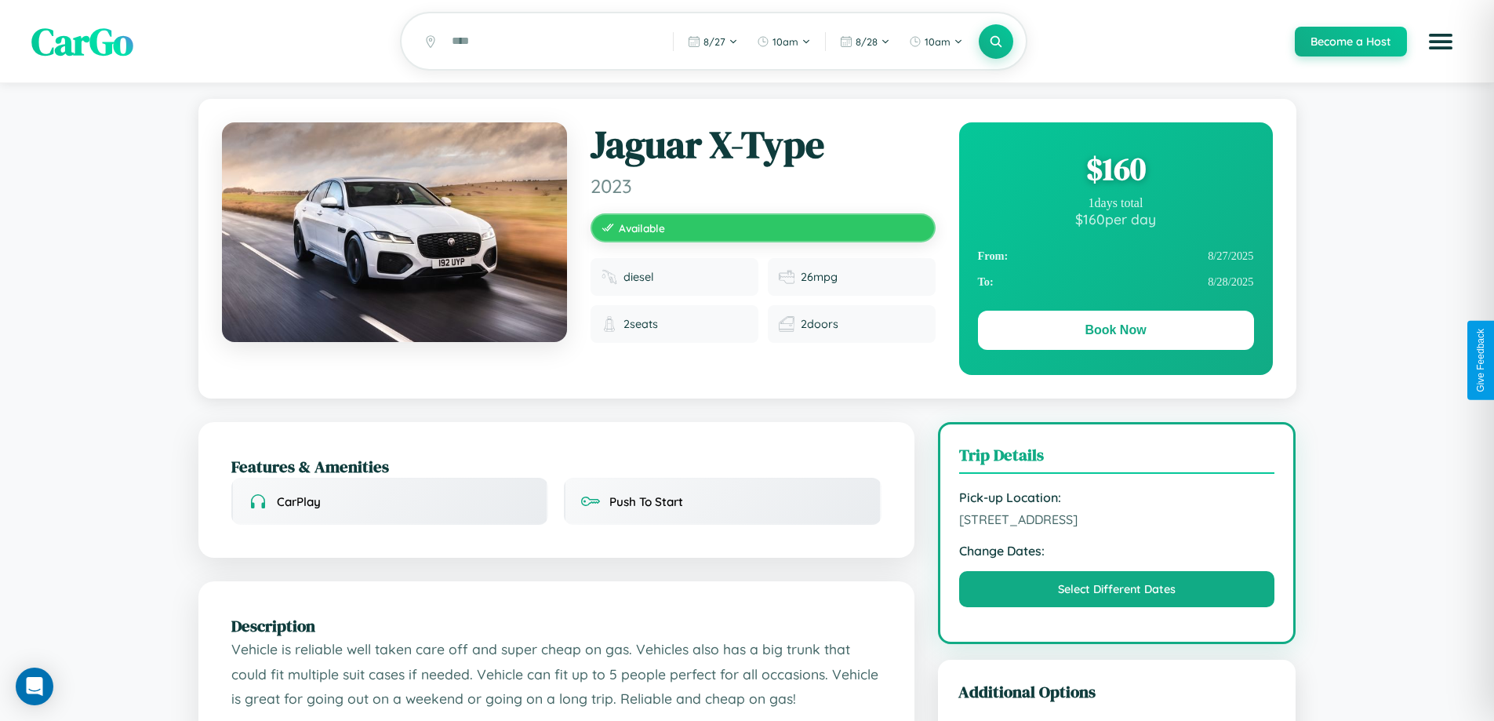
click at [1115, 171] on div "$ 160" at bounding box center [1116, 168] width 276 height 42
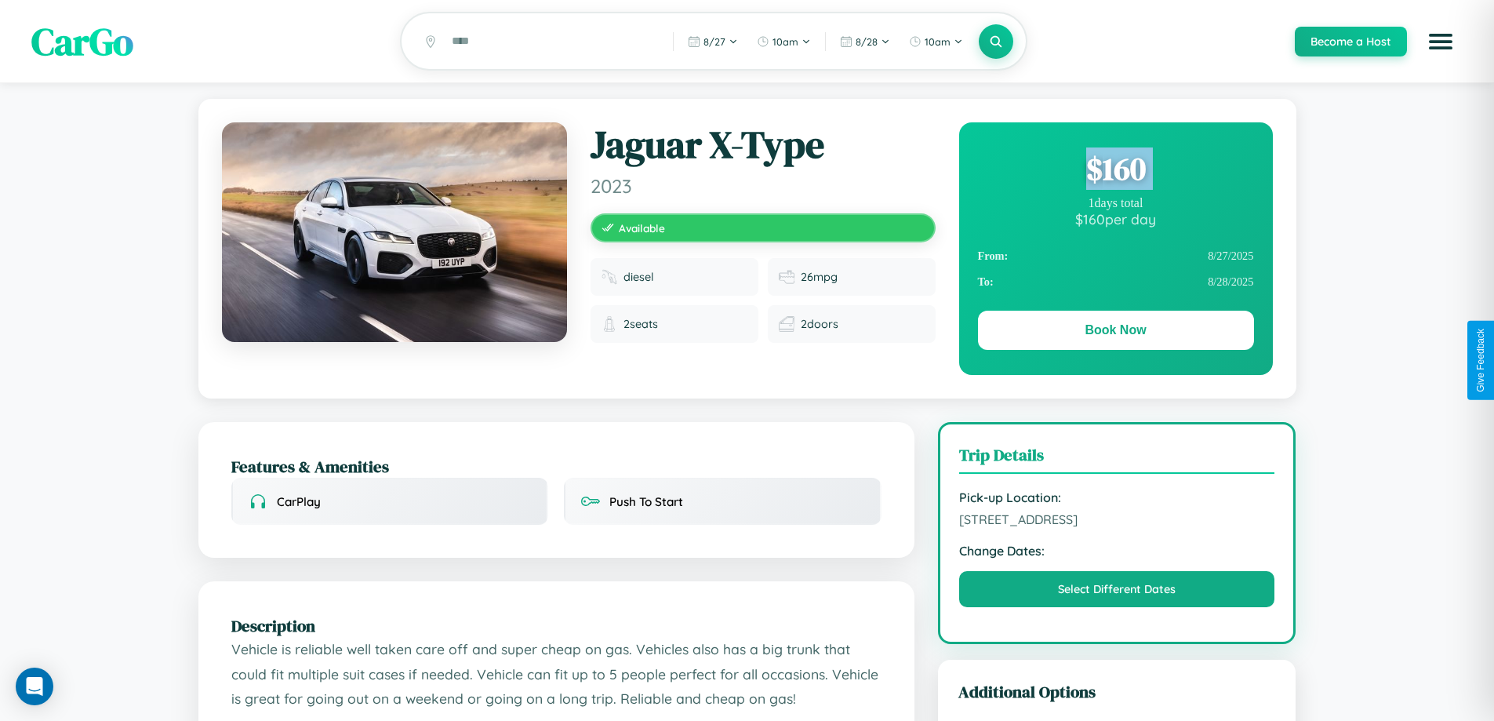
click at [1115, 171] on div "$ 160" at bounding box center [1116, 168] width 276 height 42
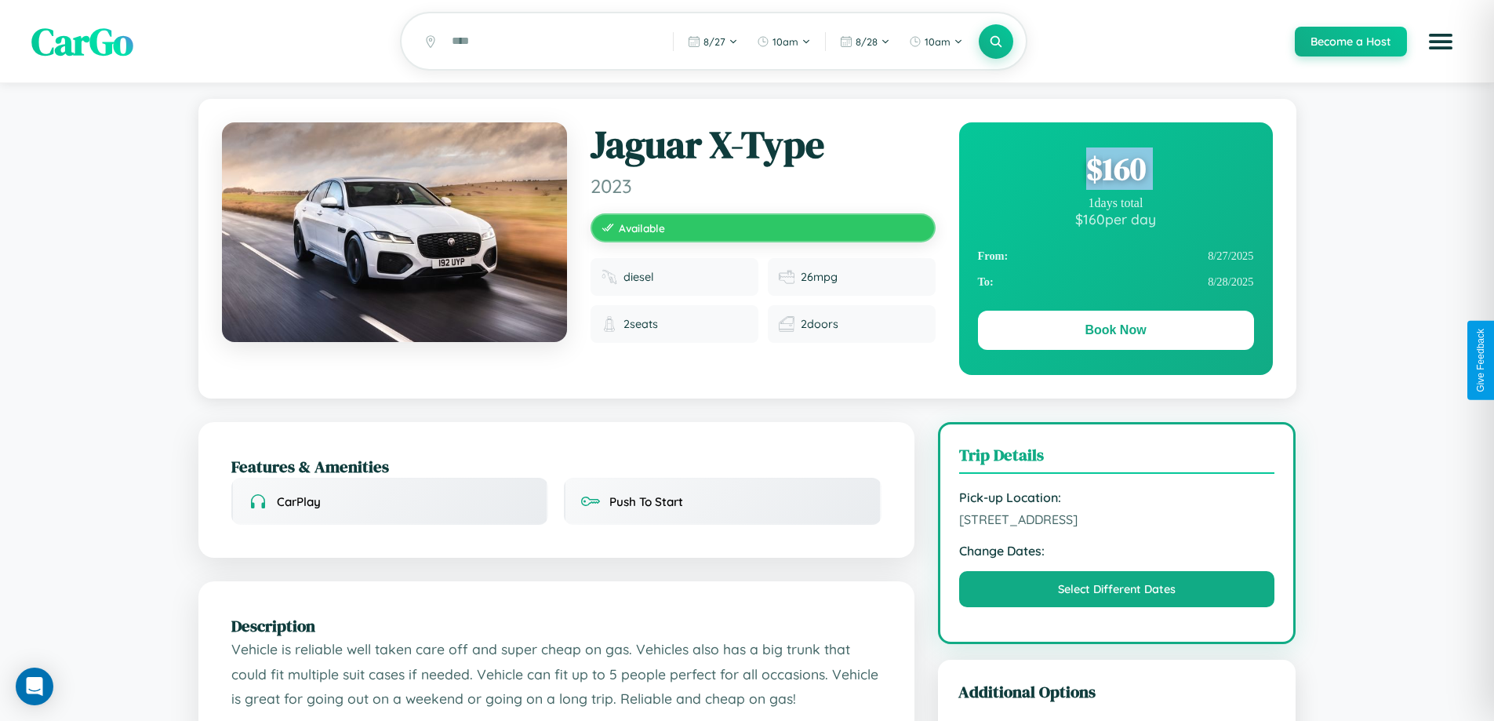
click at [1115, 171] on div "$ 160" at bounding box center [1116, 168] width 276 height 42
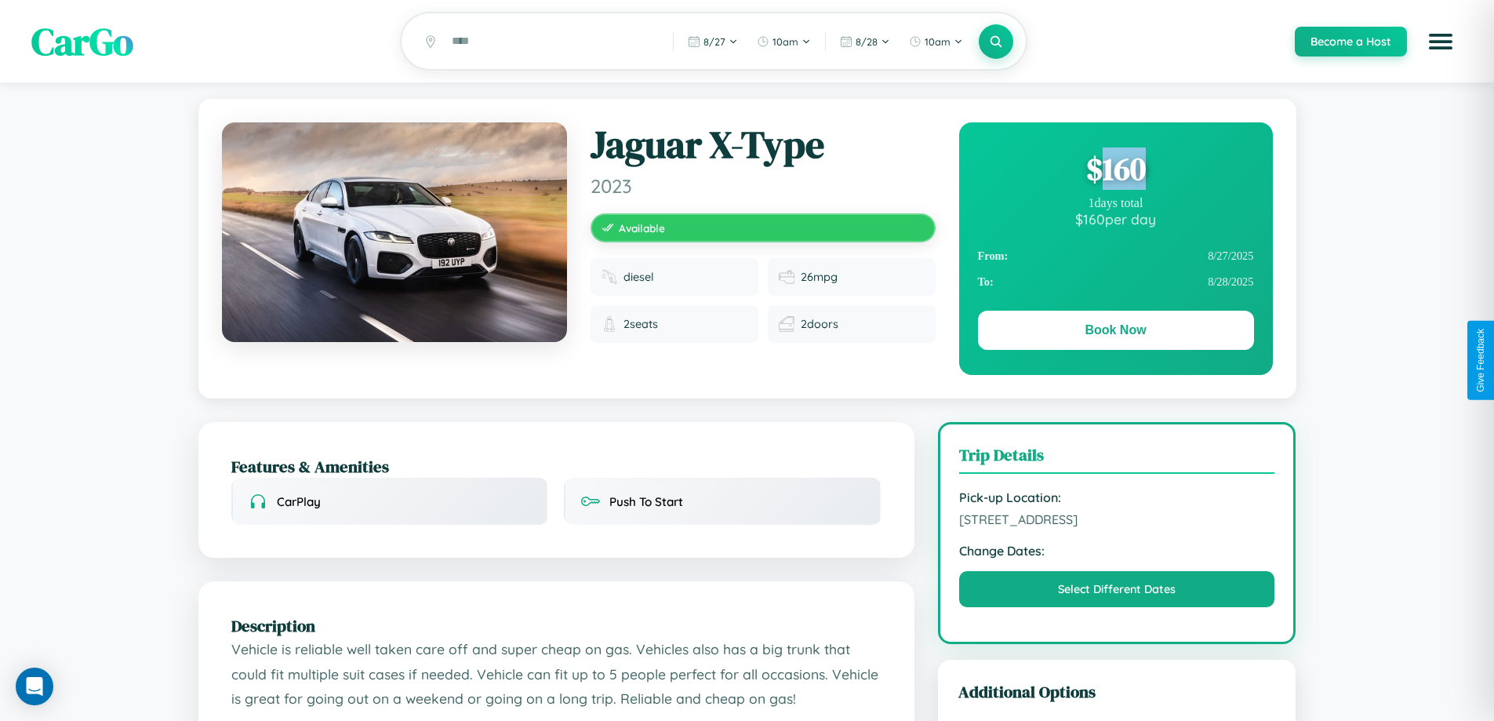
click at [1115, 171] on div "$ 160" at bounding box center [1116, 168] width 276 height 42
